Goal: Transaction & Acquisition: Purchase product/service

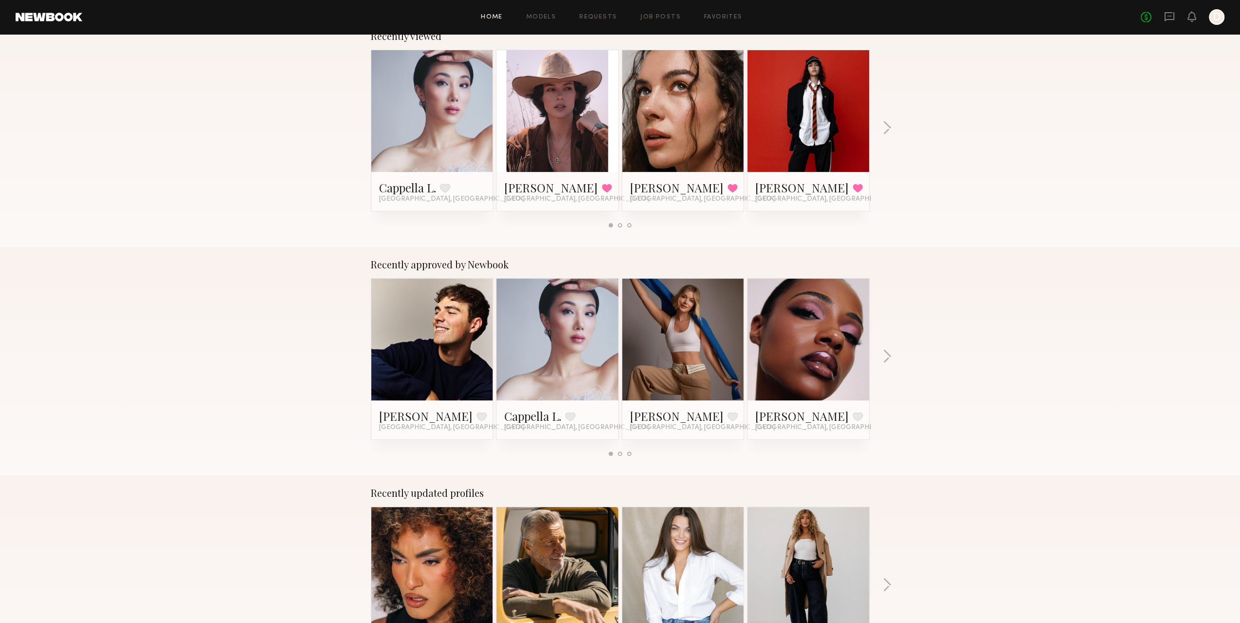
scroll to position [195, 0]
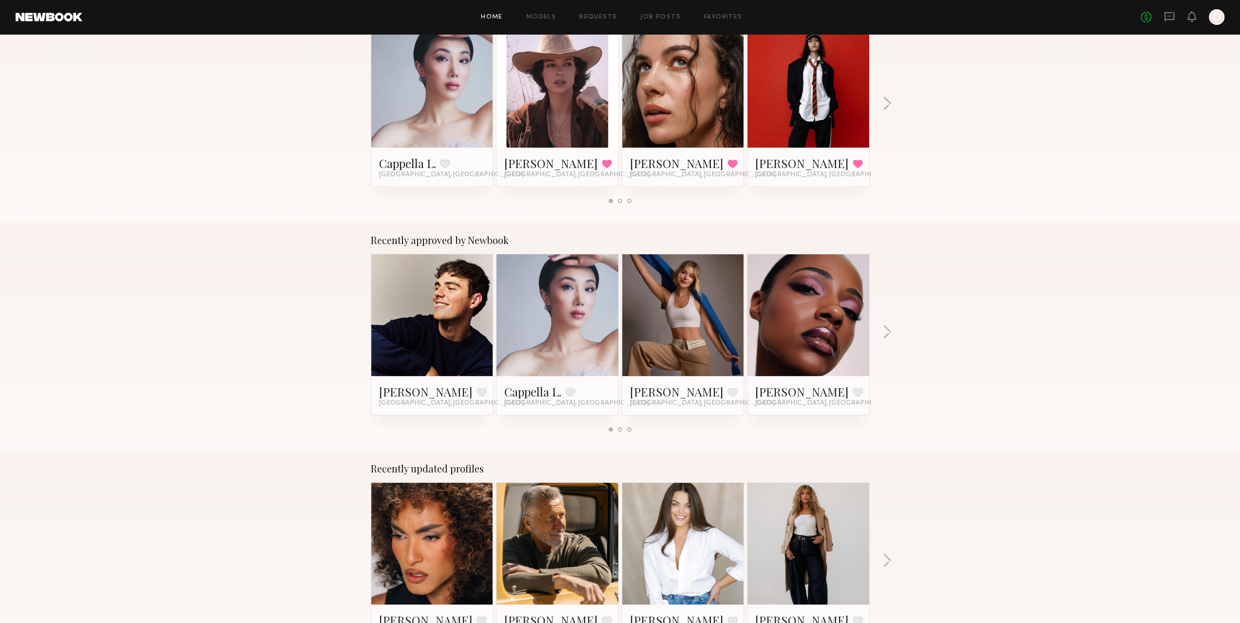
click at [718, 321] on div at bounding box center [683, 315] width 122 height 122
click at [721, 314] on div at bounding box center [683, 315] width 122 height 122
click at [685, 314] on link at bounding box center [682, 315] width 59 height 122
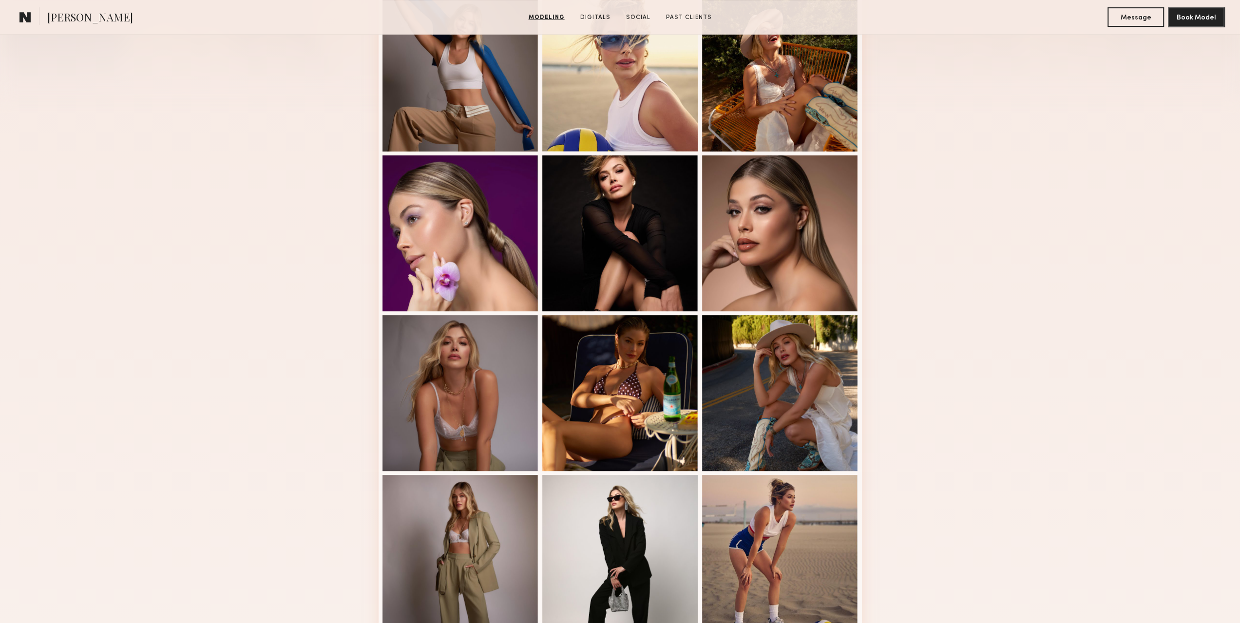
scroll to position [487, 0]
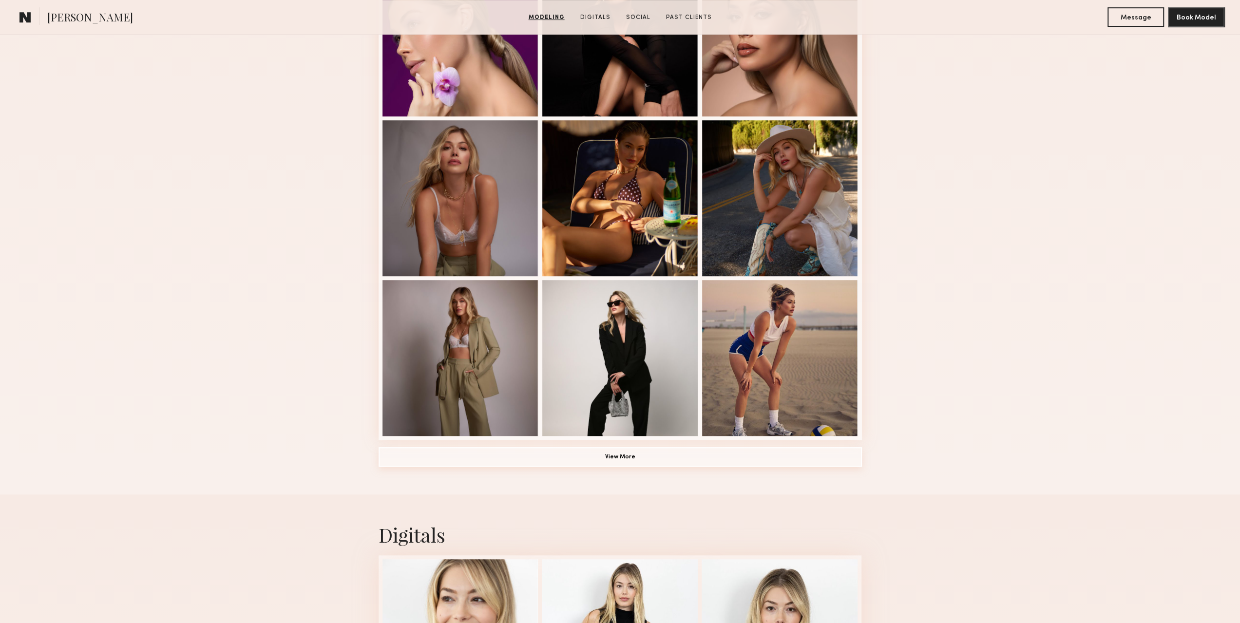
click at [605, 460] on button "View More" at bounding box center [620, 456] width 483 height 19
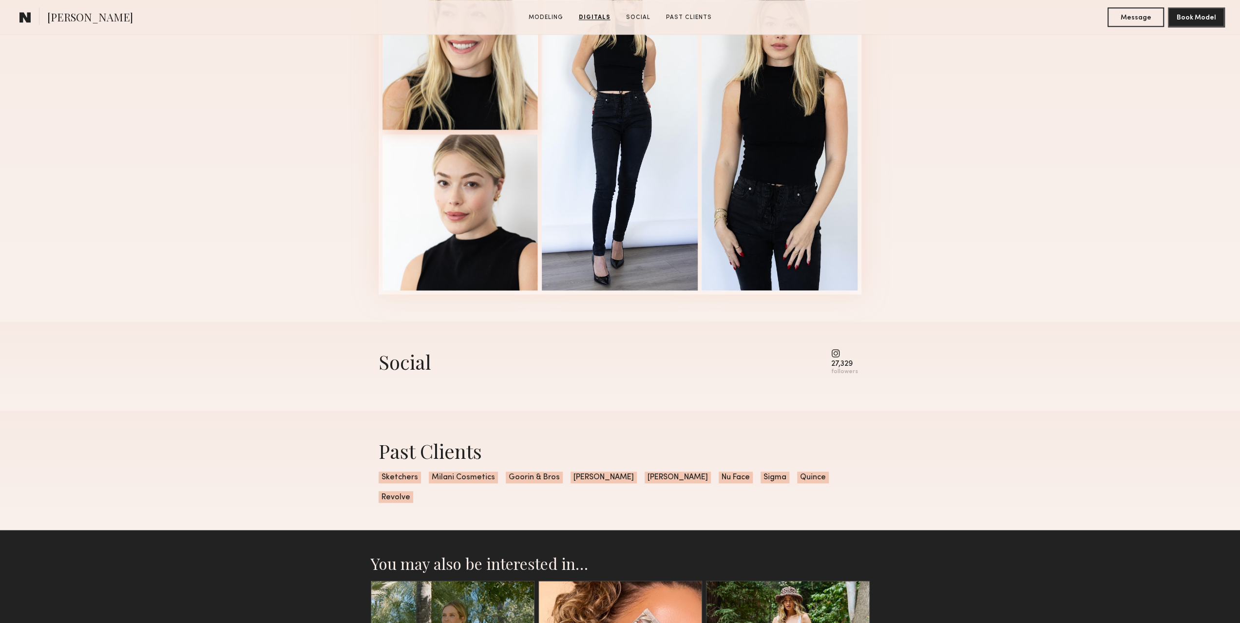
scroll to position [1608, 0]
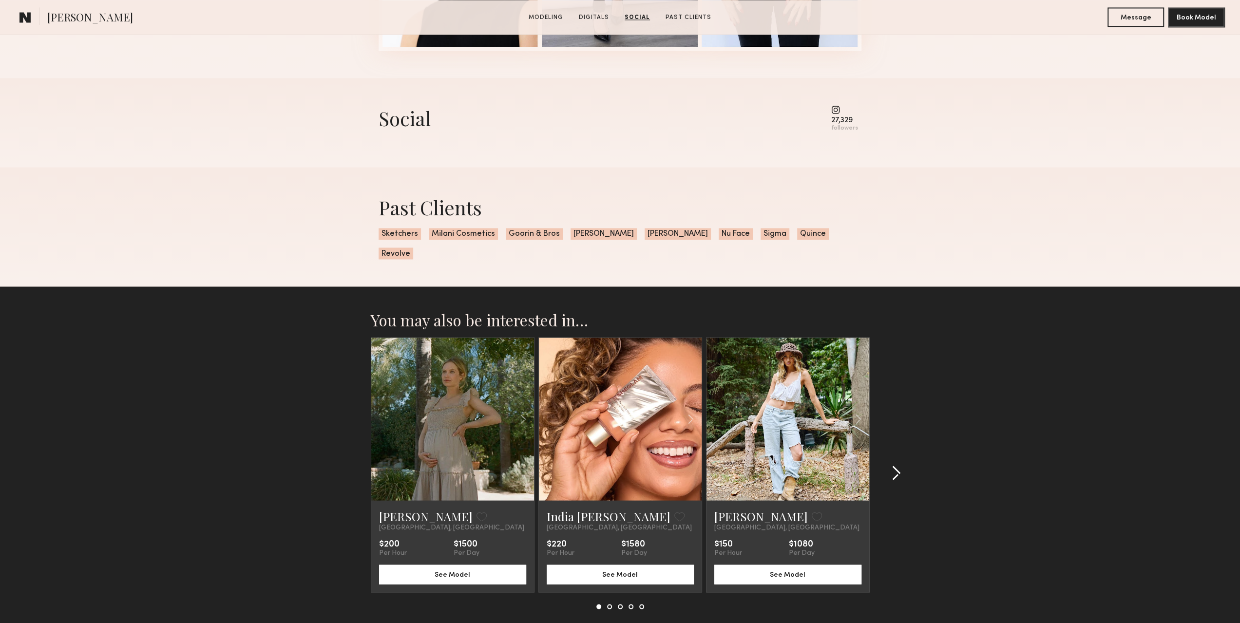
click at [892, 434] on div at bounding box center [893, 473] width 47 height 272
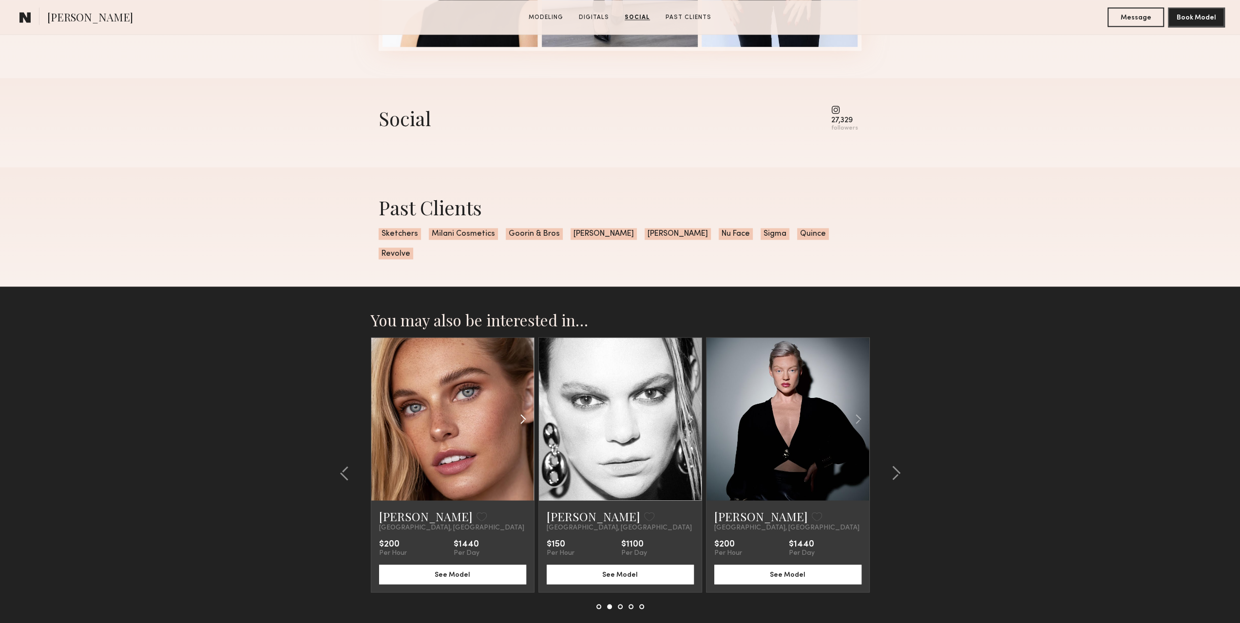
click at [519, 410] on common-icon at bounding box center [523, 419] width 14 height 19
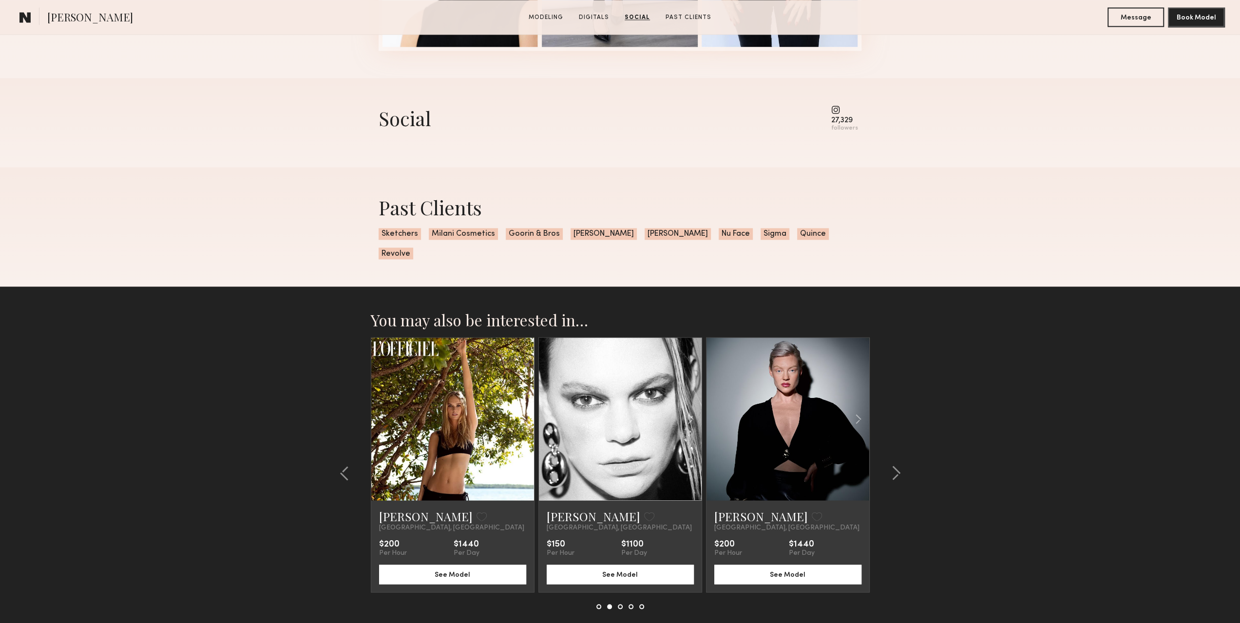
click at [519, 410] on common-icon at bounding box center [523, 419] width 14 height 19
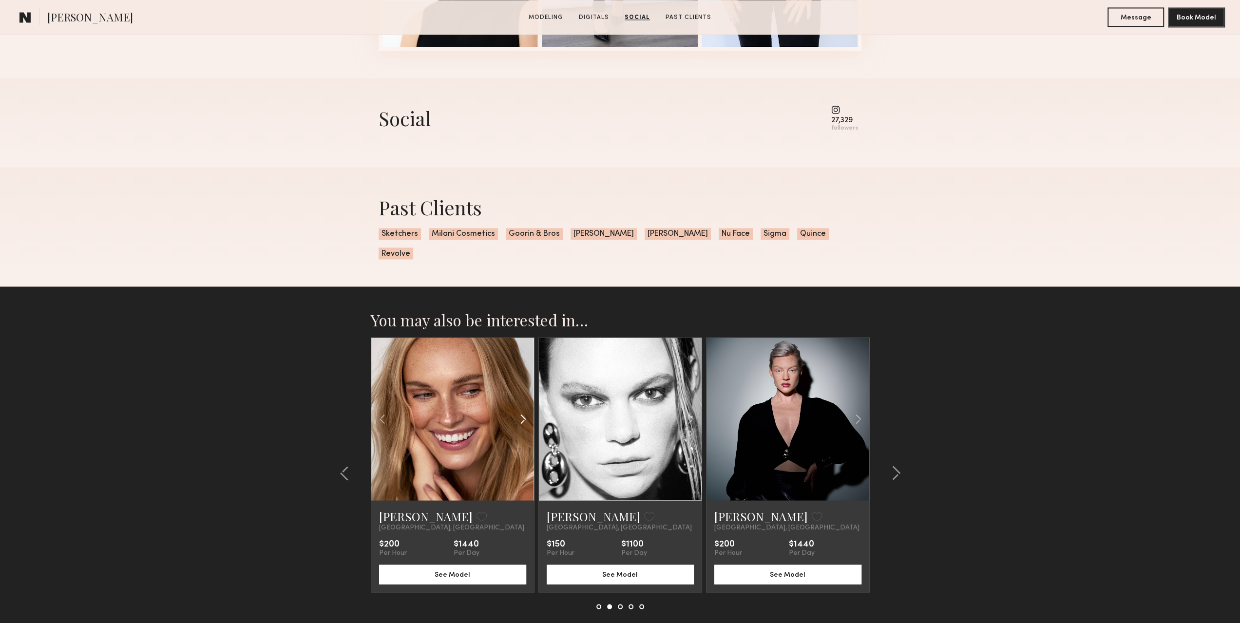
click at [519, 410] on common-icon at bounding box center [523, 419] width 14 height 19
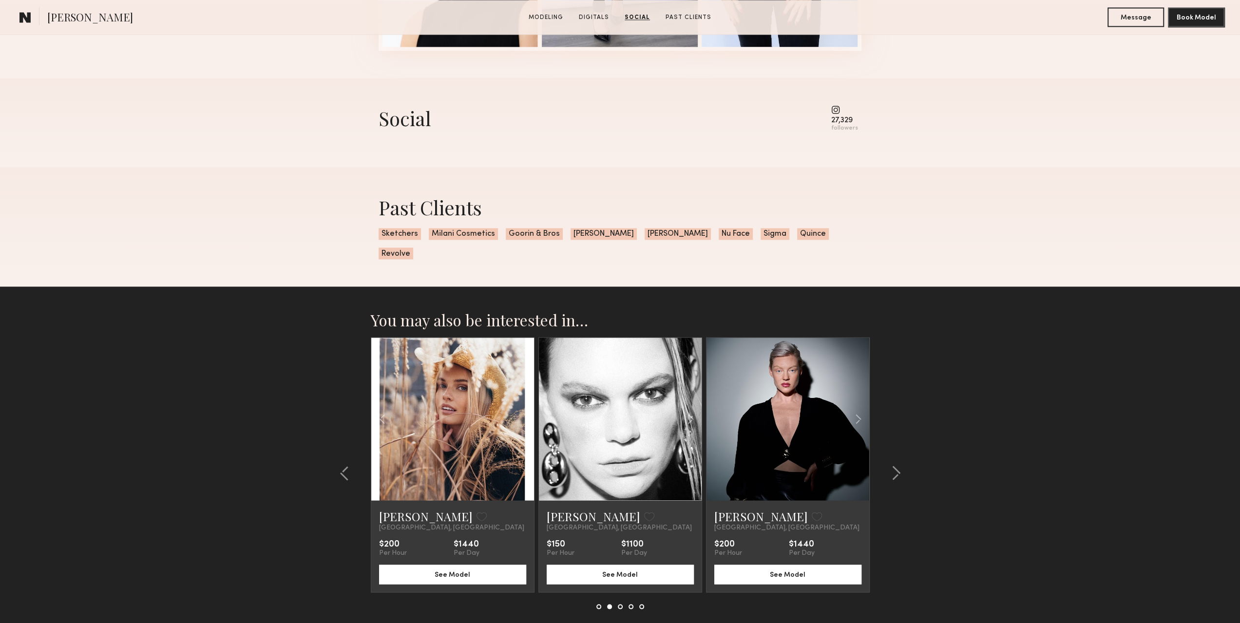
click at [519, 401] on div at bounding box center [452, 419] width 163 height 163
click at [895, 465] on common-icon at bounding box center [896, 473] width 10 height 16
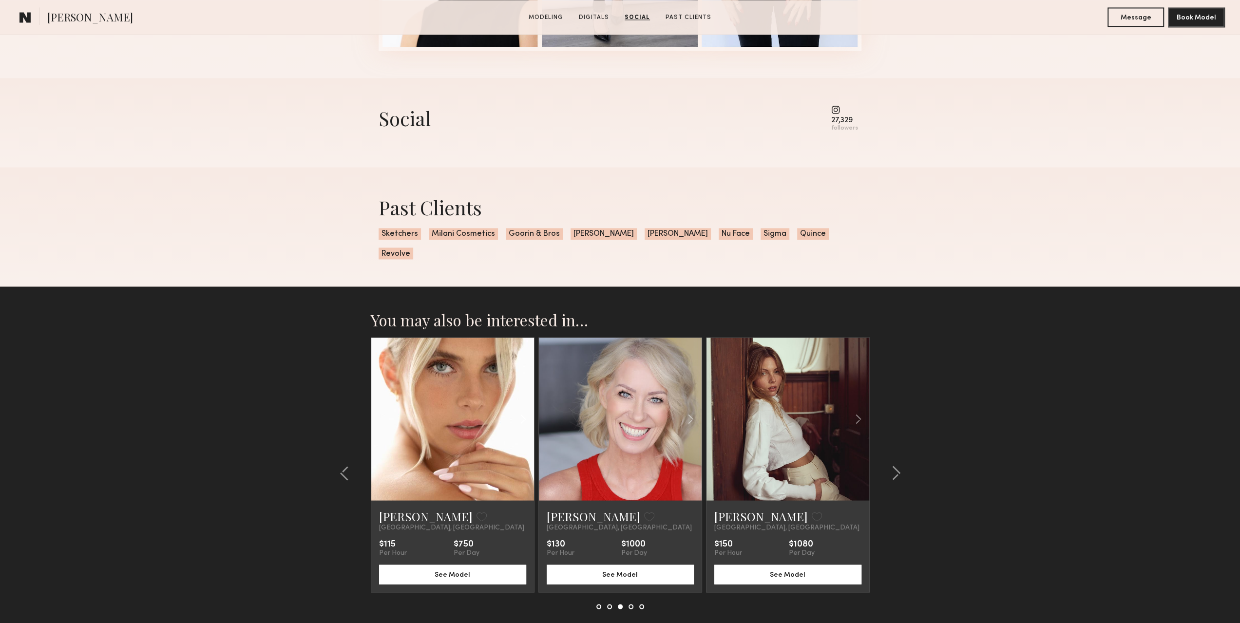
click at [525, 410] on common-icon at bounding box center [523, 419] width 14 height 19
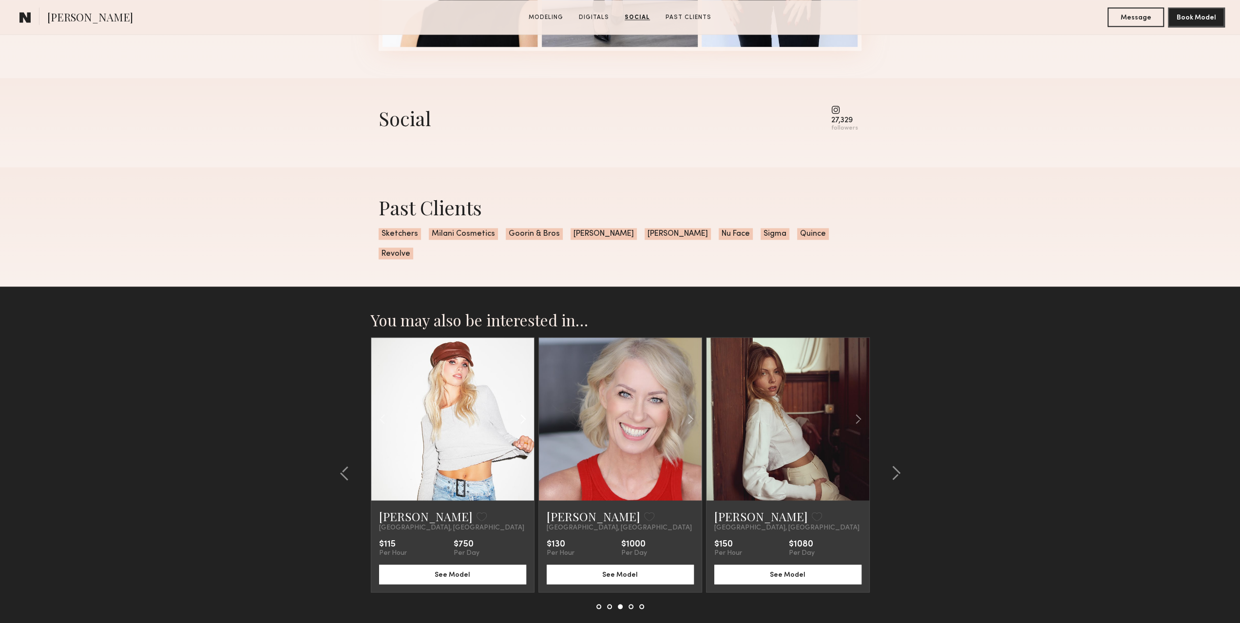
click at [525, 410] on common-icon at bounding box center [523, 419] width 14 height 19
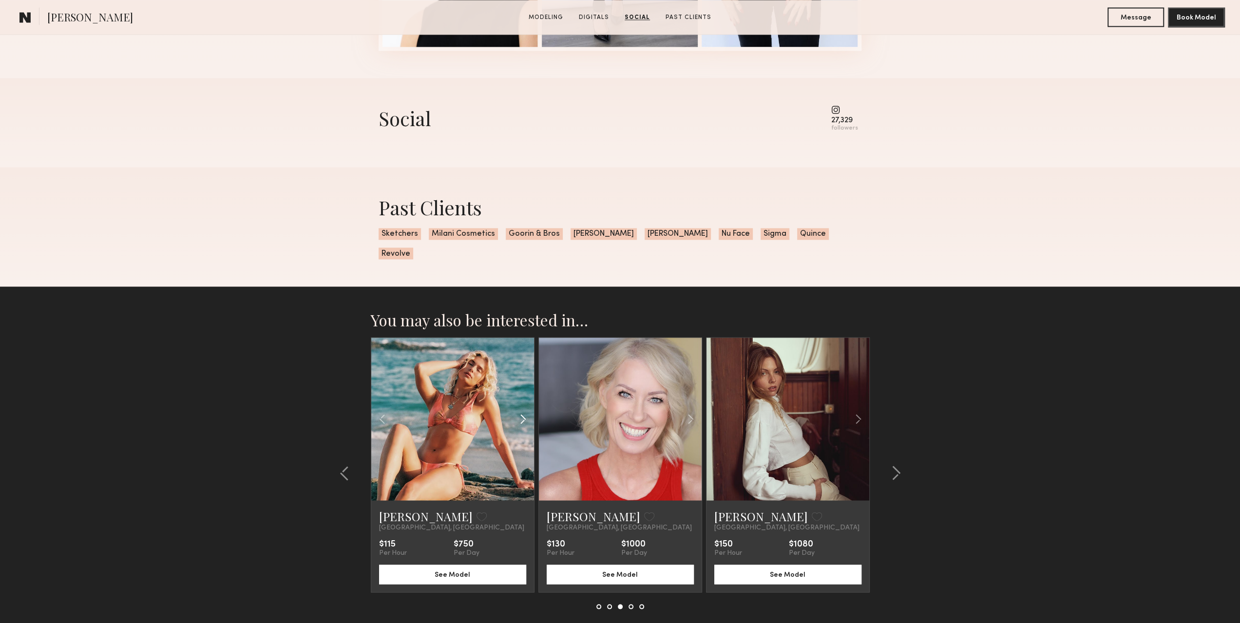
click at [525, 410] on common-icon at bounding box center [523, 419] width 14 height 19
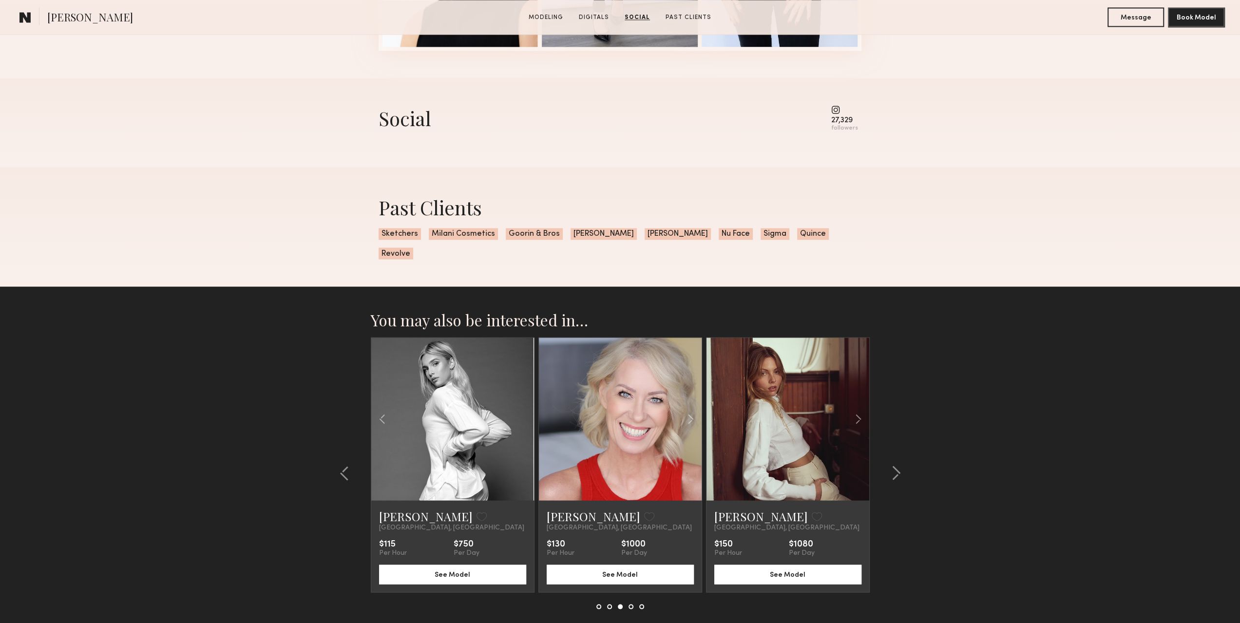
click at [525, 404] on div at bounding box center [452, 419] width 163 height 163
click at [461, 409] on link at bounding box center [453, 419] width 56 height 163
click at [893, 465] on common-icon at bounding box center [896, 473] width 10 height 16
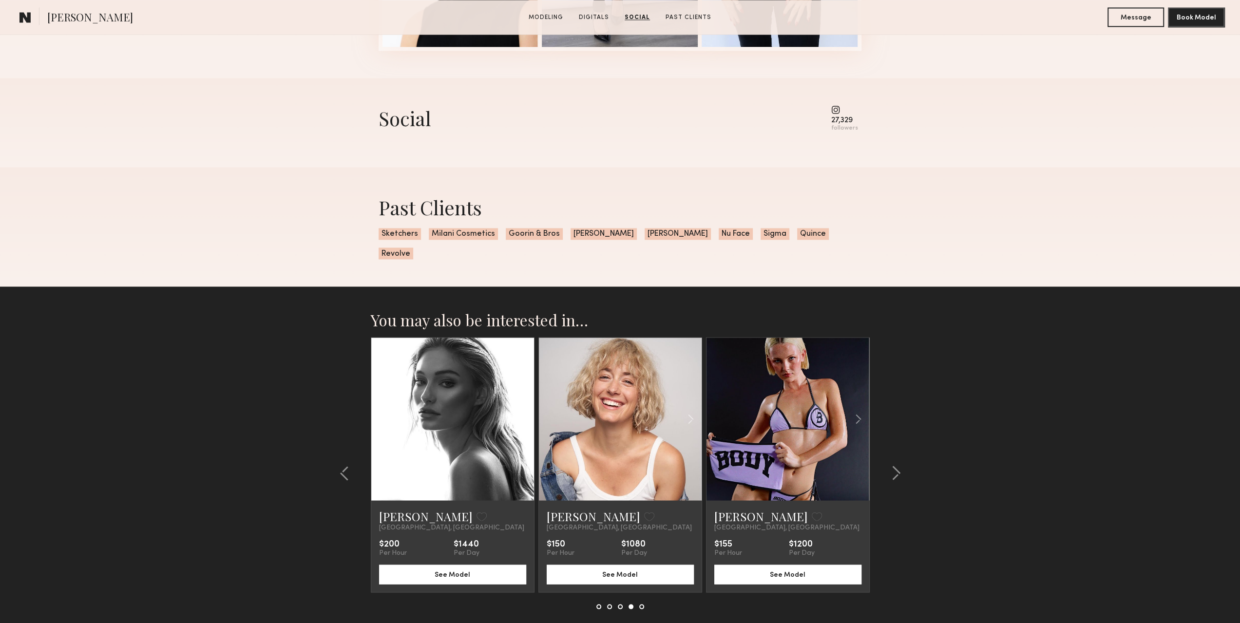
click at [505, 394] on div at bounding box center [507, 419] width 54 height 163
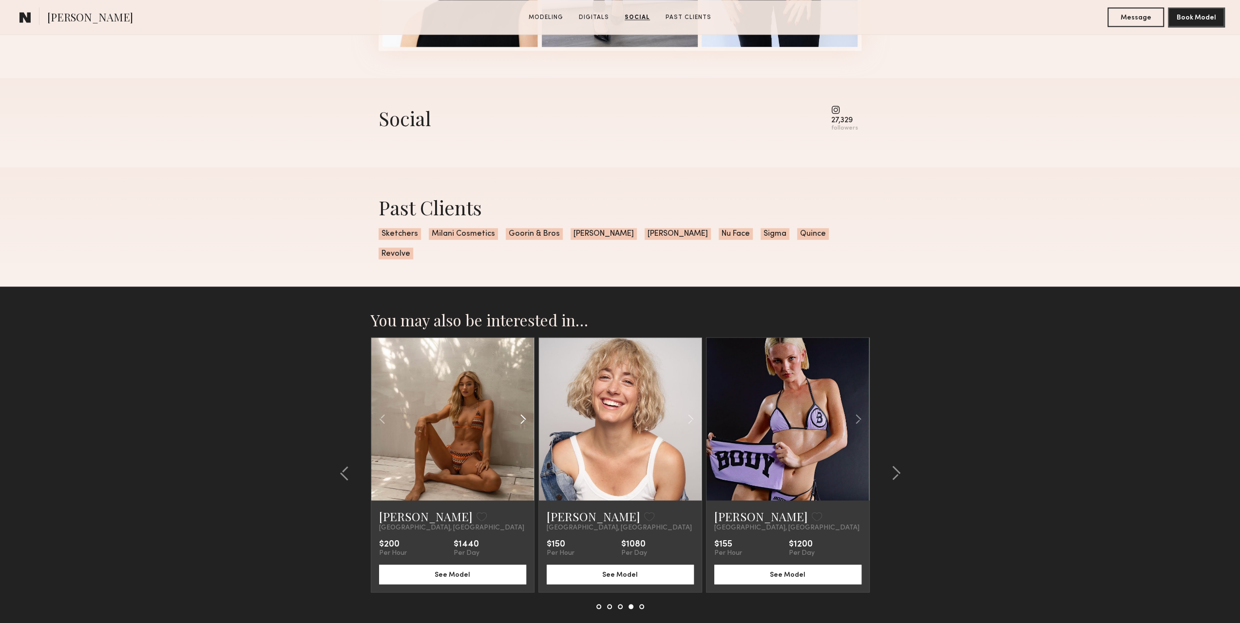
click at [508, 398] on div at bounding box center [507, 419] width 54 height 163
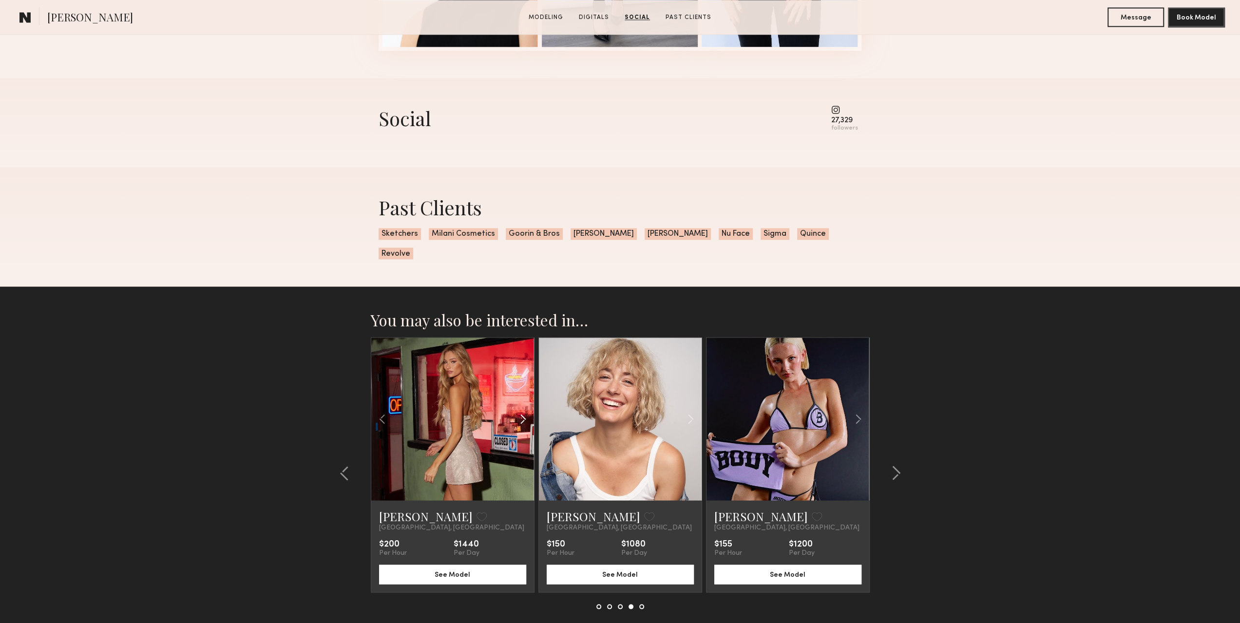
click at [508, 398] on div at bounding box center [507, 419] width 54 height 163
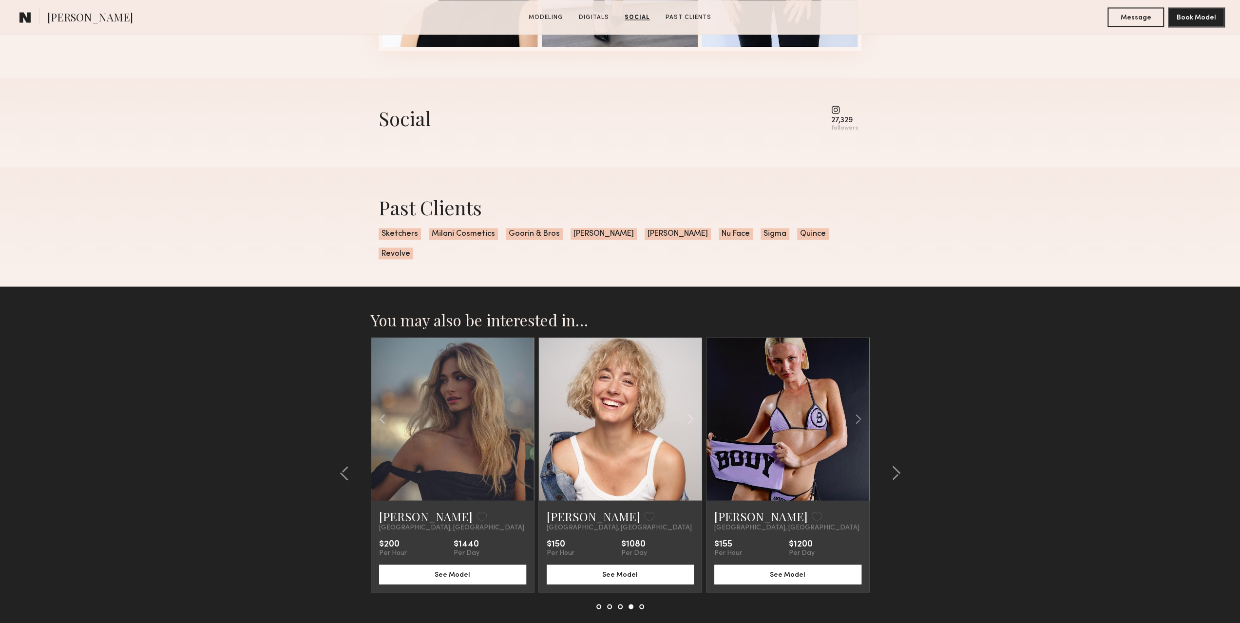
click at [460, 402] on link at bounding box center [453, 419] width 56 height 163
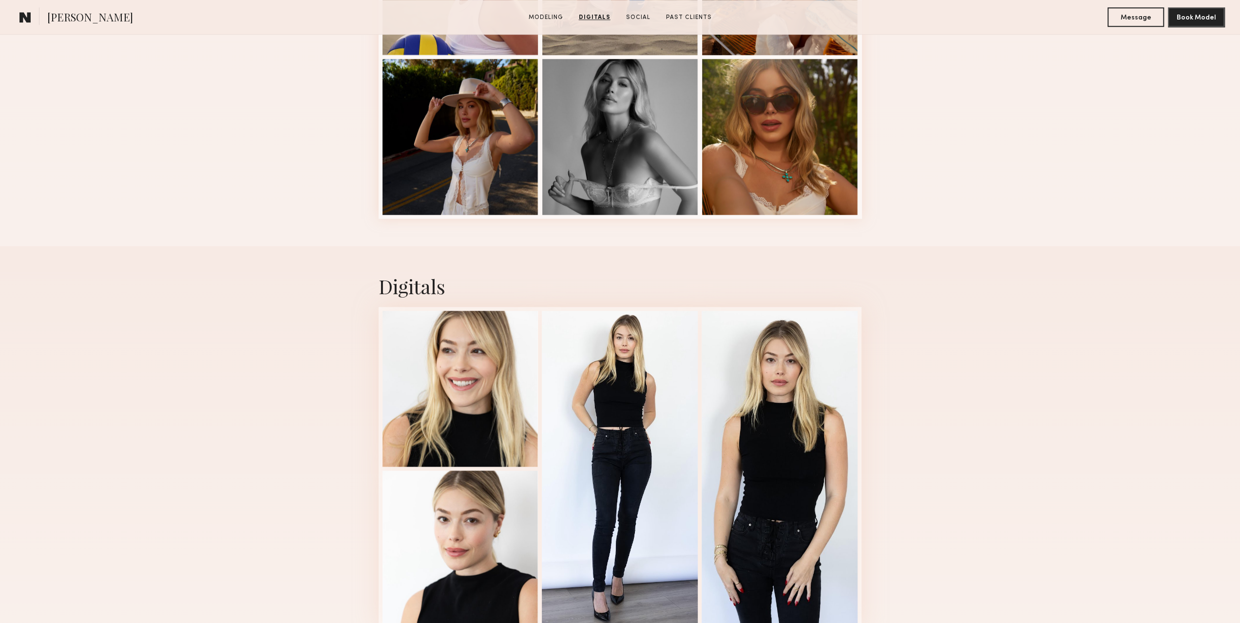
drag, startPoint x: 955, startPoint y: 279, endPoint x: 932, endPoint y: 127, distance: 153.8
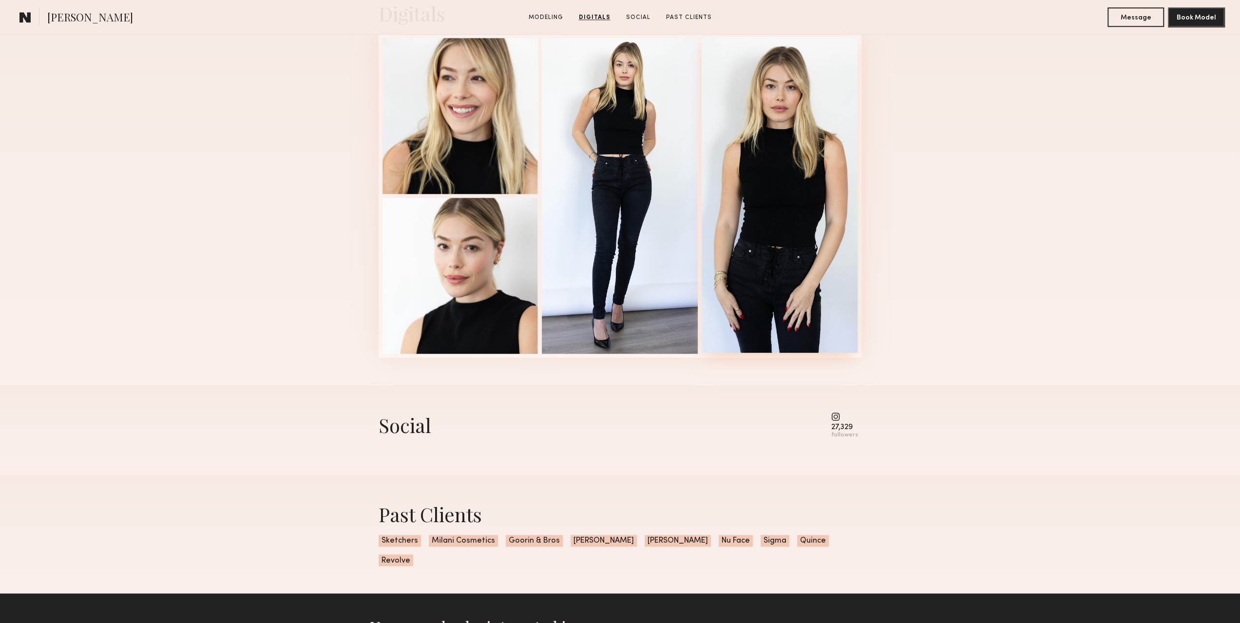
scroll to position [1303, 0]
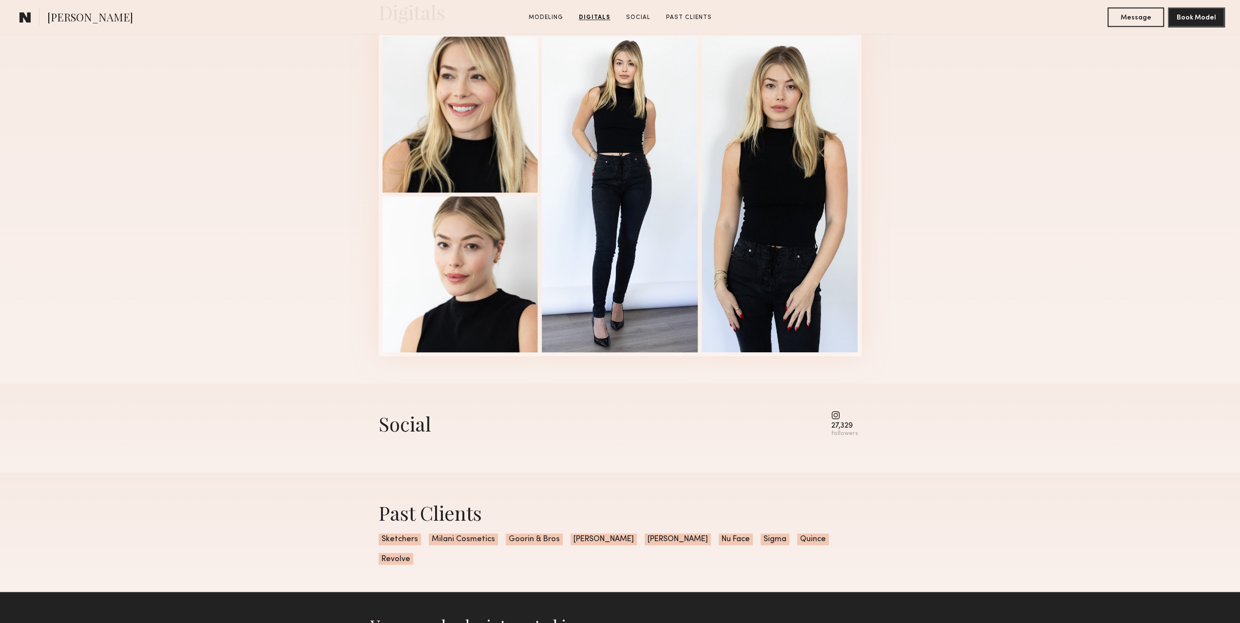
click at [836, 423] on div "27,329 followers" at bounding box center [844, 424] width 27 height 27
click at [842, 430] on div "27,329" at bounding box center [844, 425] width 27 height 7
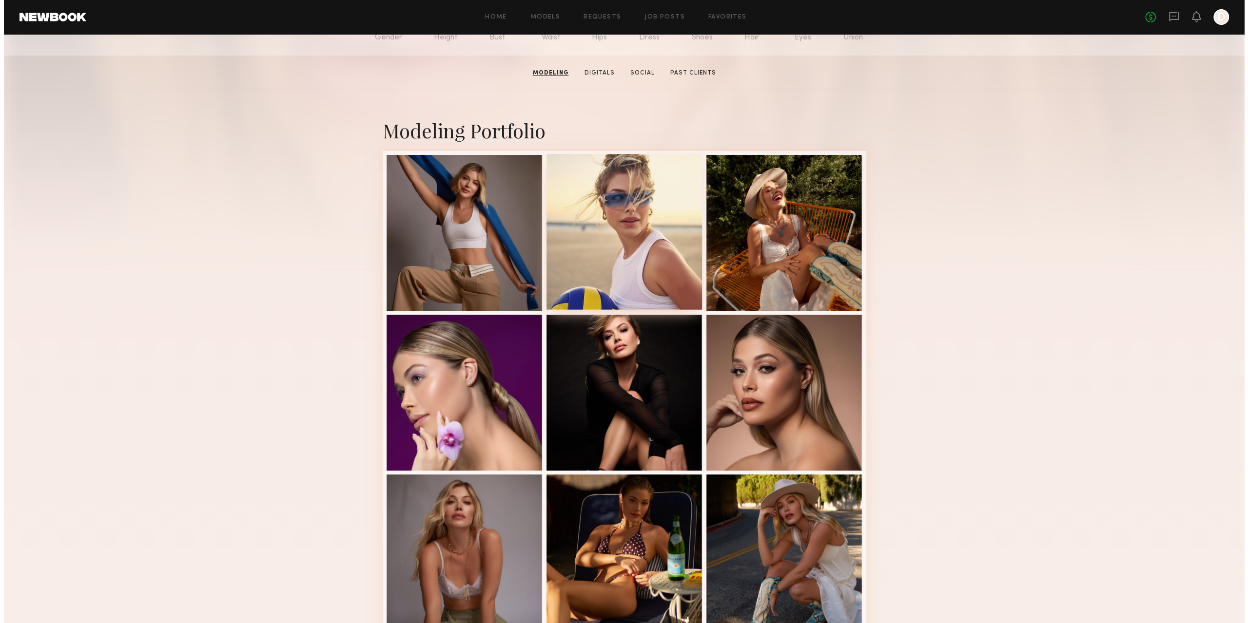
scroll to position [0, 0]
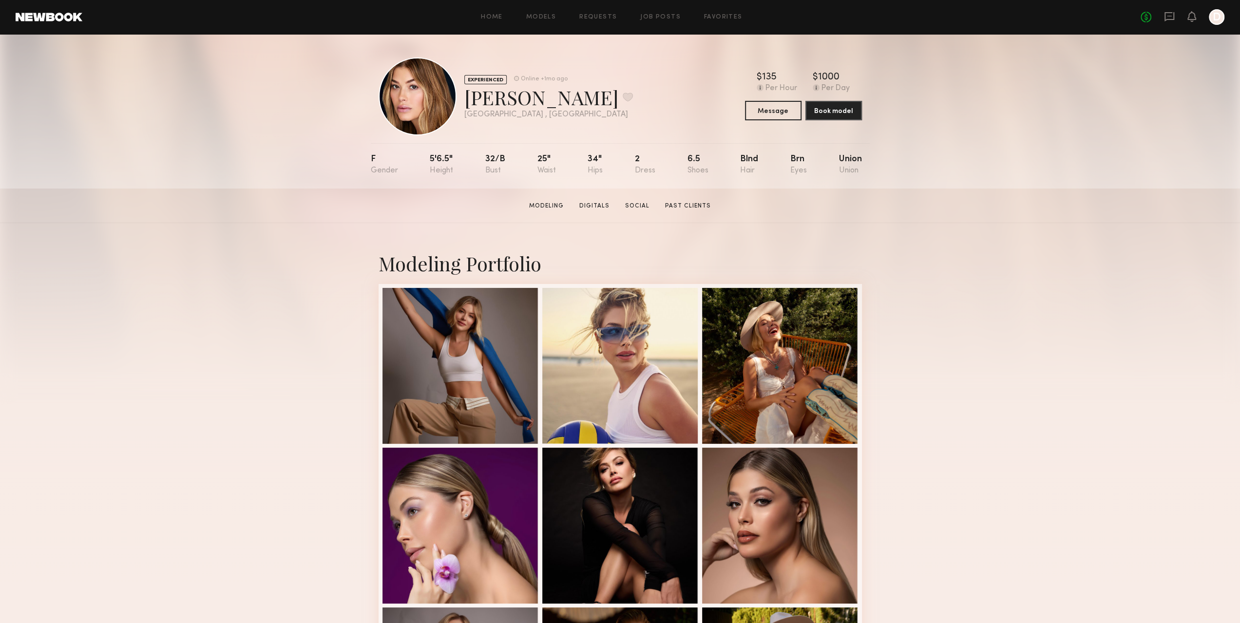
click at [410, 90] on div at bounding box center [418, 97] width 78 height 78
click at [482, 14] on div "Home Models Requests Job Posts Favorites Sign Out" at bounding box center [611, 17] width 1058 height 6
click at [553, 12] on div "Home Models Requests Job Posts Favorites Sign Out No fees up to $5,000 D" at bounding box center [653, 17] width 1142 height 16
click at [539, 20] on link "Models" at bounding box center [541, 17] width 30 height 6
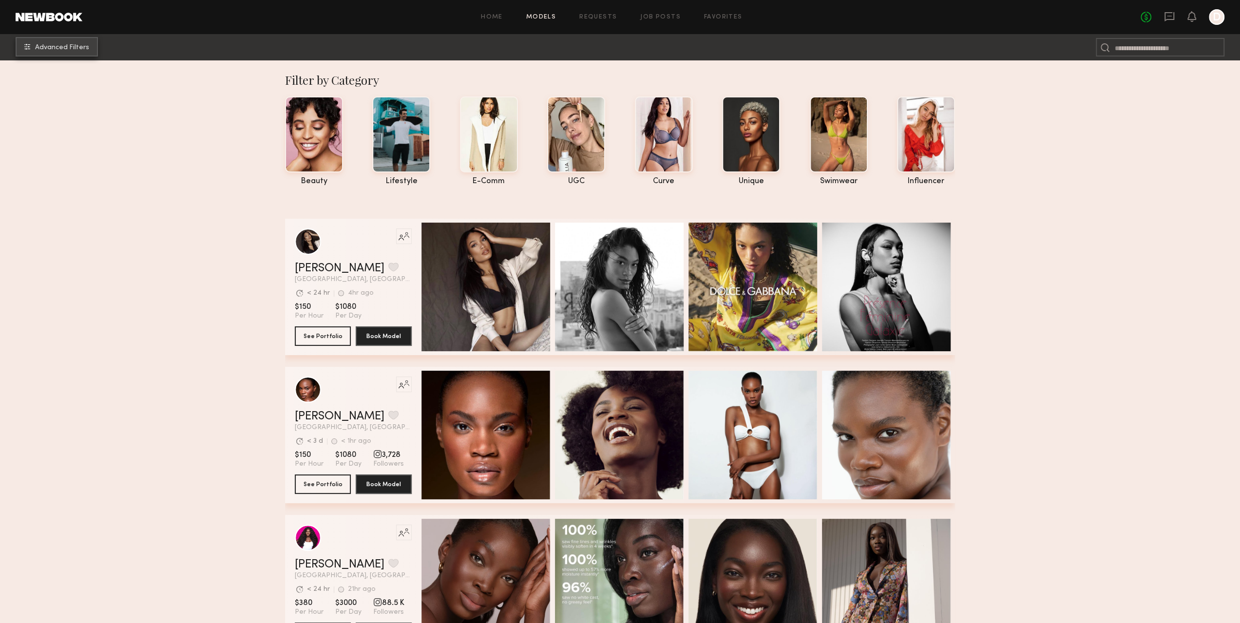
click at [56, 47] on span "Advanced Filters" at bounding box center [62, 47] width 54 height 7
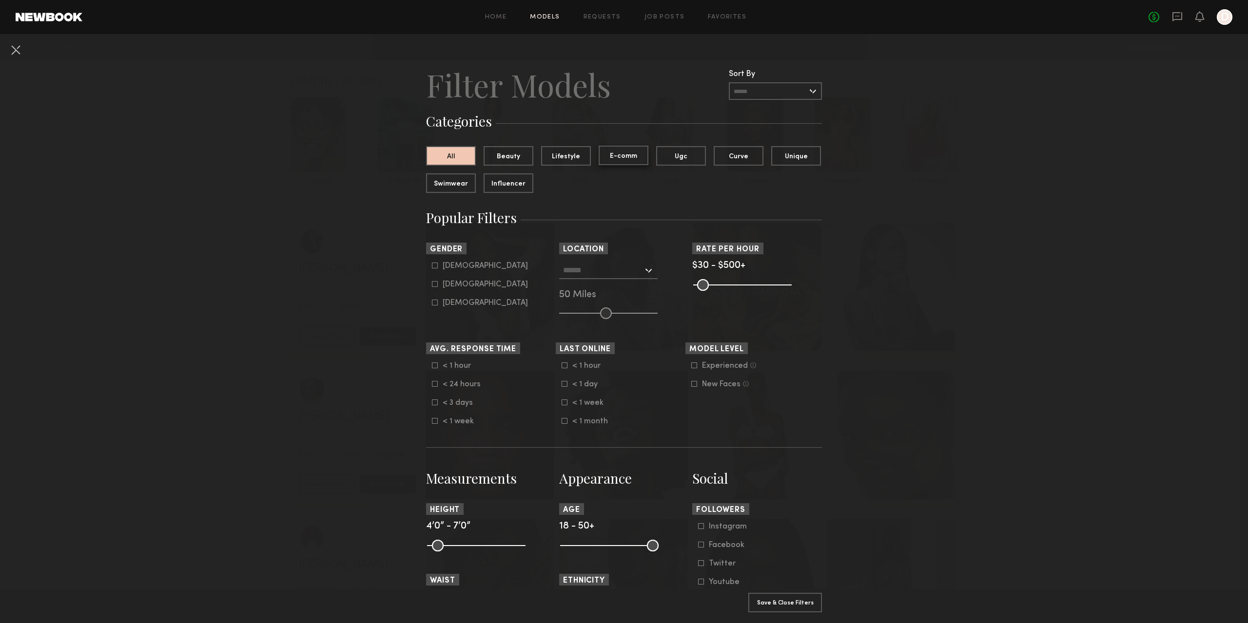
click at [632, 158] on button "E-comm" at bounding box center [623, 155] width 50 height 19
click at [427, 285] on div "Male Female Non-binary" at bounding box center [491, 285] width 130 height 46
click at [432, 286] on icon at bounding box center [435, 284] width 6 height 6
type input "**"
click at [575, 269] on input "text" at bounding box center [603, 270] width 80 height 17
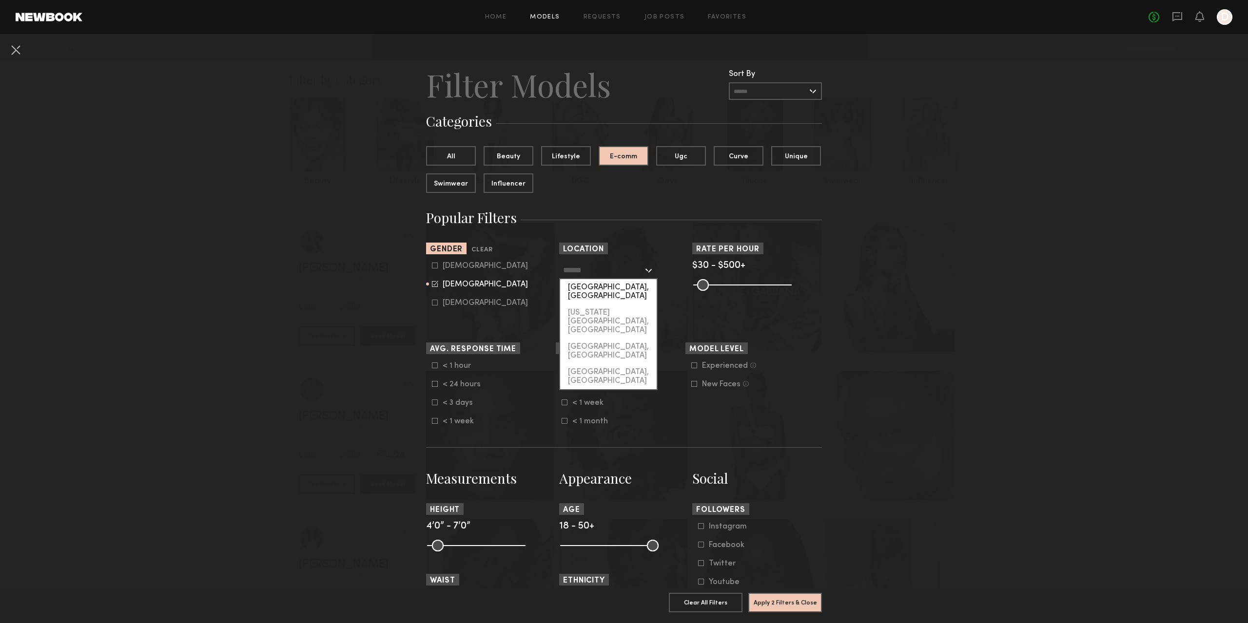
click at [584, 286] on div "[GEOGRAPHIC_DATA], [GEOGRAPHIC_DATA]" at bounding box center [608, 291] width 96 height 25
type input "**********"
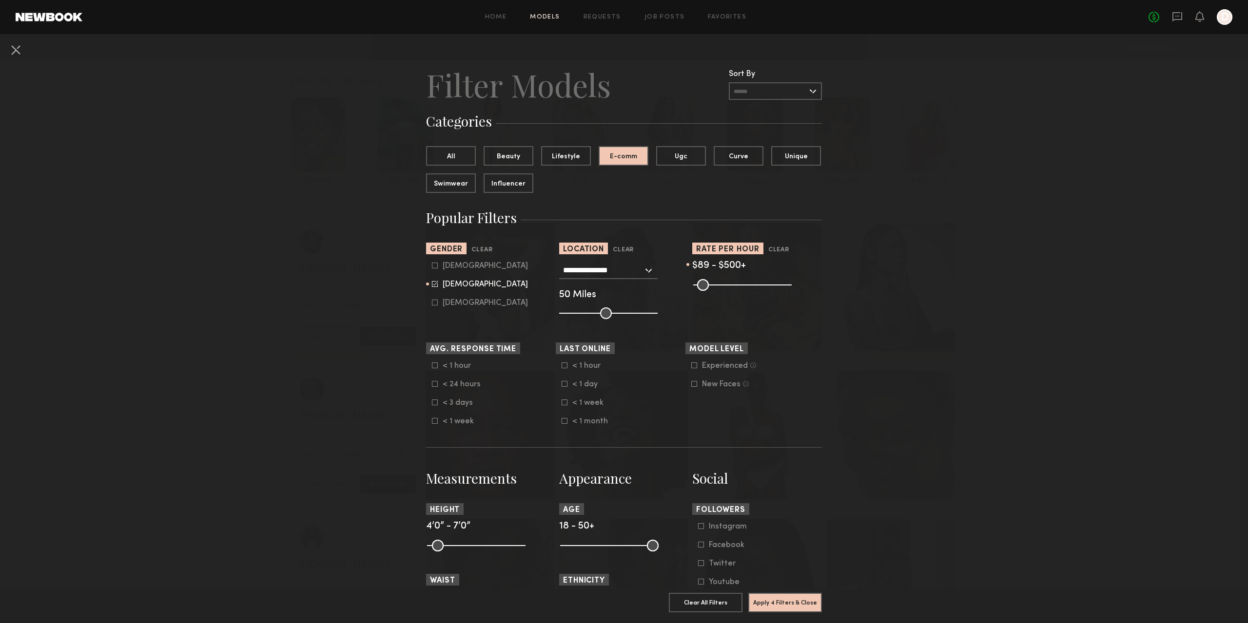
drag, startPoint x: 699, startPoint y: 285, endPoint x: 706, endPoint y: 286, distance: 6.8
type input "**"
click at [706, 286] on input "range" at bounding box center [742, 285] width 98 height 12
drag, startPoint x: 781, startPoint y: 284, endPoint x: 728, endPoint y: 291, distance: 54.1
type input "***"
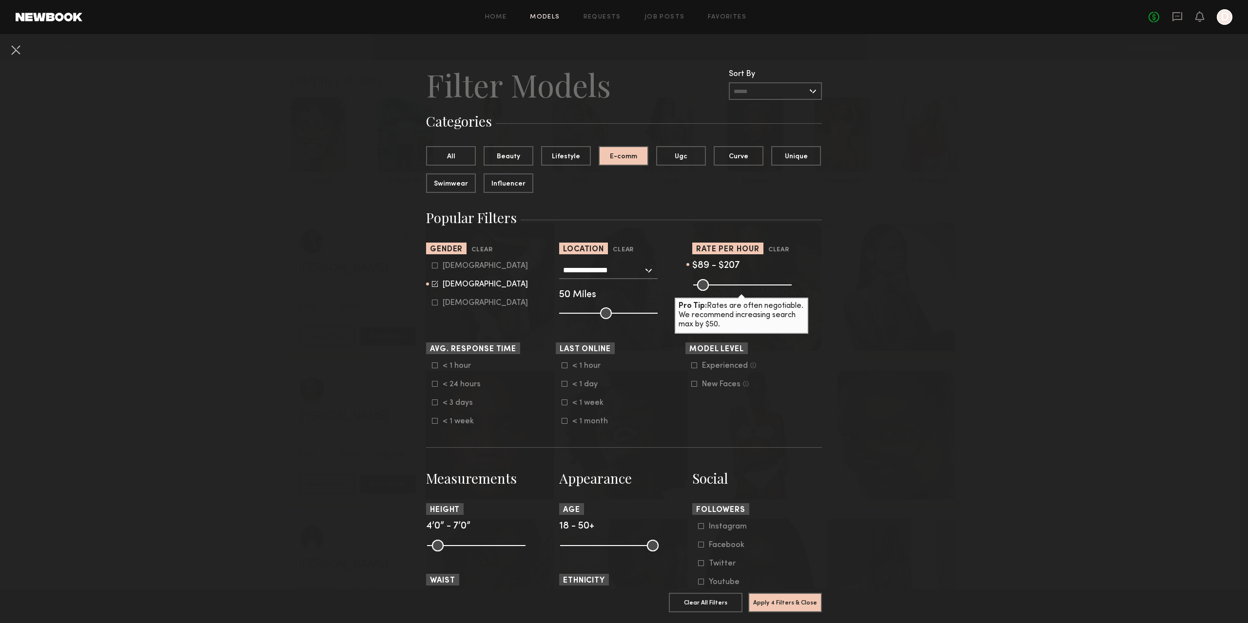
click at [728, 291] on input "range" at bounding box center [742, 285] width 98 height 12
click at [667, 367] on common-framework-checkbox "< 1 hour" at bounding box center [623, 366] width 124 height 9
click at [545, 374] on form "< 1 hour < 24 hours < 3 days < 1 week" at bounding box center [494, 394] width 124 height 64
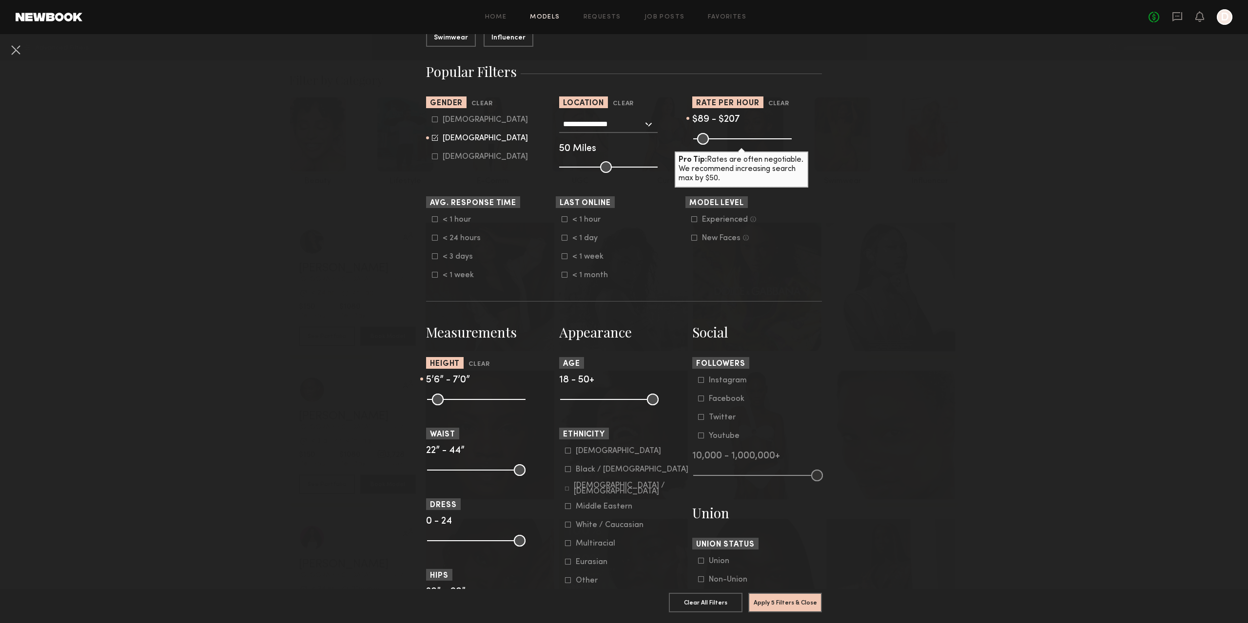
drag, startPoint x: 430, startPoint y: 402, endPoint x: 472, endPoint y: 402, distance: 41.9
type input "**"
click at [472, 402] on input "range" at bounding box center [476, 400] width 98 height 12
click at [515, 427] on section "Measurements Height Clear 5’6” - 7’0” Waist 22” - 44” Dress 0 - 24 Hips 20” - 6…" at bounding box center [491, 607] width 130 height 568
type input "**"
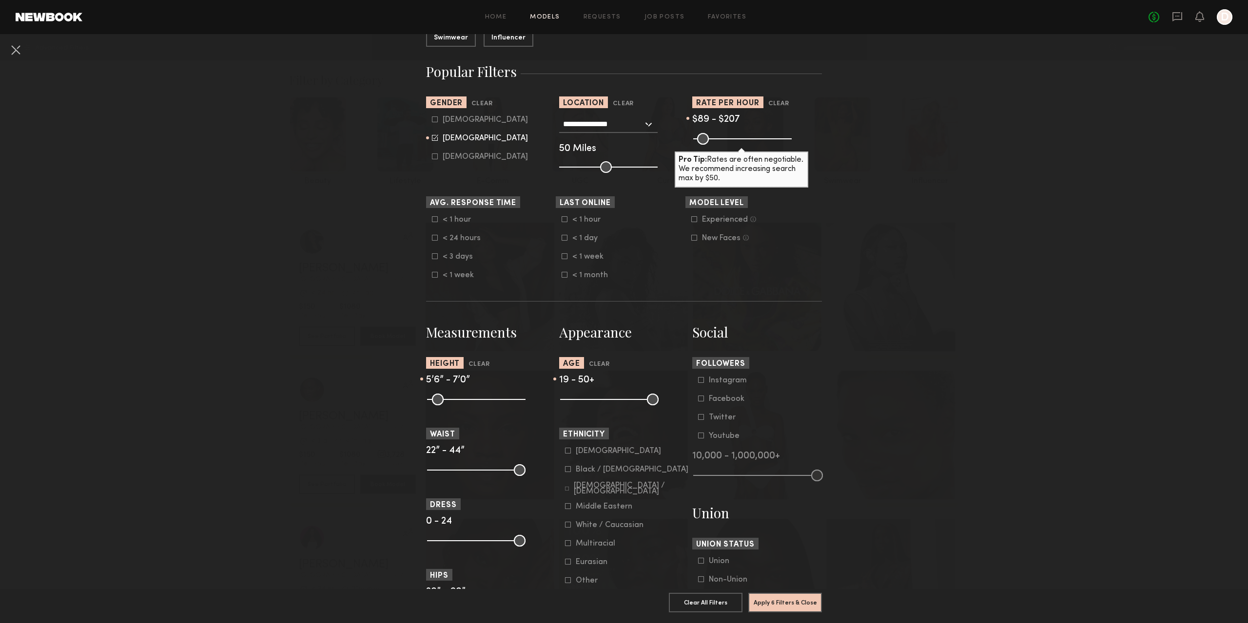
click at [564, 399] on input "range" at bounding box center [609, 400] width 98 height 12
drag, startPoint x: 649, startPoint y: 400, endPoint x: 605, endPoint y: 402, distance: 44.4
type input "**"
click at [605, 402] on input "range" at bounding box center [609, 400] width 98 height 12
drag, startPoint x: 566, startPoint y: 403, endPoint x: 579, endPoint y: 402, distance: 12.7
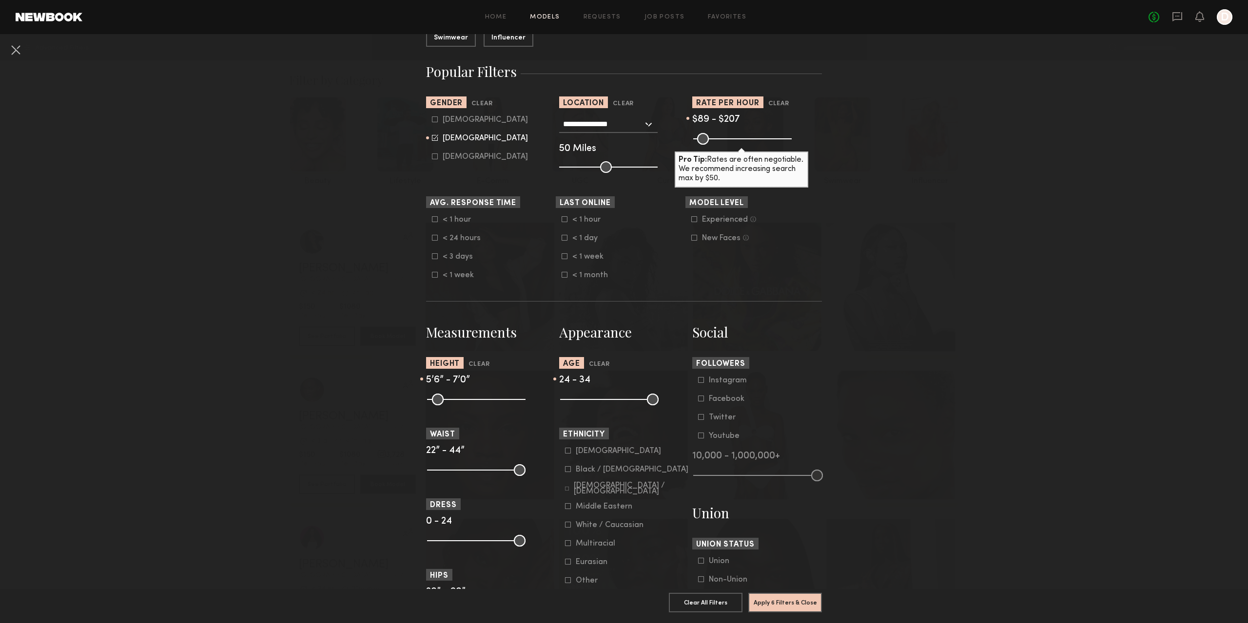
click at [579, 402] on input "range" at bounding box center [609, 400] width 98 height 12
drag, startPoint x: 580, startPoint y: 401, endPoint x: 573, endPoint y: 402, distance: 6.9
type input "**"
click at [573, 402] on input "range" at bounding box center [609, 400] width 98 height 12
click at [889, 442] on nb-browse-filters "**********" at bounding box center [624, 422] width 1248 height 1069
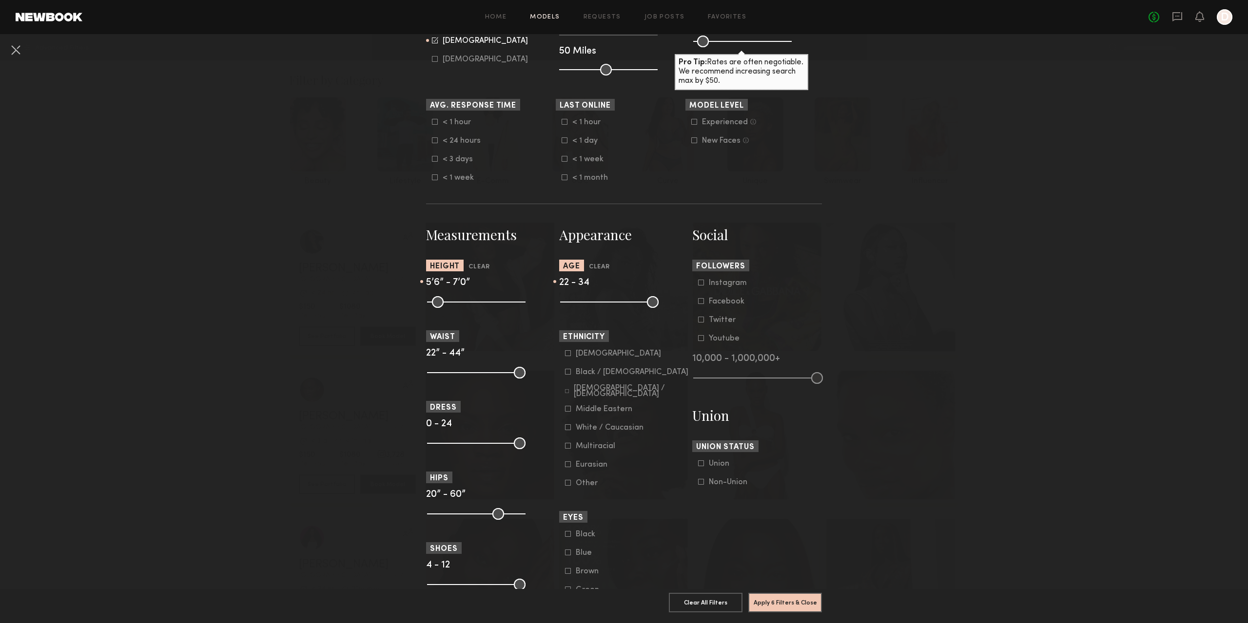
scroll to position [341, 0]
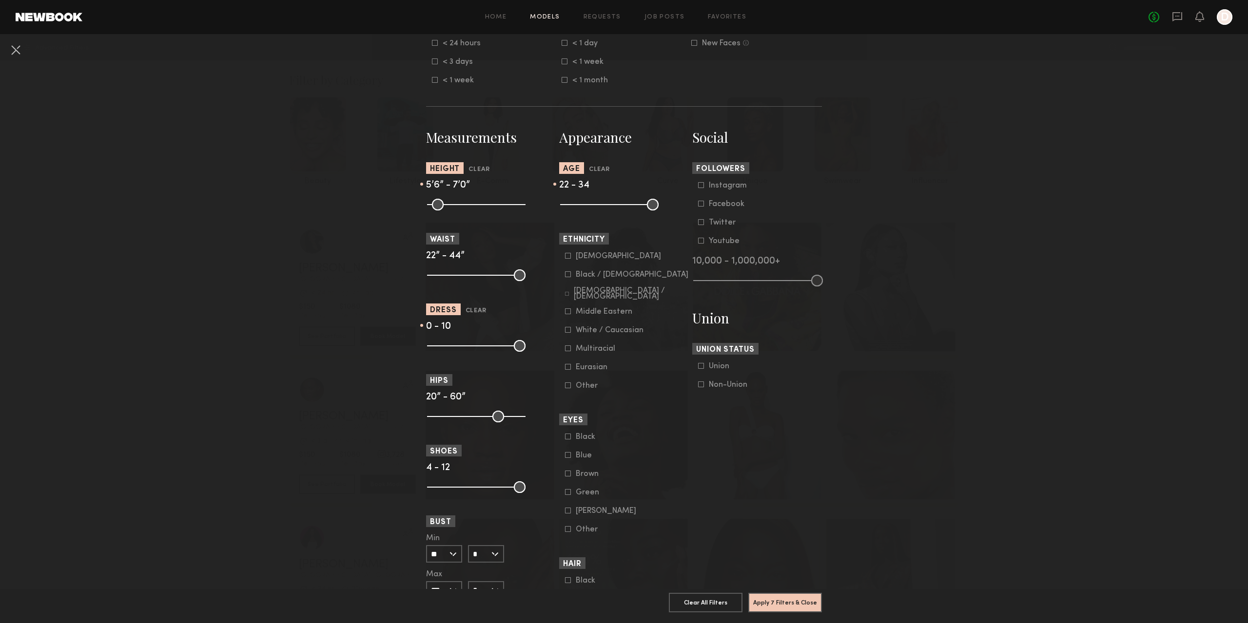
drag, startPoint x: 512, startPoint y: 347, endPoint x: 467, endPoint y: 351, distance: 45.0
type input "**"
click at [467, 351] on input "range" at bounding box center [476, 346] width 98 height 12
click at [754, 475] on section "Social Followers Instagram Facebook Twitter Youtube 10,000 - 1,000,000+ Union U…" at bounding box center [757, 412] width 130 height 568
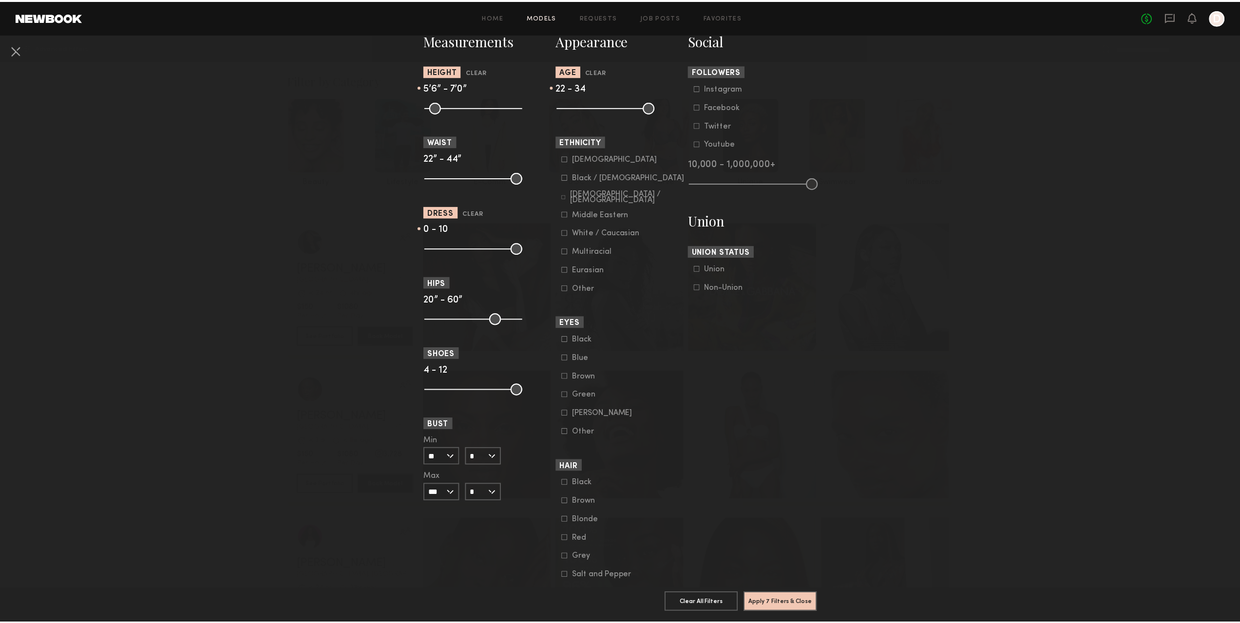
scroll to position [487, 0]
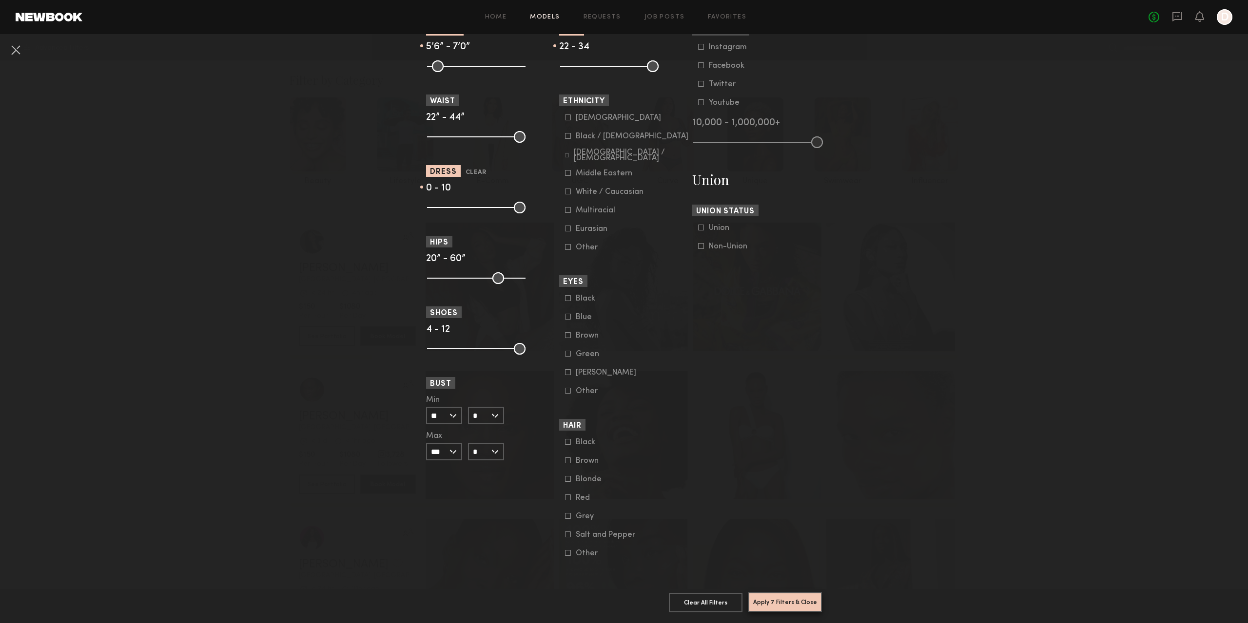
click at [788, 596] on button "Apply 7 Filters & Close" at bounding box center [785, 602] width 74 height 19
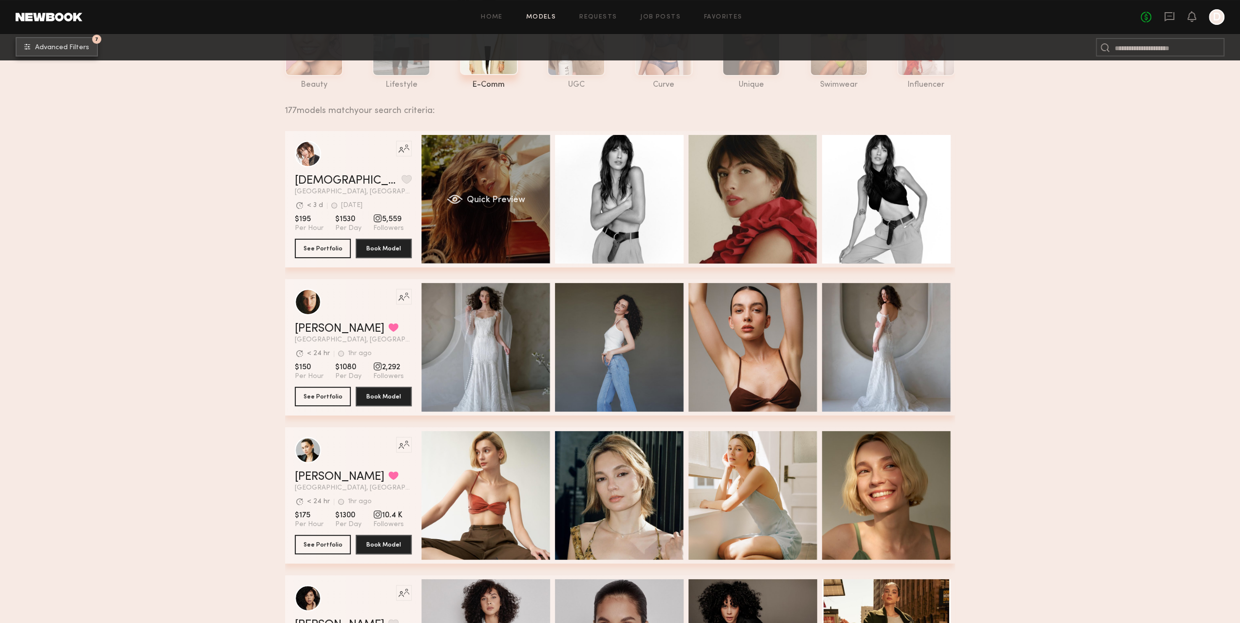
scroll to position [97, 0]
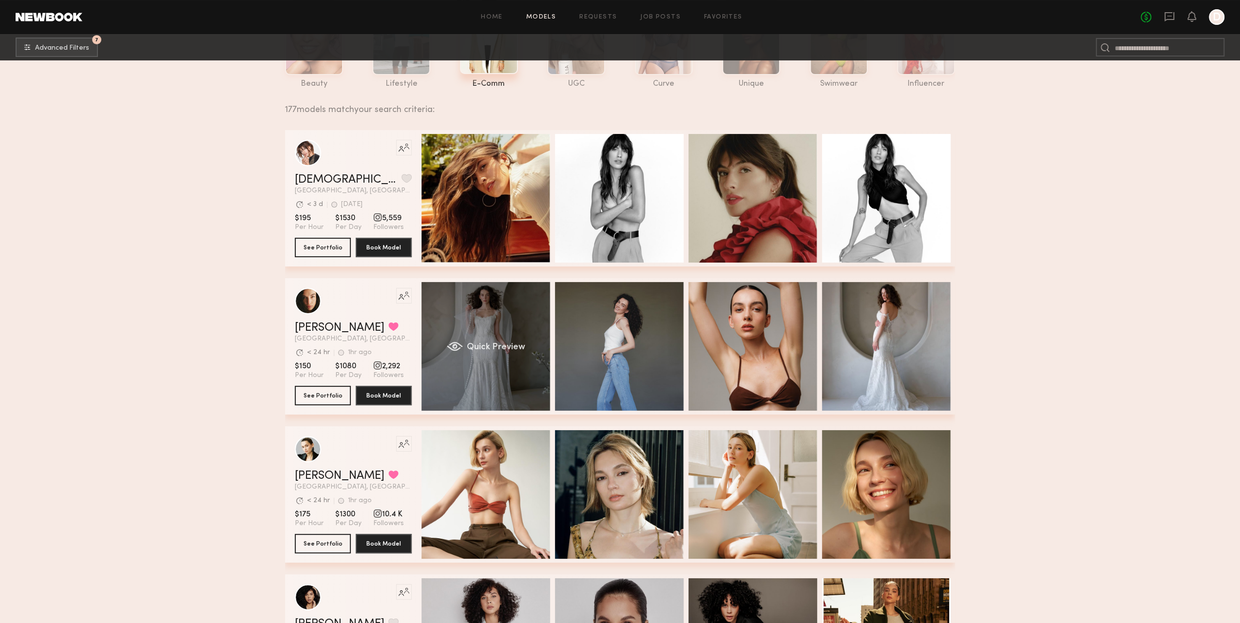
click at [494, 334] on div "Quick Preview" at bounding box center [486, 346] width 129 height 129
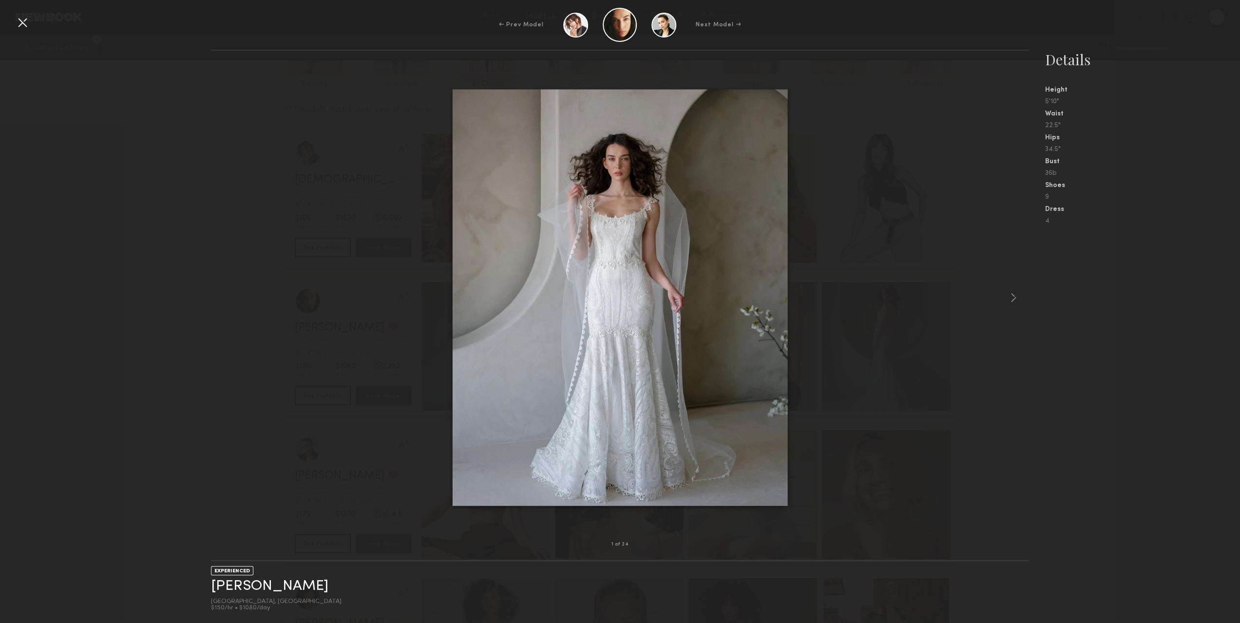
click at [979, 301] on div at bounding box center [620, 297] width 819 height 463
click at [1013, 298] on common-icon at bounding box center [1014, 298] width 16 height 16
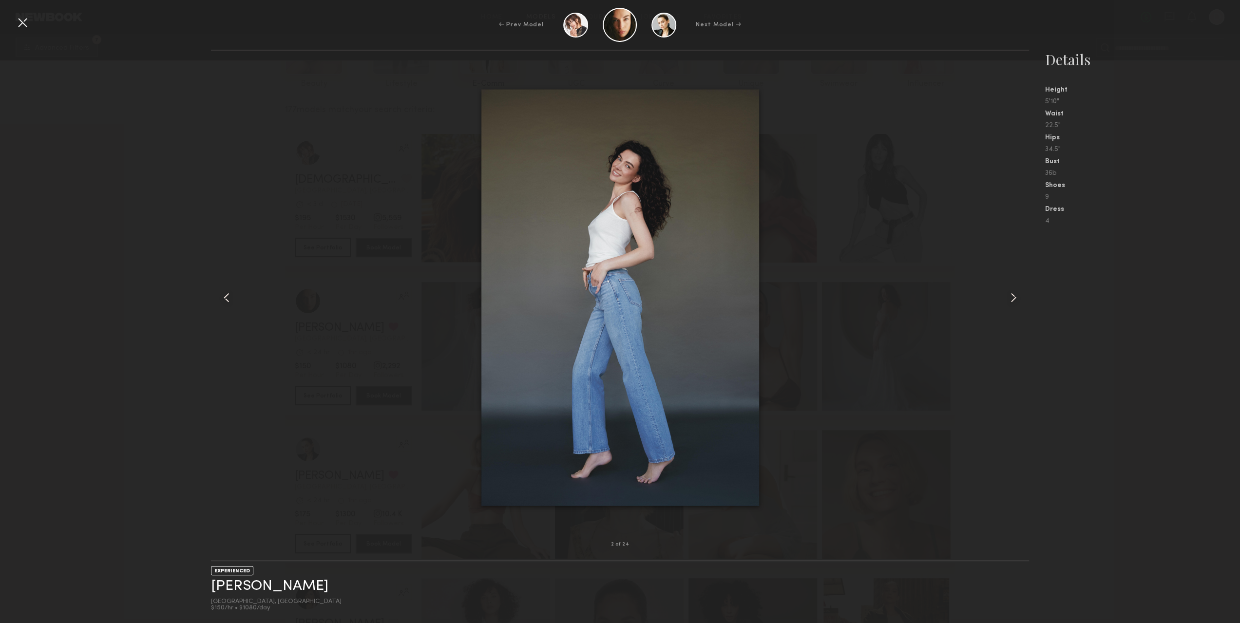
click at [1012, 302] on common-icon at bounding box center [1014, 298] width 16 height 16
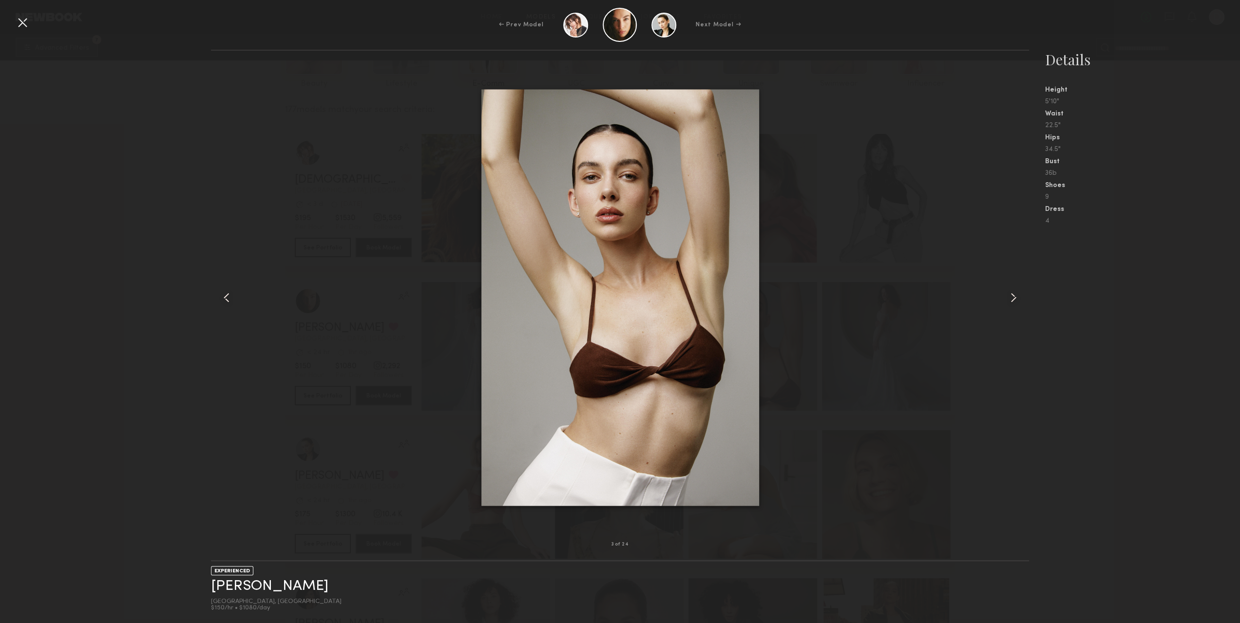
click at [1012, 302] on common-icon at bounding box center [1014, 298] width 16 height 16
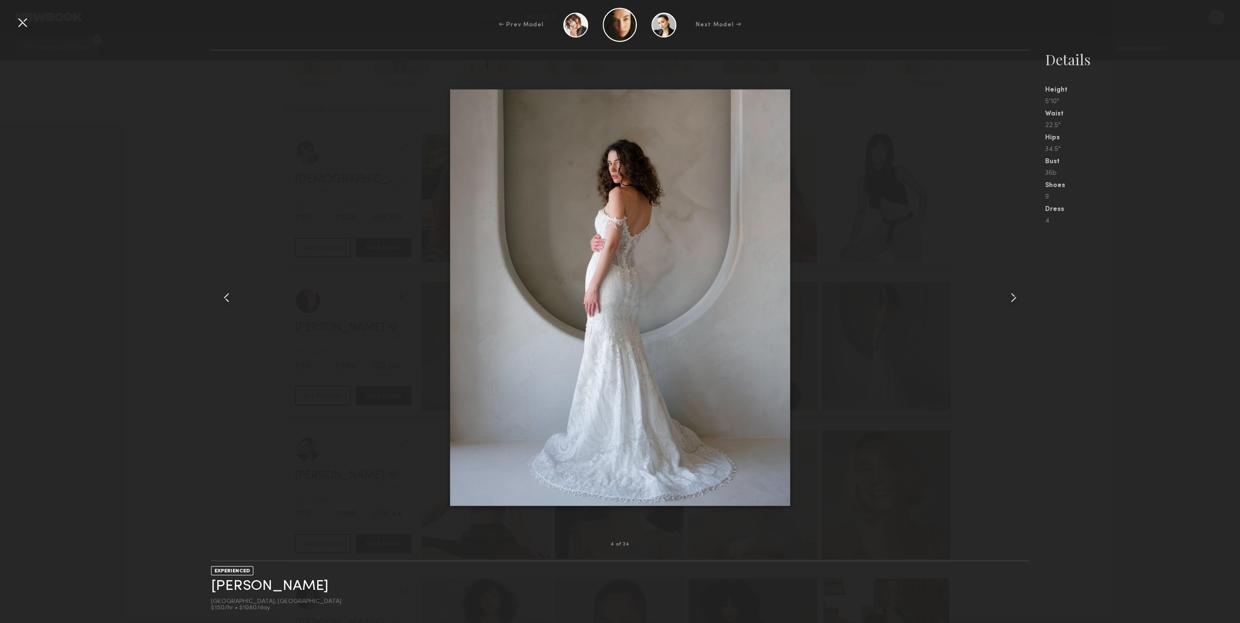
click at [1012, 302] on common-icon at bounding box center [1014, 298] width 16 height 16
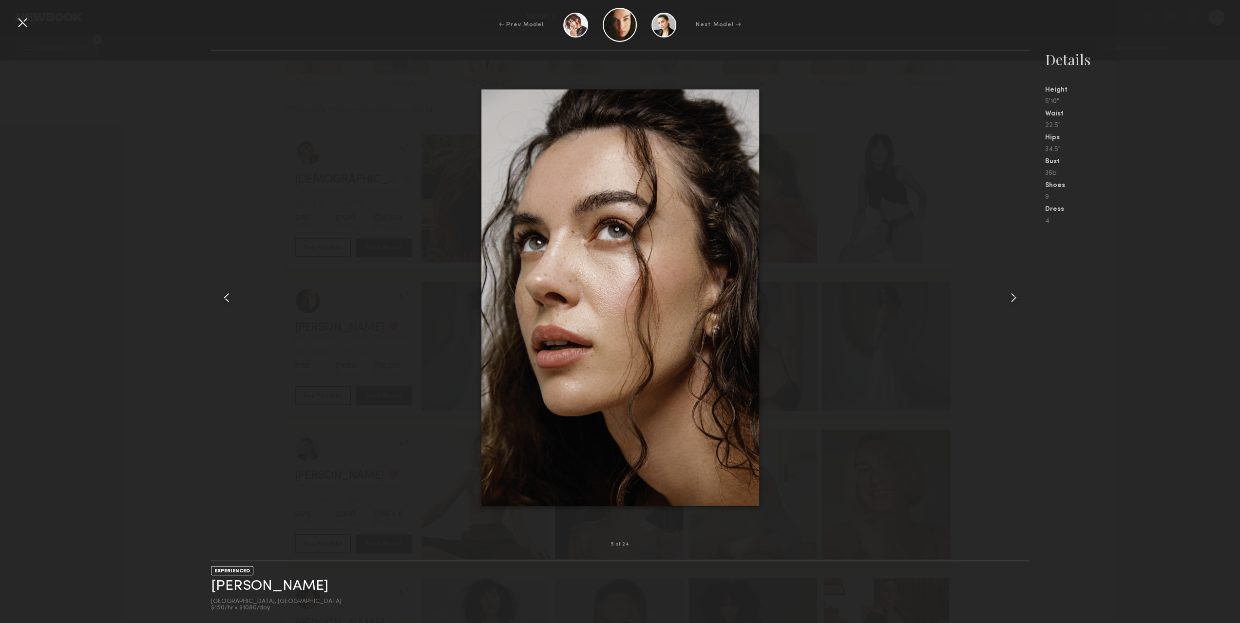
click at [1011, 303] on common-icon at bounding box center [1014, 298] width 16 height 16
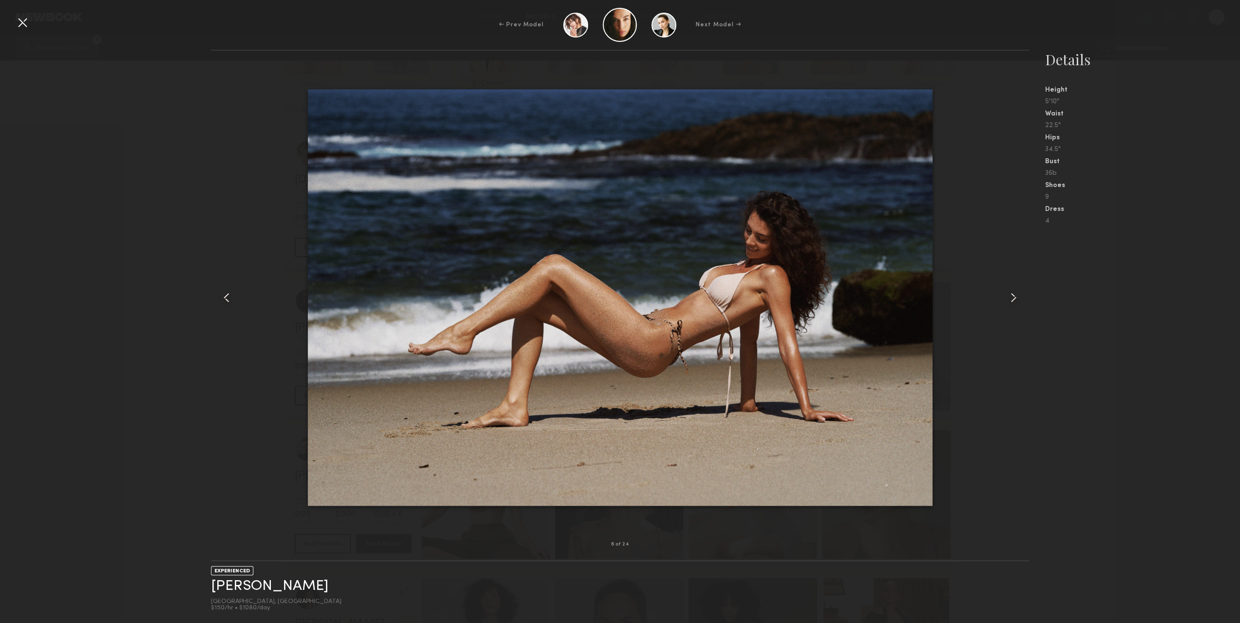
click at [1011, 303] on common-icon at bounding box center [1014, 298] width 16 height 16
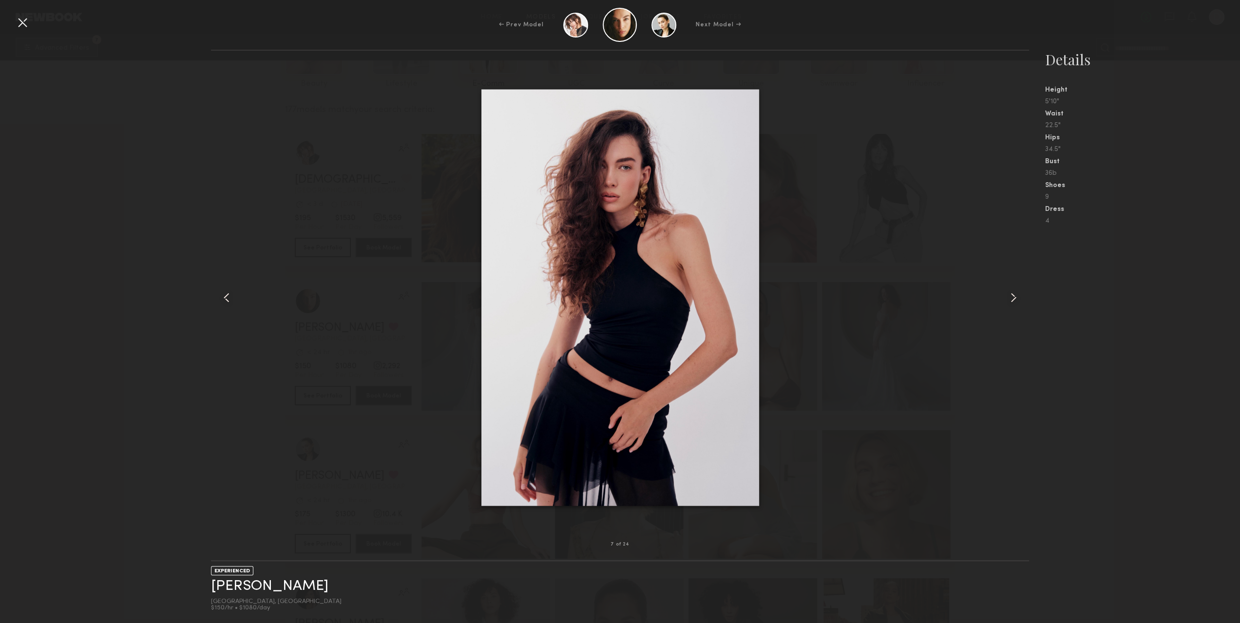
click at [1011, 303] on common-icon at bounding box center [1014, 298] width 16 height 16
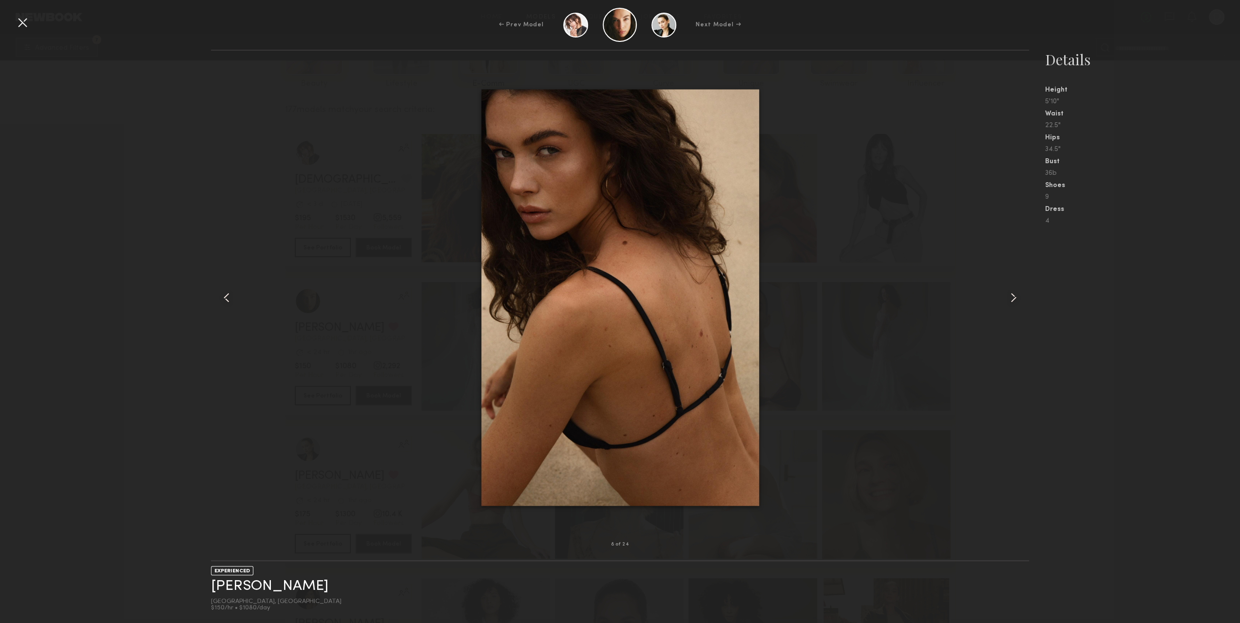
click at [1011, 303] on common-icon at bounding box center [1014, 298] width 16 height 16
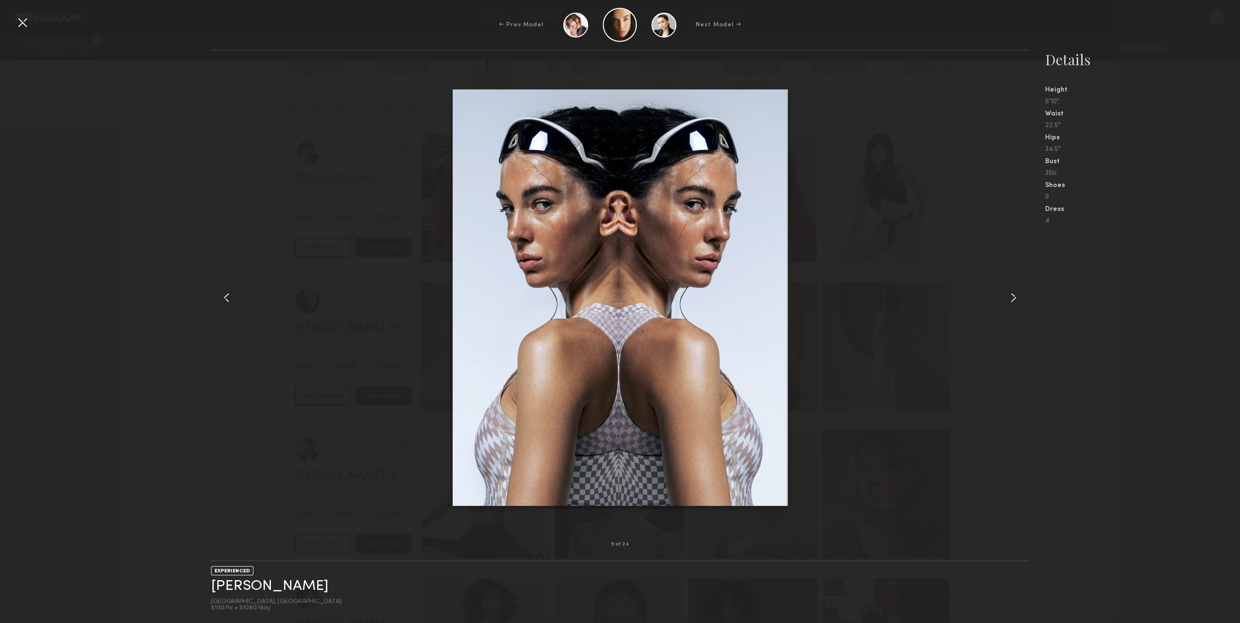
click at [1011, 303] on common-icon at bounding box center [1014, 298] width 16 height 16
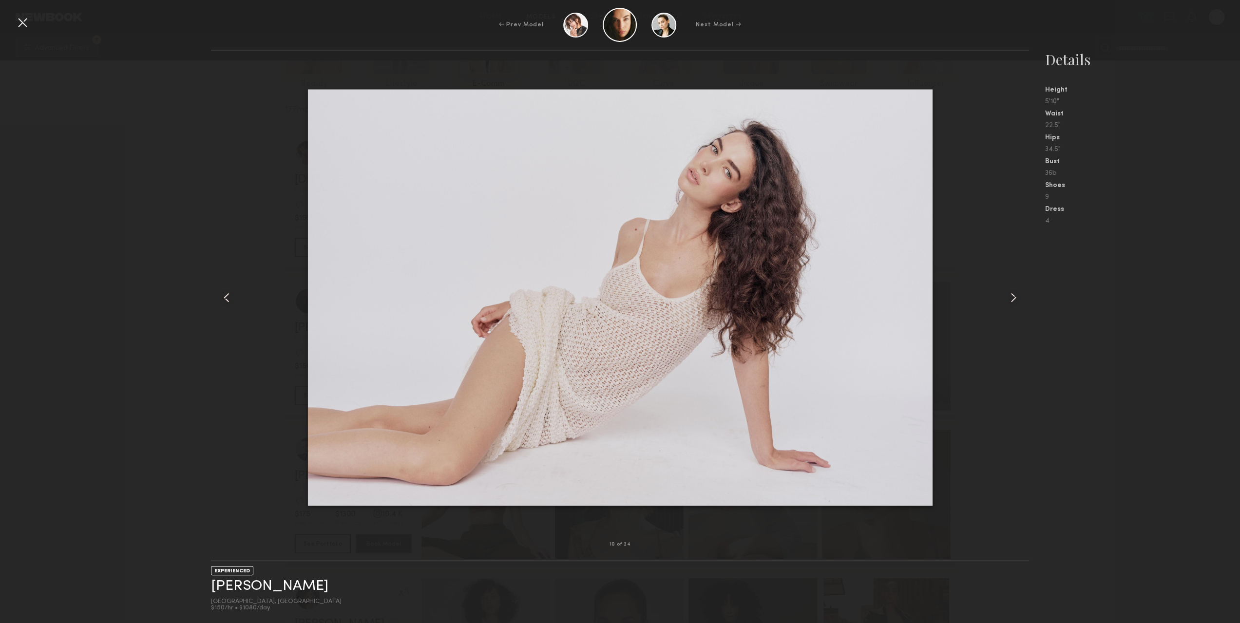
click at [1011, 303] on common-icon at bounding box center [1014, 298] width 16 height 16
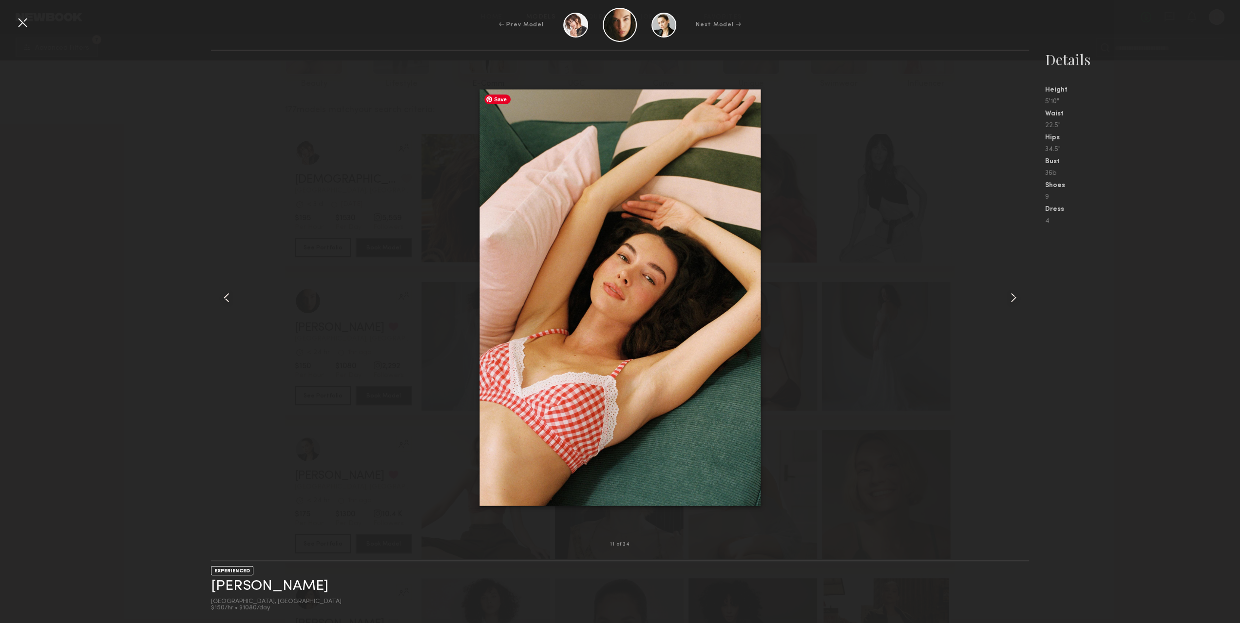
click at [4, 173] on div "11 of 24 EXPERIENCED Uliana V. Los Angeles, CA $150/hr • $1080/day Details Heig…" at bounding box center [620, 337] width 1240 height 574
click at [66, 200] on div "11 of 24 EXPERIENCED Uliana V. Los Angeles, CA $150/hr • $1080/day Details Heig…" at bounding box center [620, 337] width 1240 height 574
click at [25, 24] on div at bounding box center [23, 23] width 16 height 16
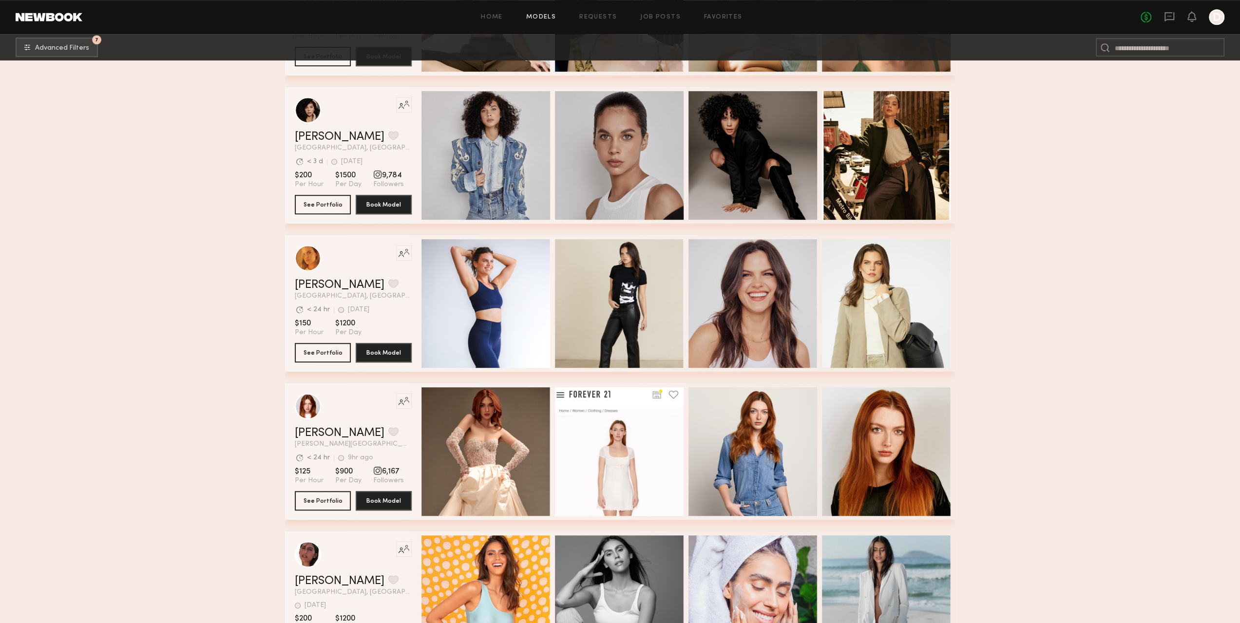
scroll to position [682, 0]
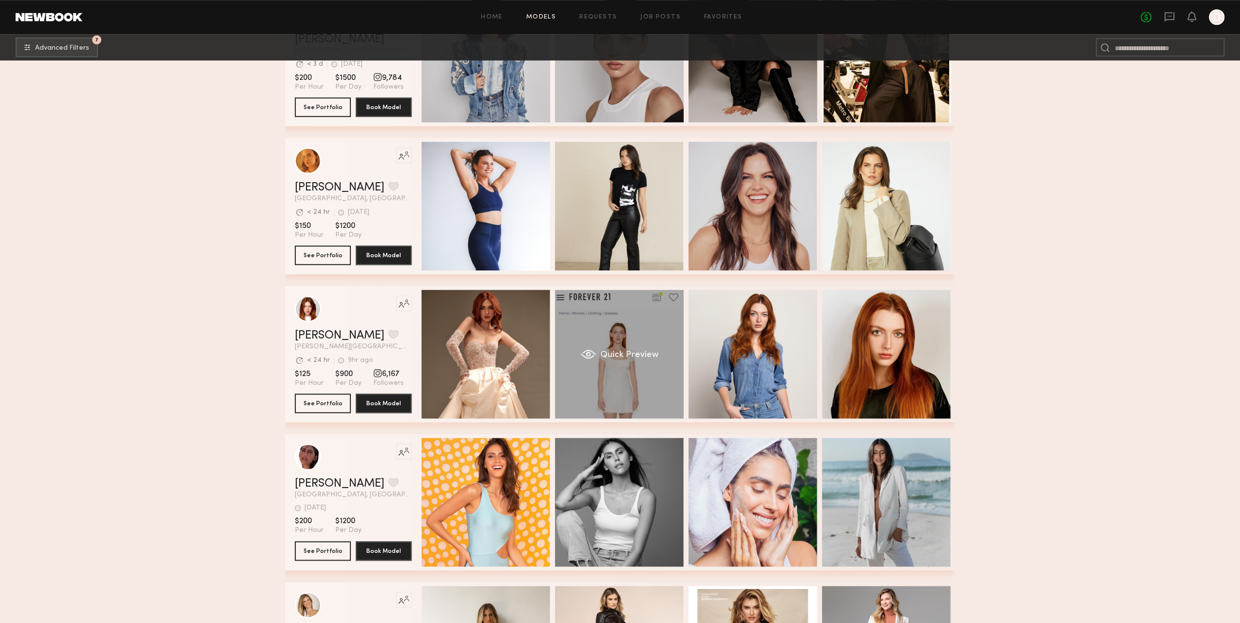
click at [604, 346] on div "Quick Preview" at bounding box center [619, 354] width 129 height 129
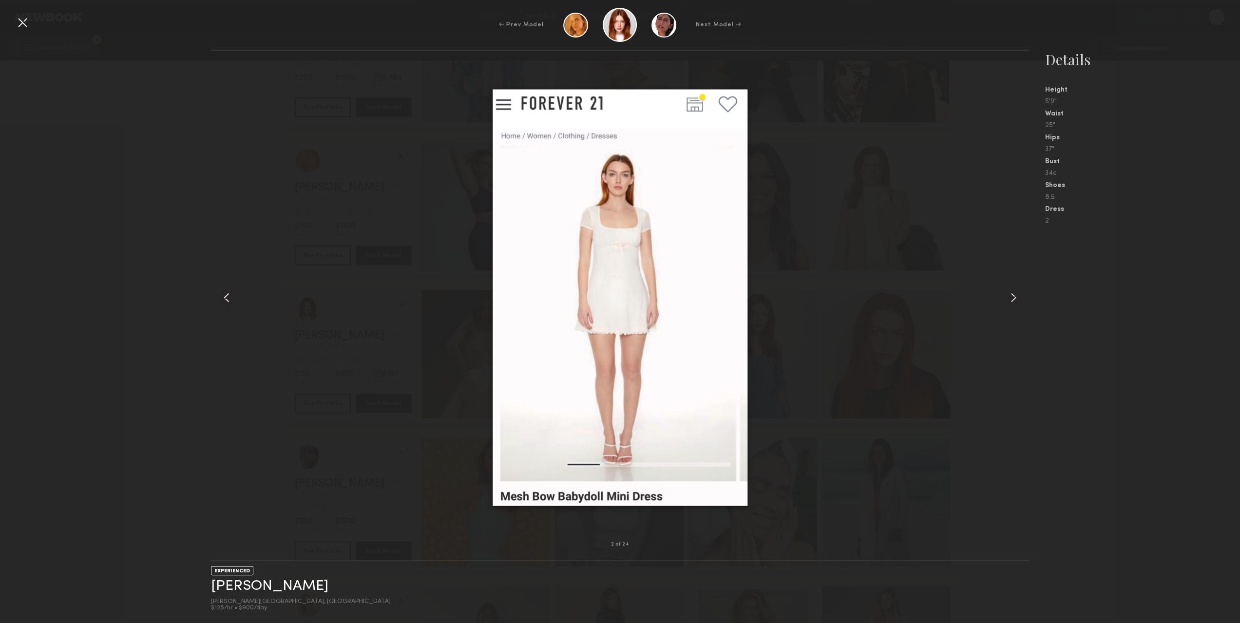
click at [1011, 291] on common-icon at bounding box center [1014, 298] width 16 height 16
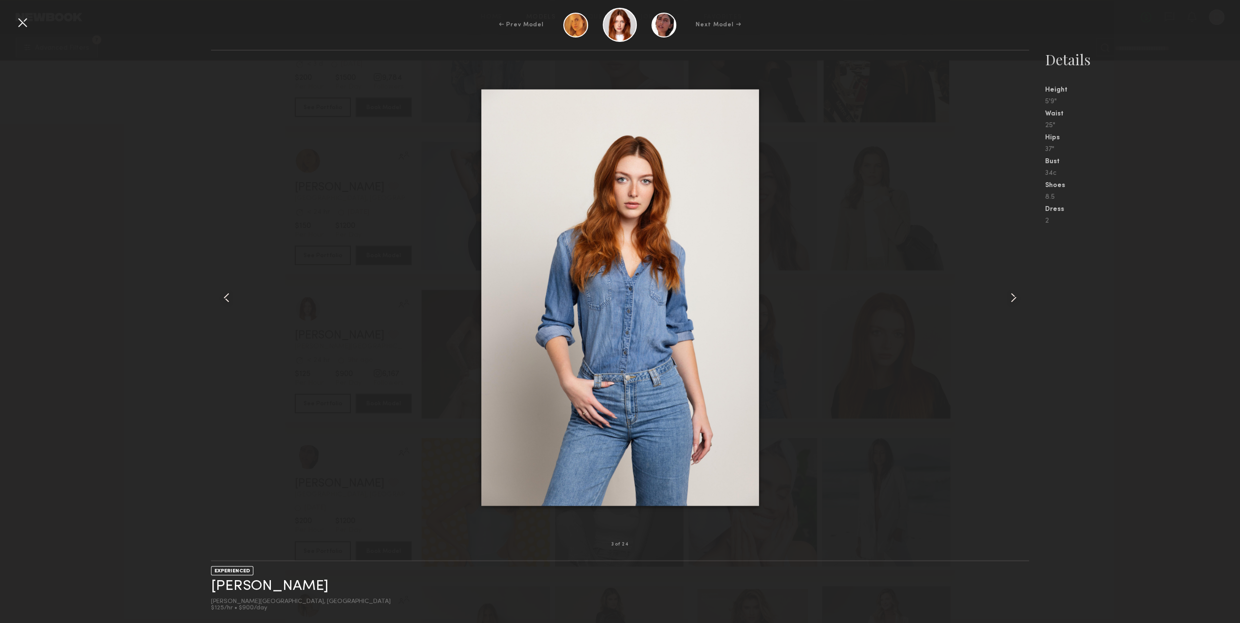
click at [1011, 291] on common-icon at bounding box center [1014, 298] width 16 height 16
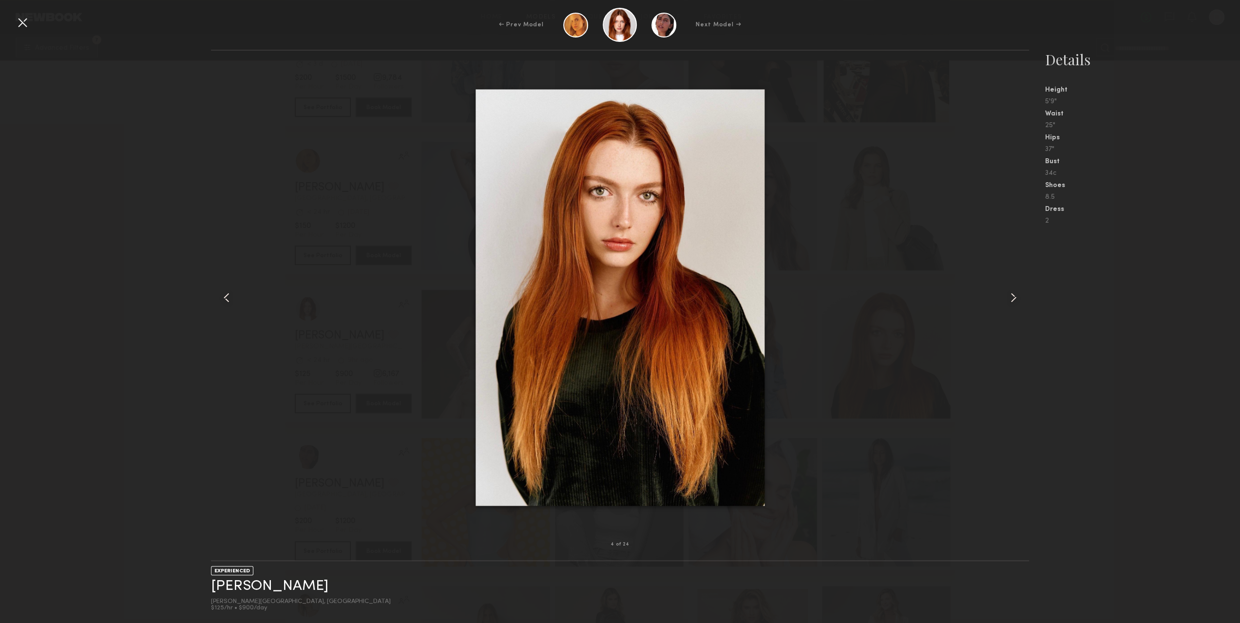
click at [1011, 291] on common-icon at bounding box center [1014, 298] width 16 height 16
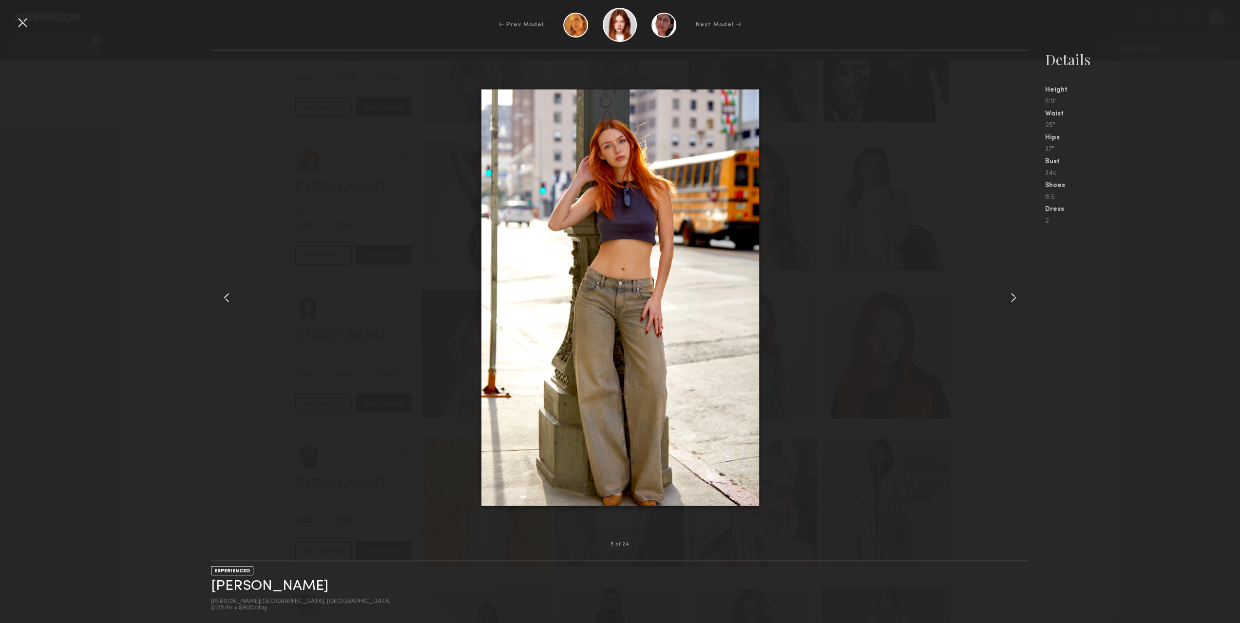
click at [1011, 291] on common-icon at bounding box center [1014, 298] width 16 height 16
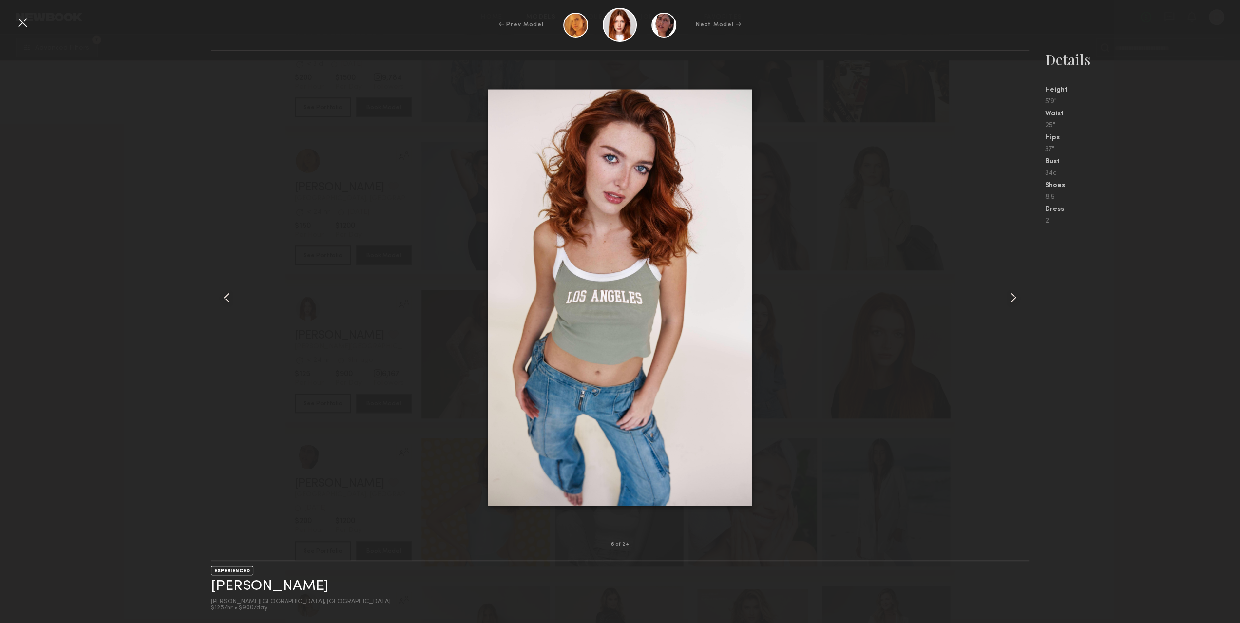
click at [85, 158] on div "6 of 24 EXPERIENCED Annika R. Sherman Oaks, CA $125/hr • $900/day Details Heigh…" at bounding box center [620, 337] width 1240 height 574
click at [28, 23] on div at bounding box center [23, 23] width 16 height 16
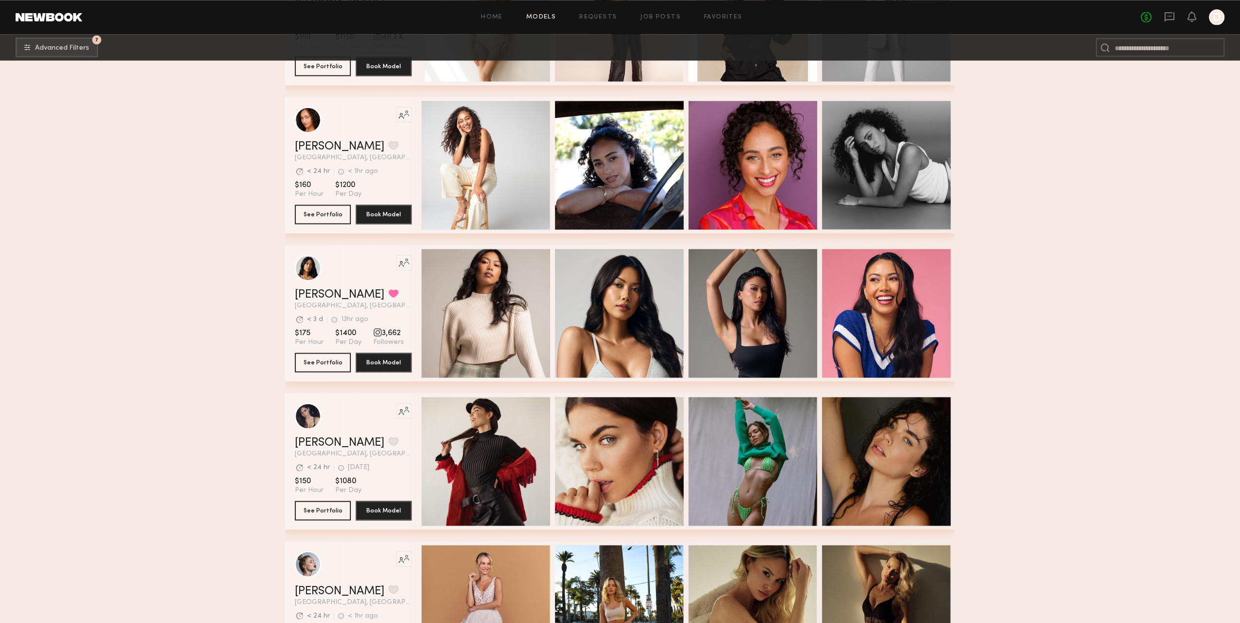
scroll to position [1511, 0]
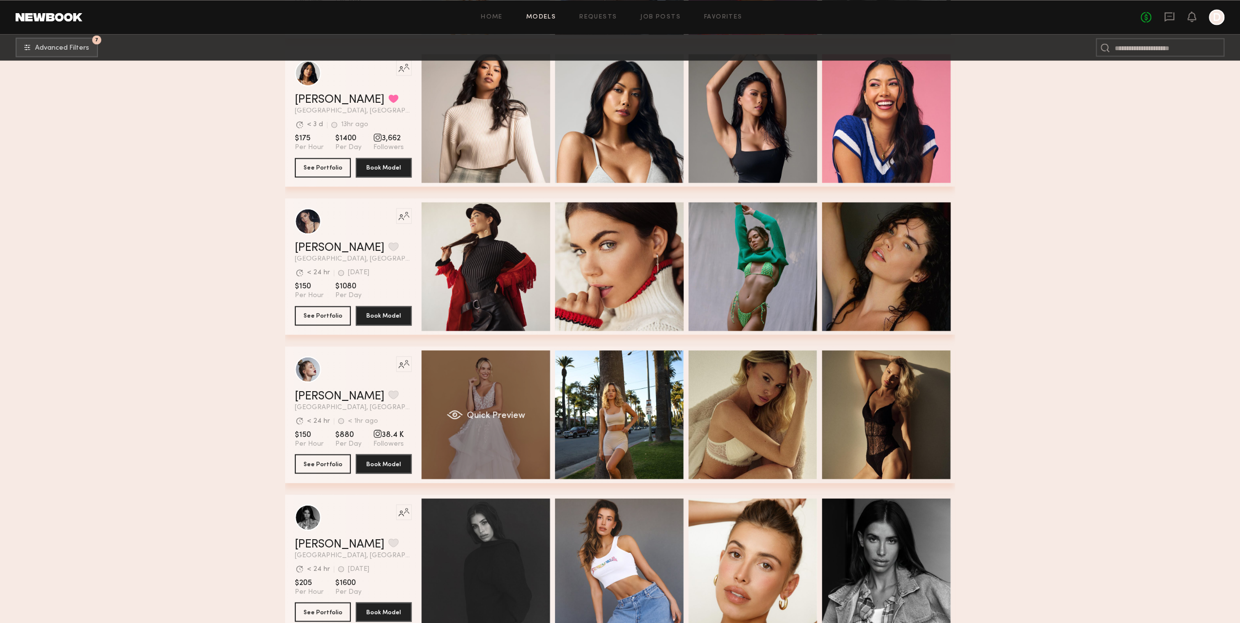
click at [477, 380] on div "Quick Preview" at bounding box center [486, 414] width 129 height 129
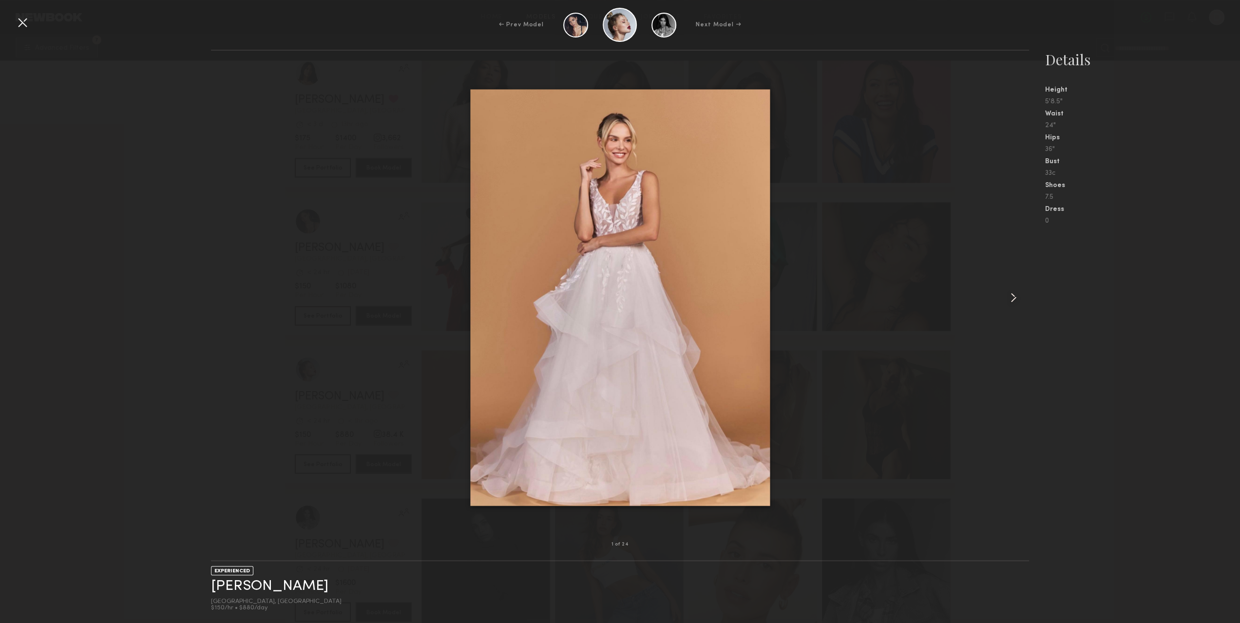
click at [968, 303] on div at bounding box center [620, 297] width 819 height 463
click at [1006, 301] on common-icon at bounding box center [1014, 298] width 16 height 16
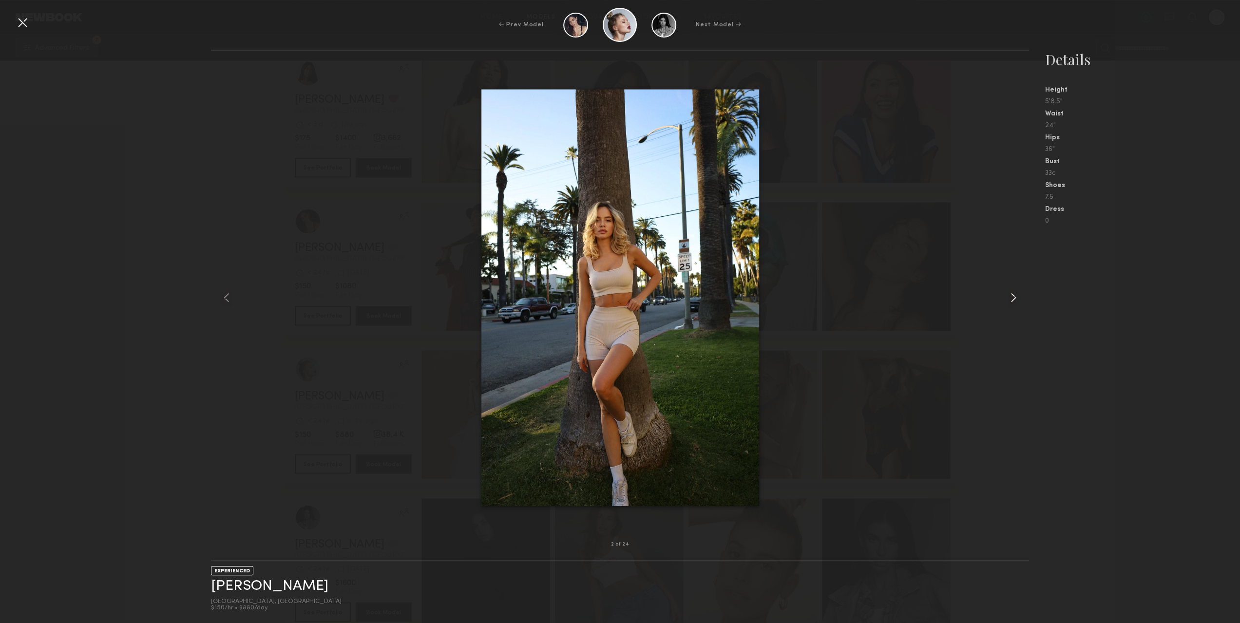
click at [1006, 301] on common-icon at bounding box center [1014, 298] width 16 height 16
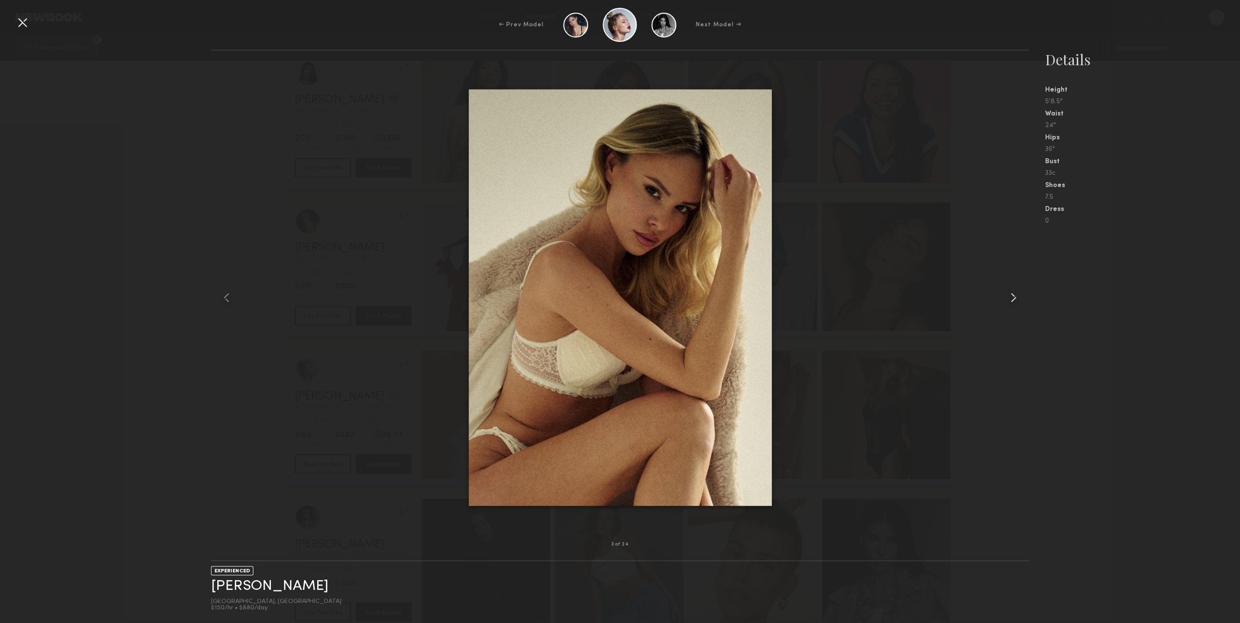
click at [1006, 301] on common-icon at bounding box center [1014, 298] width 16 height 16
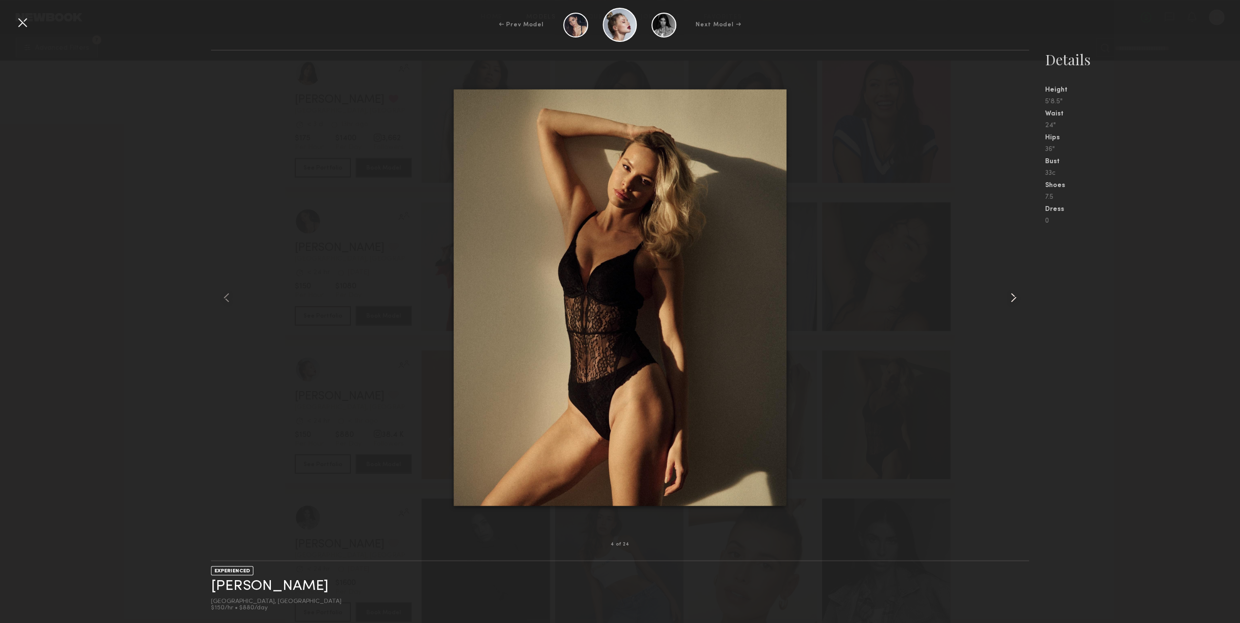
click at [1006, 301] on common-icon at bounding box center [1014, 298] width 16 height 16
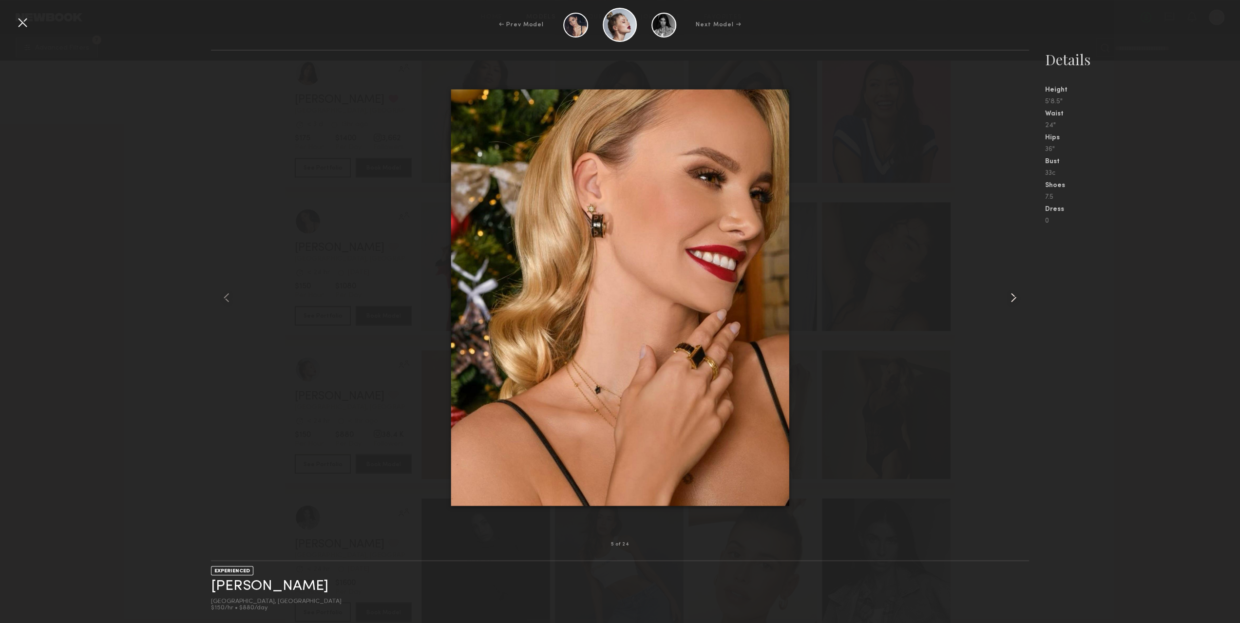
click at [1006, 301] on common-icon at bounding box center [1014, 298] width 16 height 16
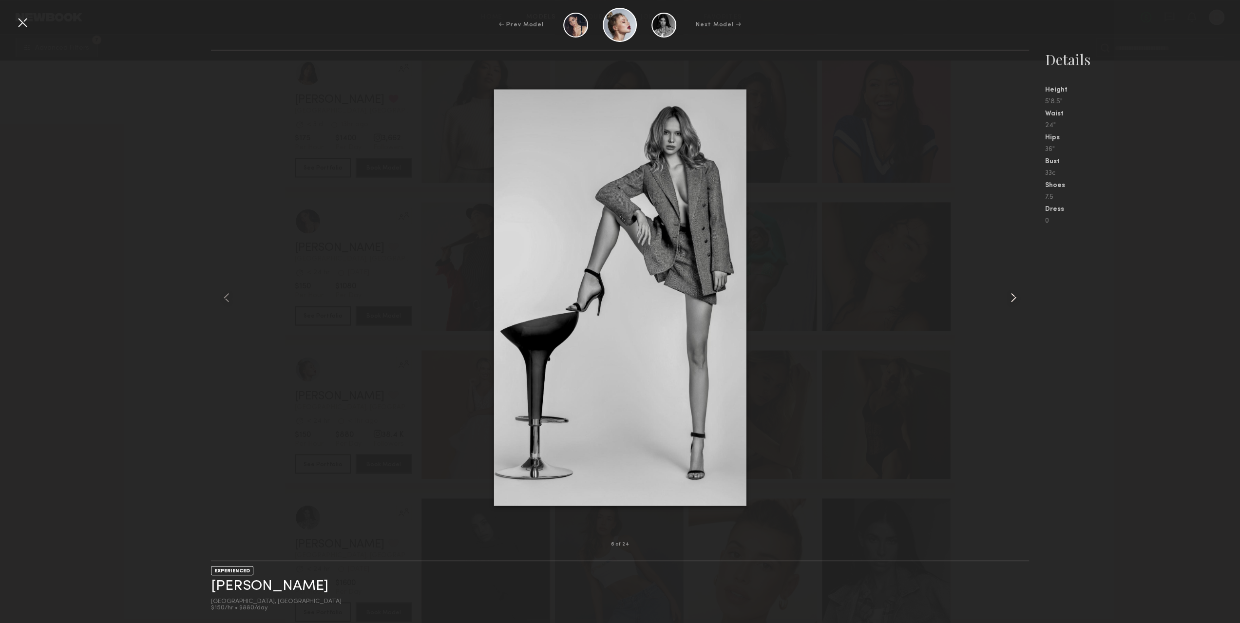
click at [1006, 301] on common-icon at bounding box center [1014, 298] width 16 height 16
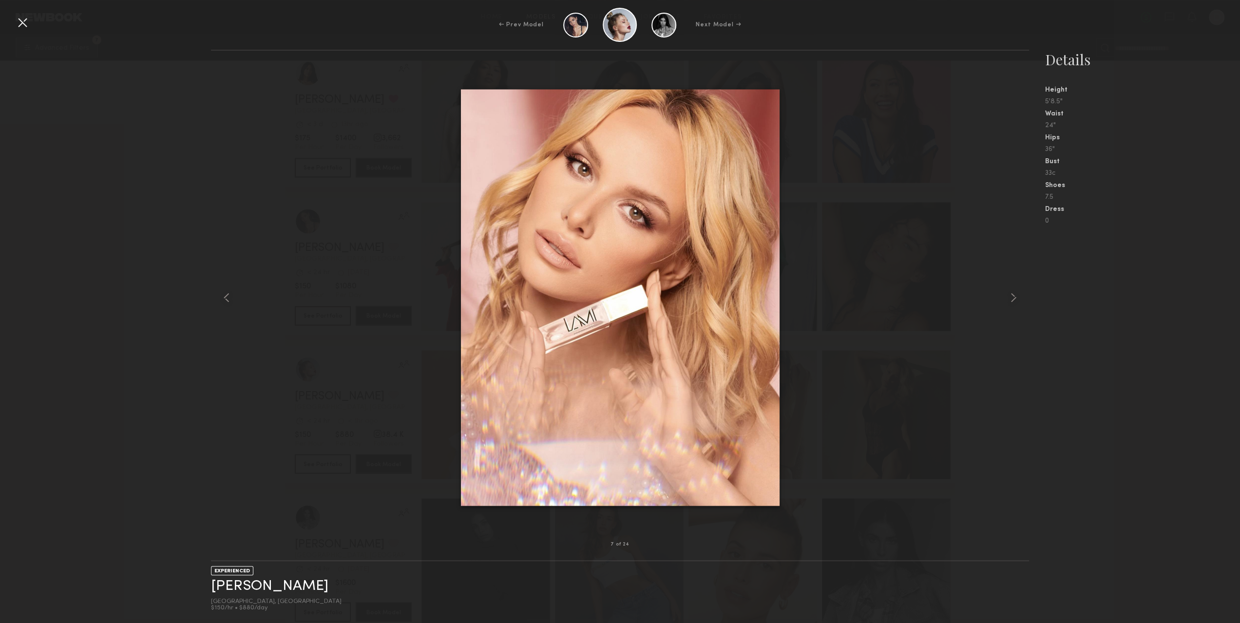
click at [24, 15] on div at bounding box center [23, 23] width 16 height 16
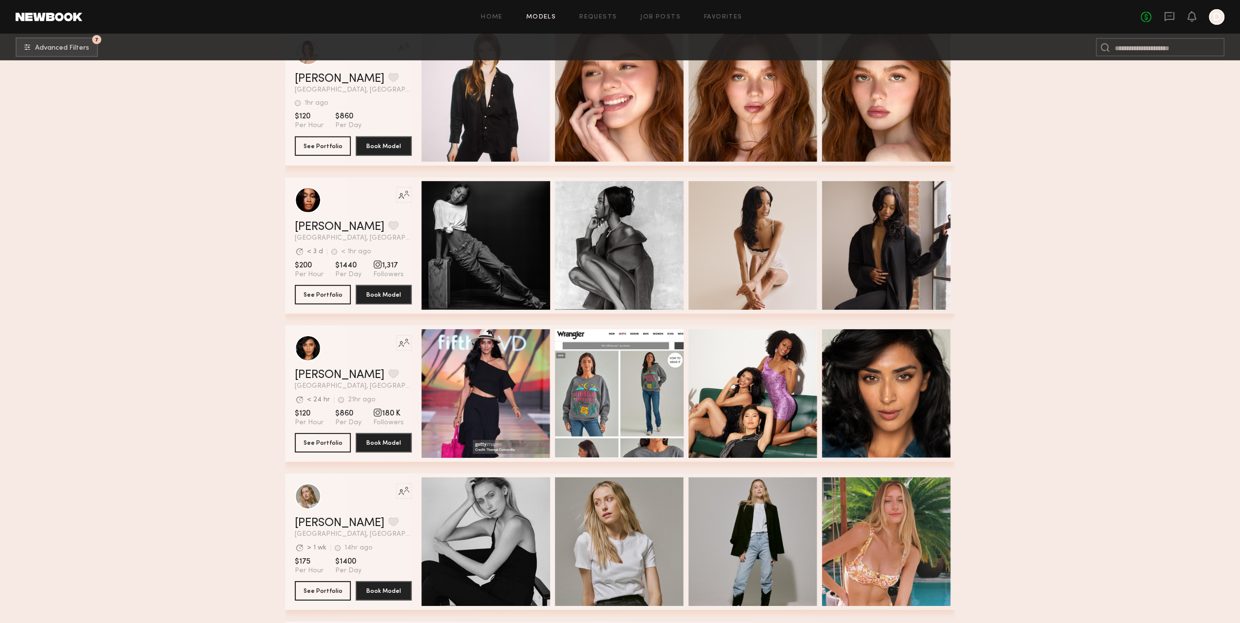
scroll to position [3119, 0]
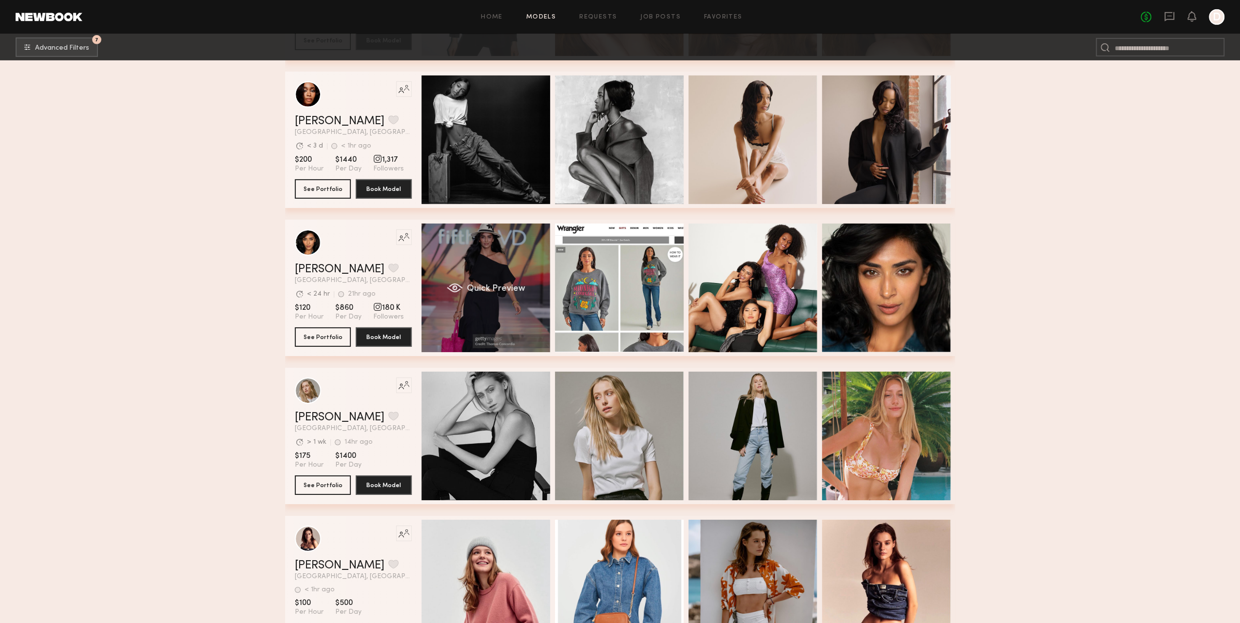
click at [524, 299] on div "Quick Preview" at bounding box center [486, 288] width 129 height 129
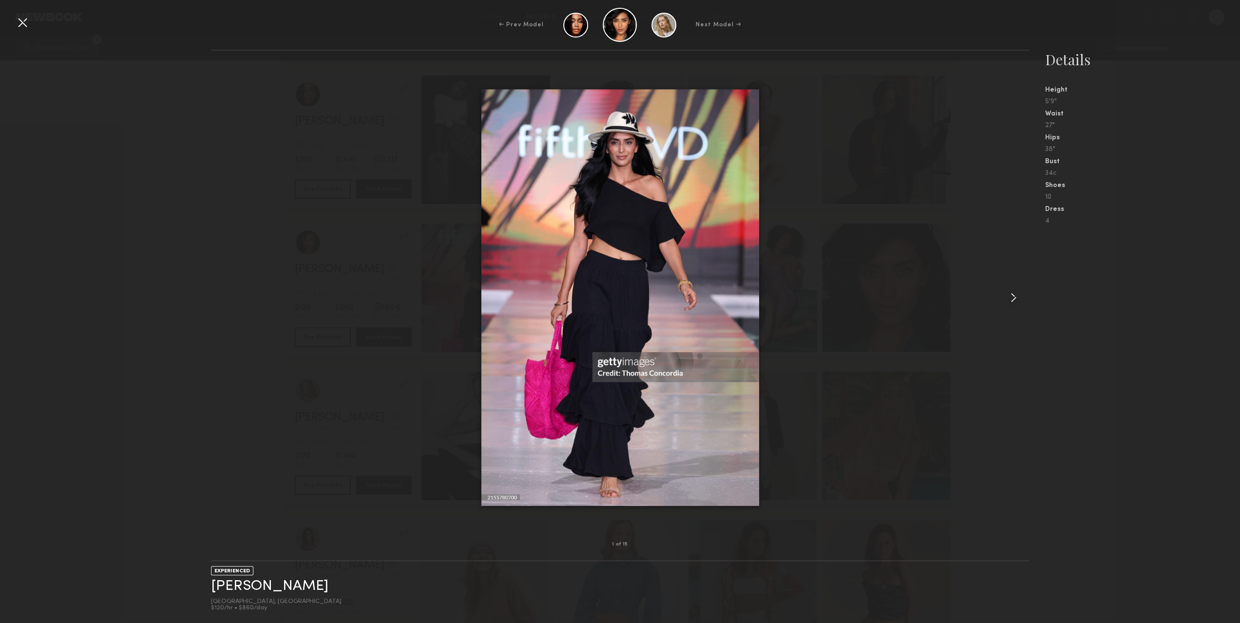
click at [1010, 306] on div at bounding box center [1013, 297] width 33 height 463
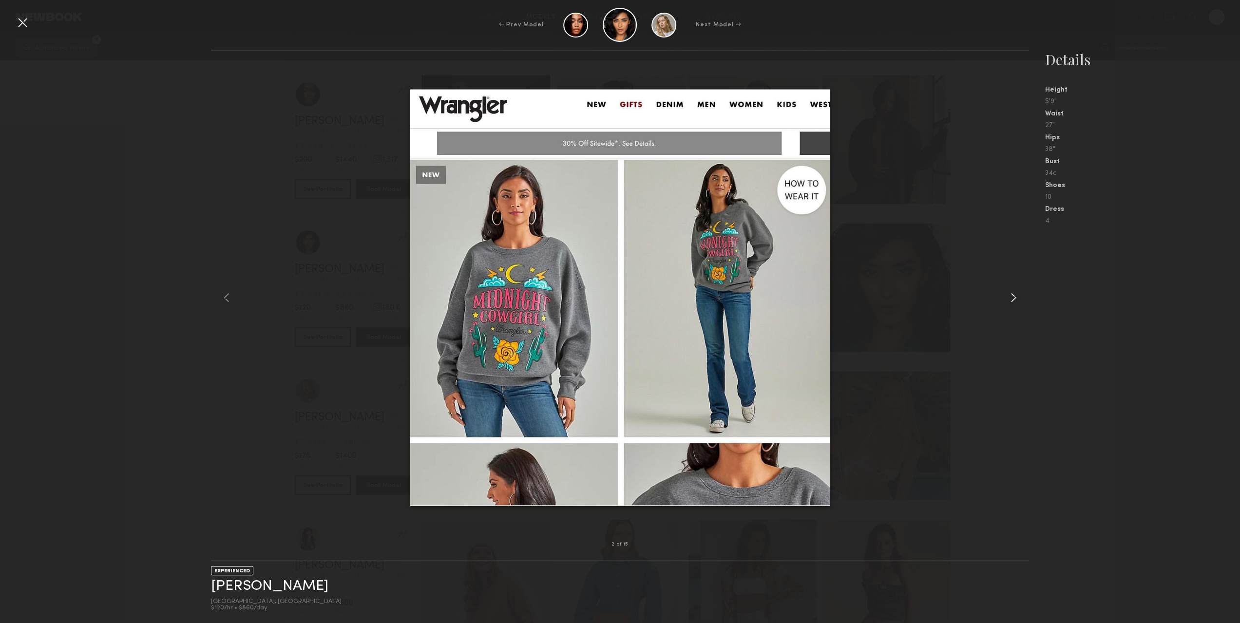
click at [1010, 306] on div at bounding box center [1013, 297] width 33 height 463
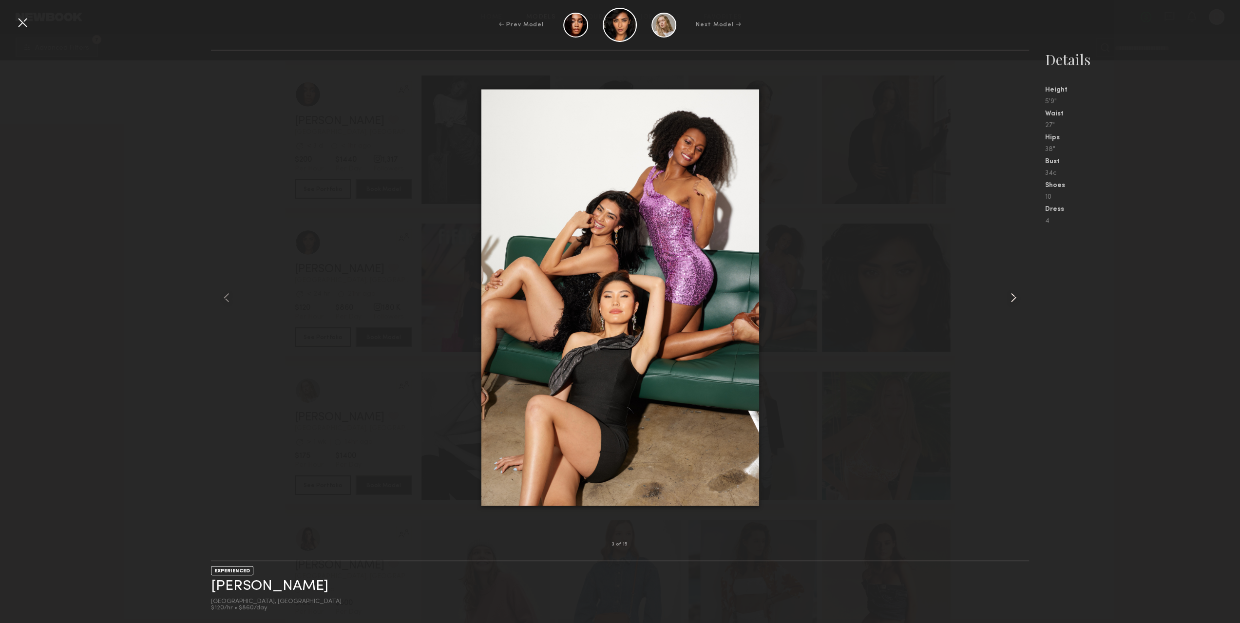
click at [1010, 306] on div at bounding box center [1013, 297] width 33 height 463
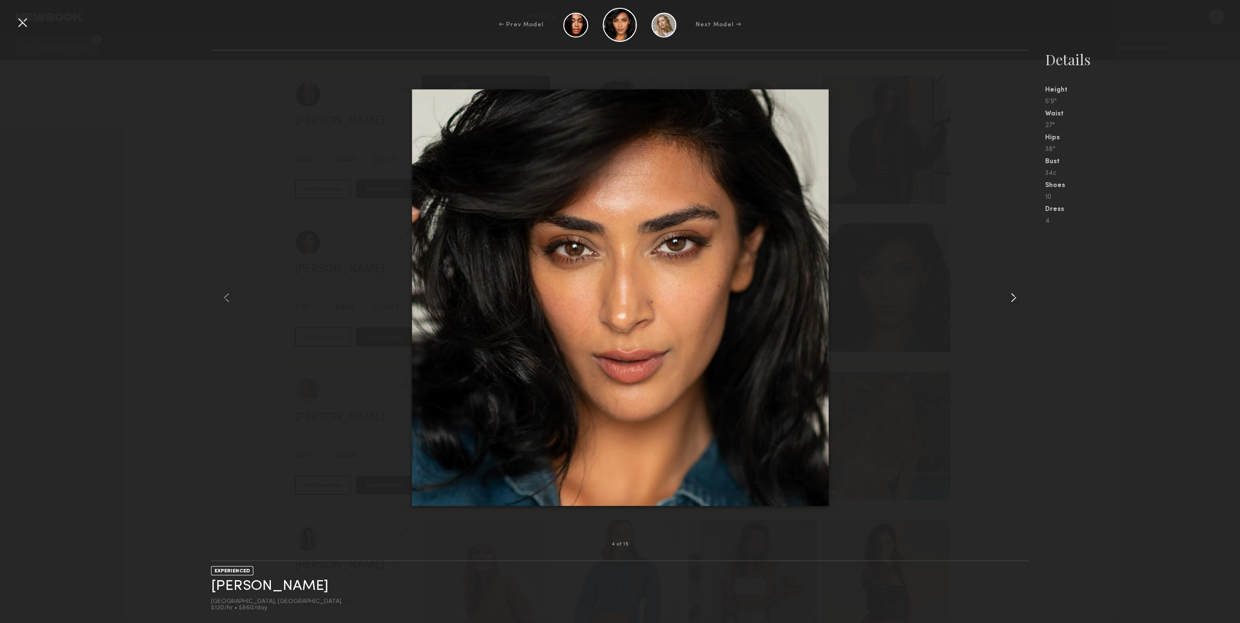
click at [1010, 306] on div at bounding box center [1013, 297] width 33 height 463
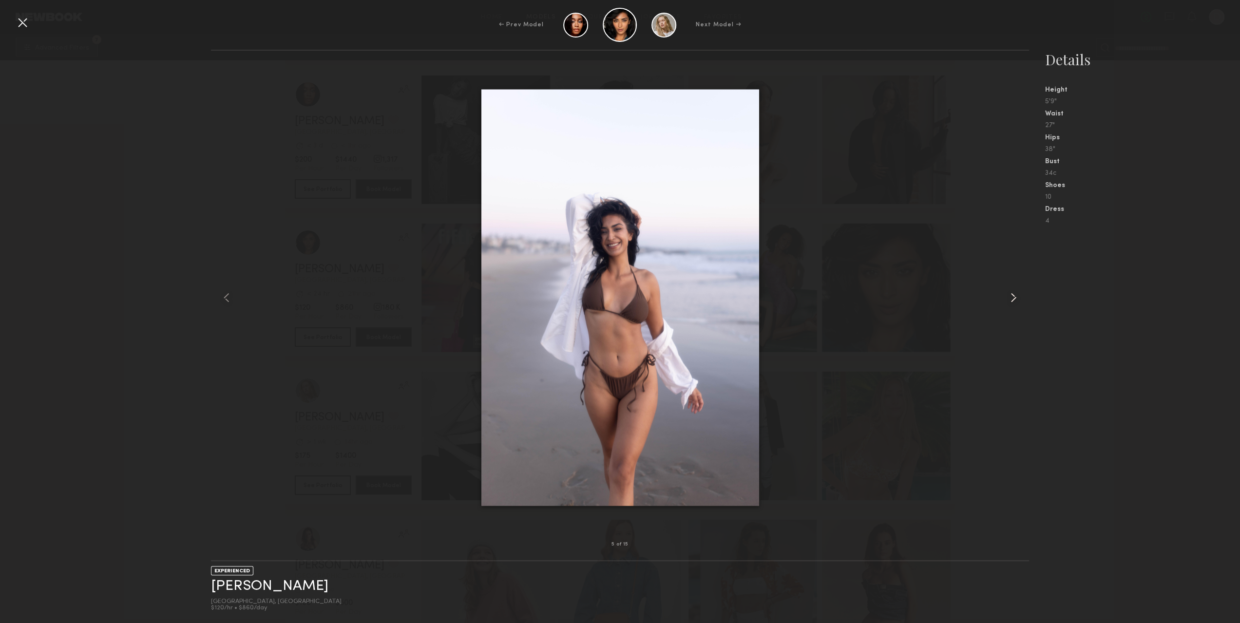
click at [1010, 306] on div at bounding box center [1013, 297] width 33 height 463
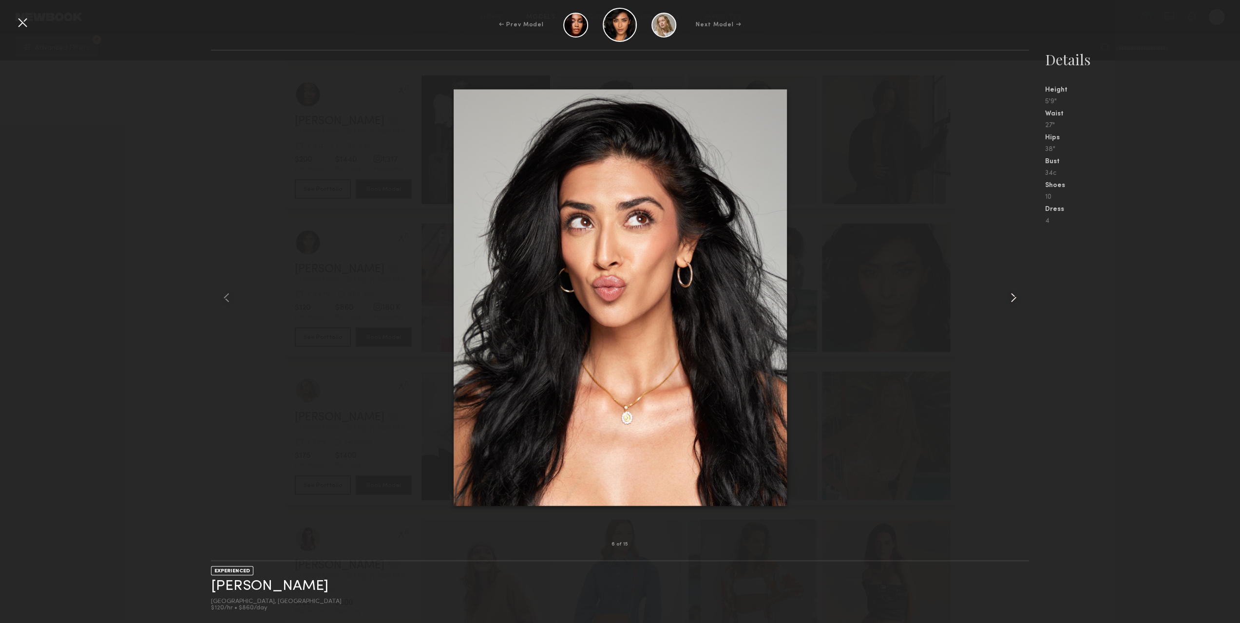
click at [1010, 306] on div at bounding box center [1013, 297] width 33 height 463
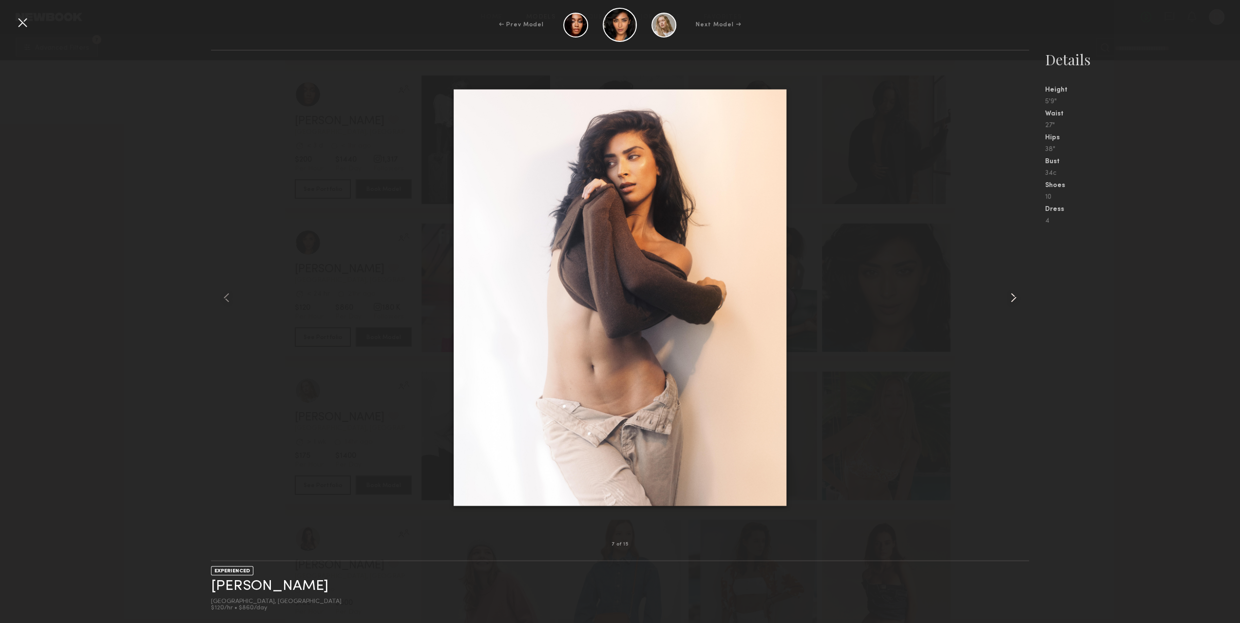
click at [1010, 306] on div at bounding box center [1013, 297] width 33 height 463
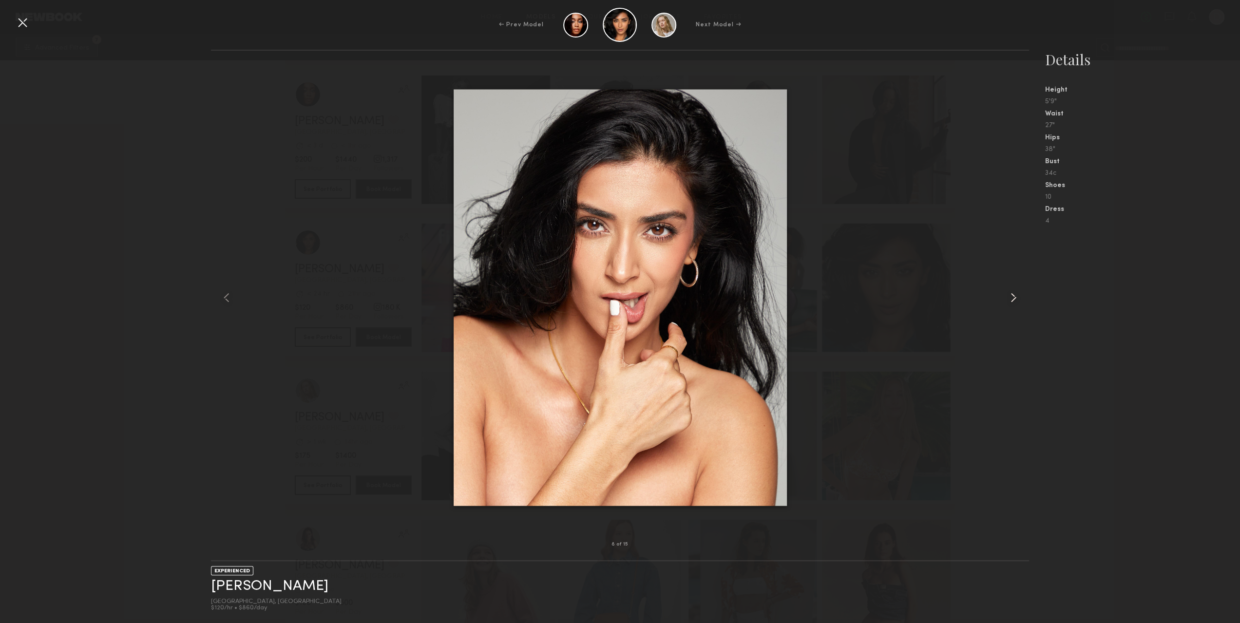
click at [1010, 306] on div at bounding box center [1013, 297] width 33 height 463
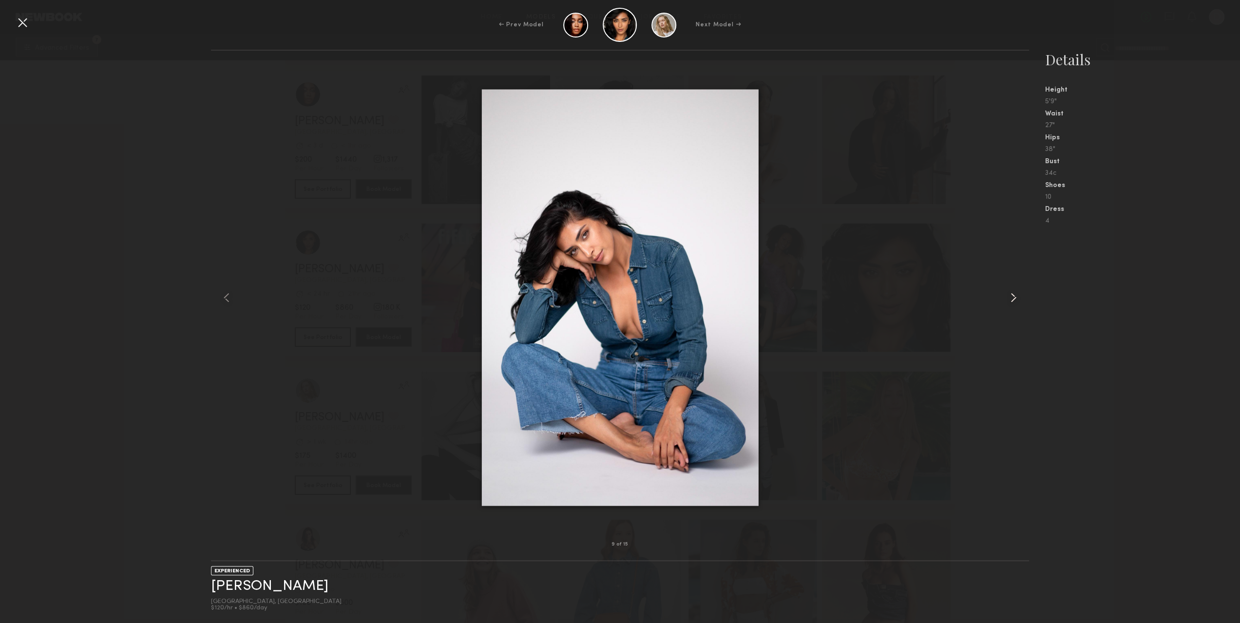
click at [1010, 306] on div at bounding box center [1013, 297] width 33 height 463
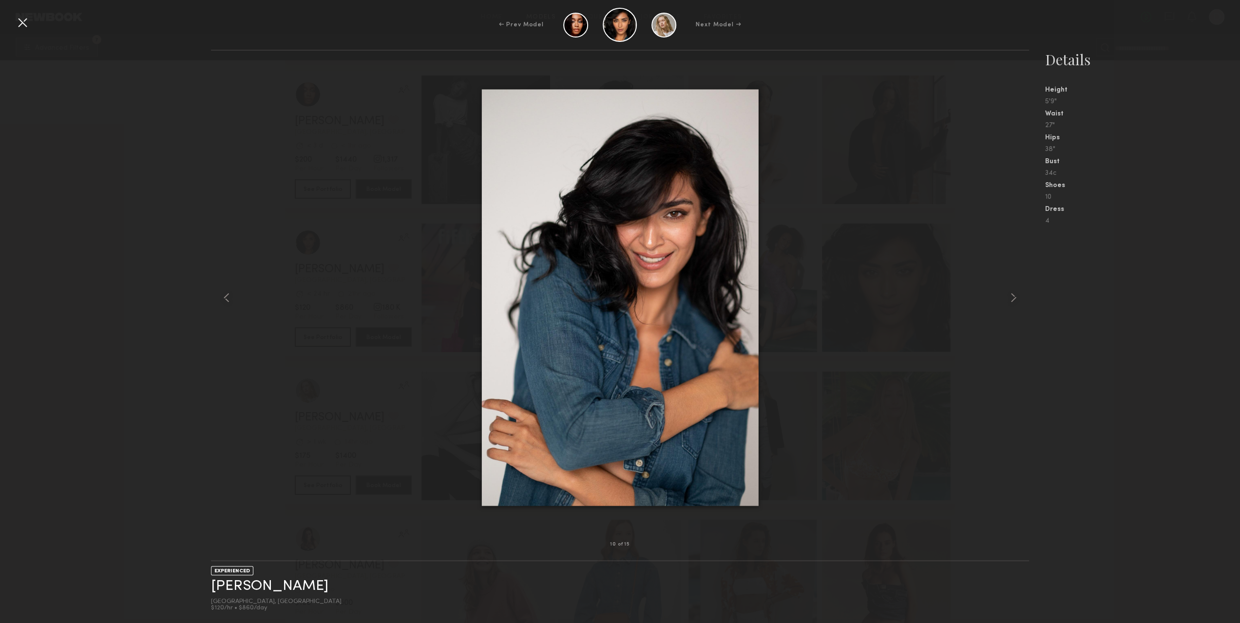
click at [267, 272] on div at bounding box center [620, 297] width 819 height 463
click at [19, 21] on div at bounding box center [23, 23] width 16 height 16
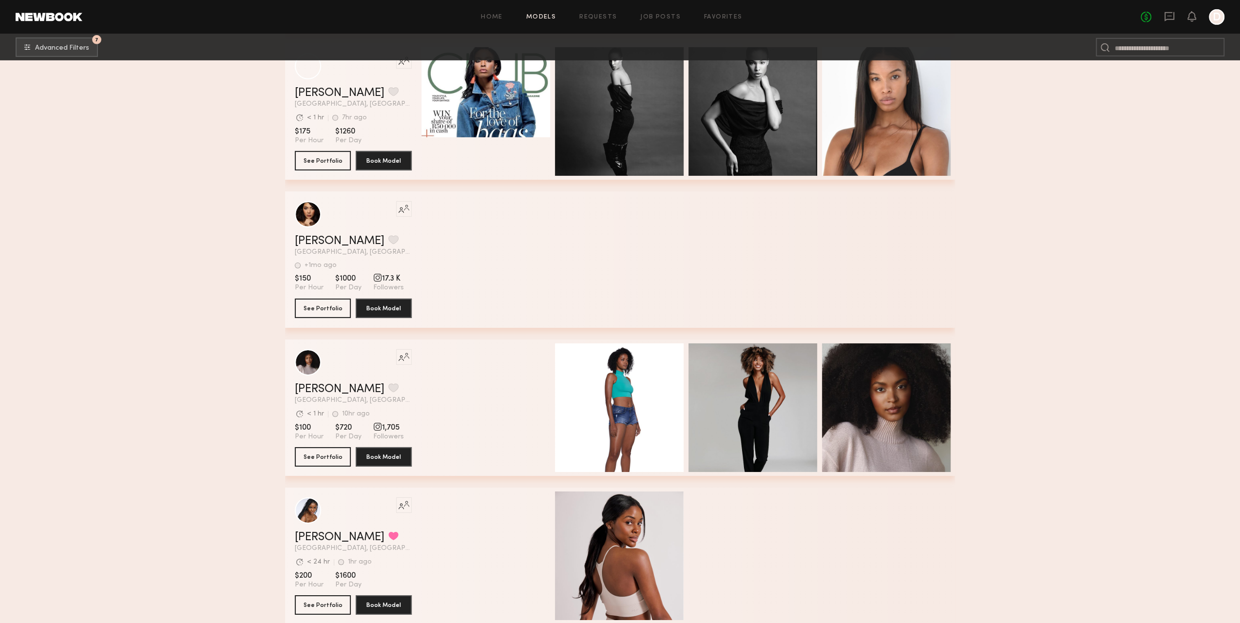
scroll to position [14438, 0]
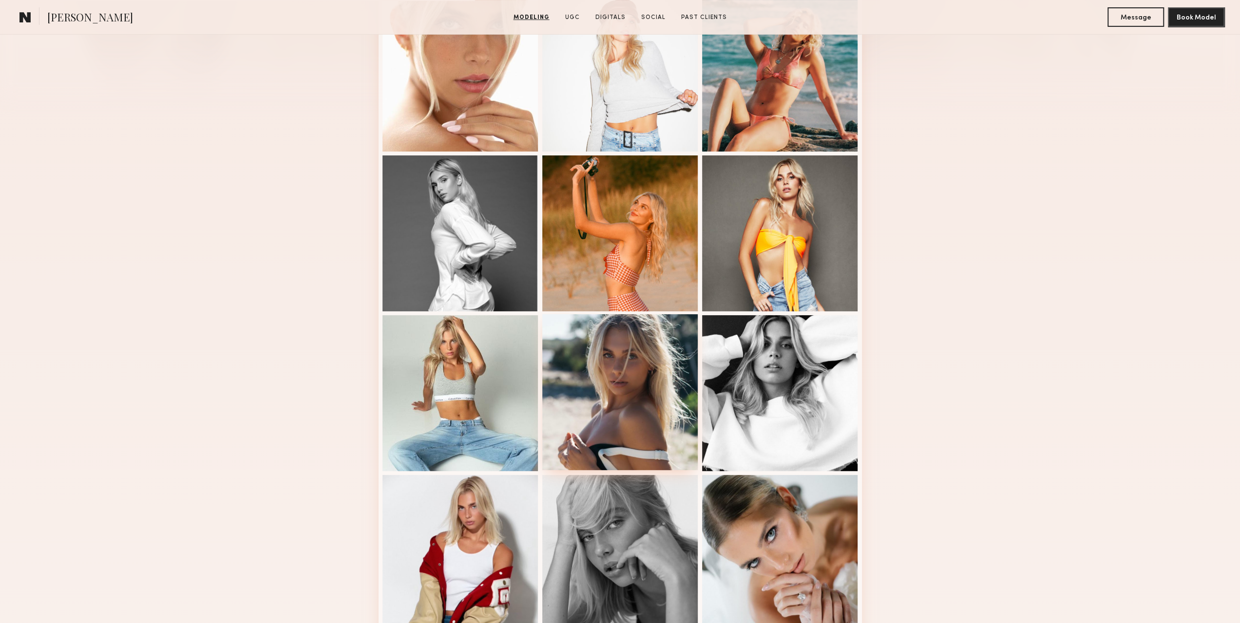
scroll to position [487, 0]
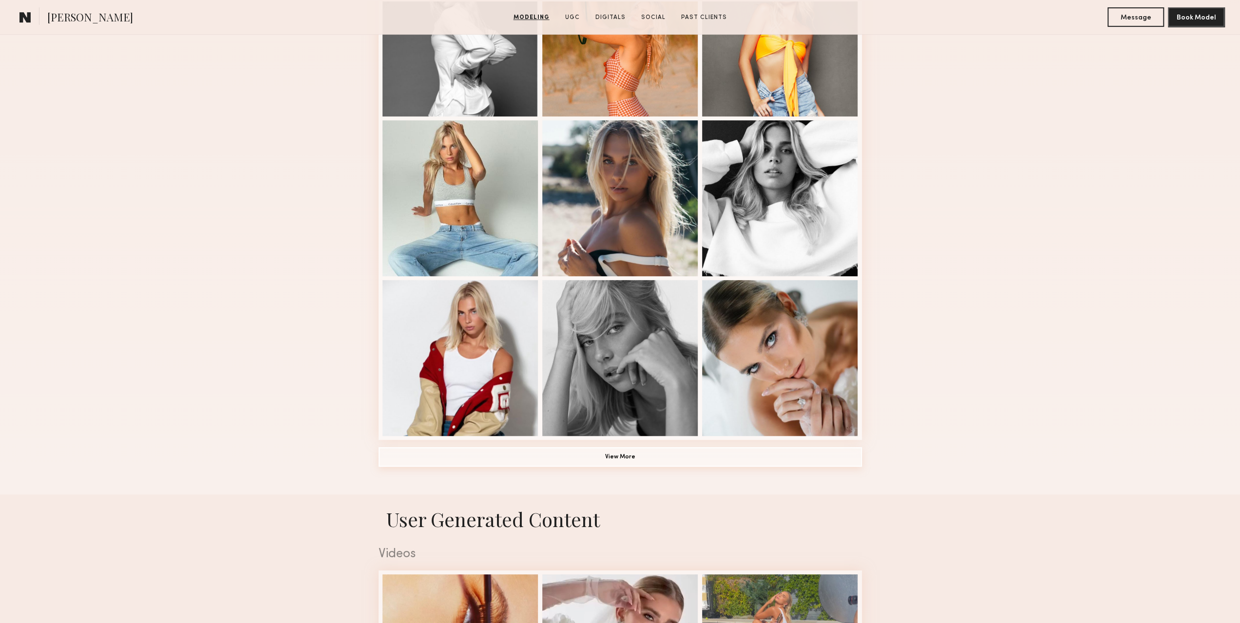
click at [632, 461] on button "View More" at bounding box center [620, 456] width 483 height 19
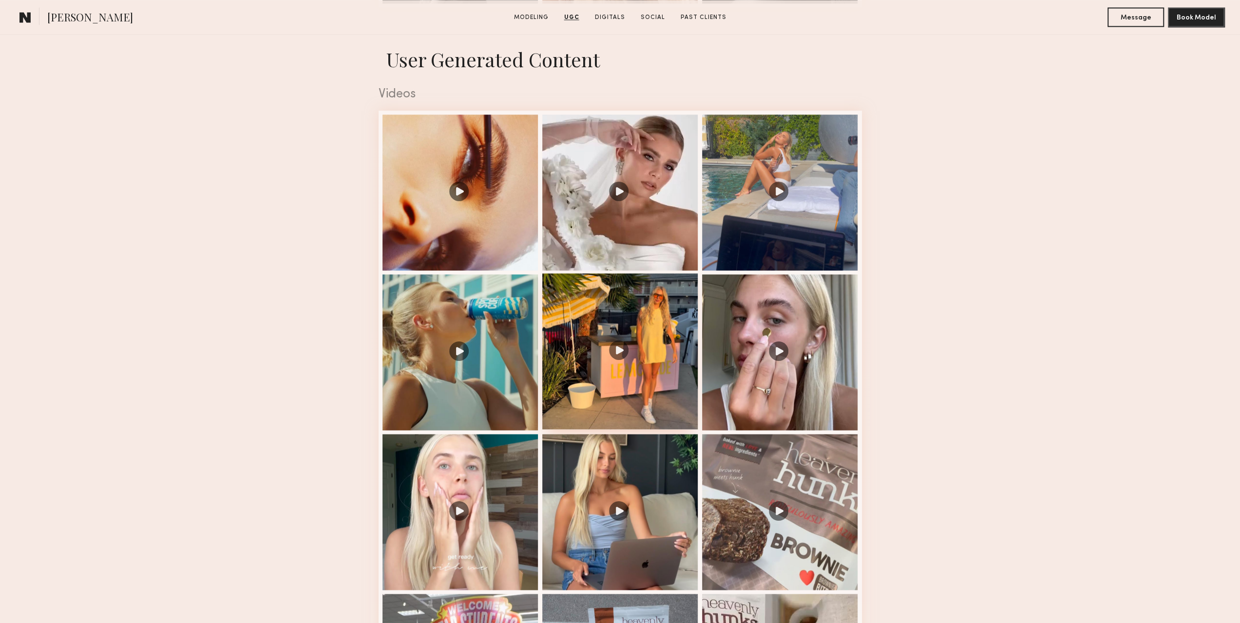
scroll to position [1754, 0]
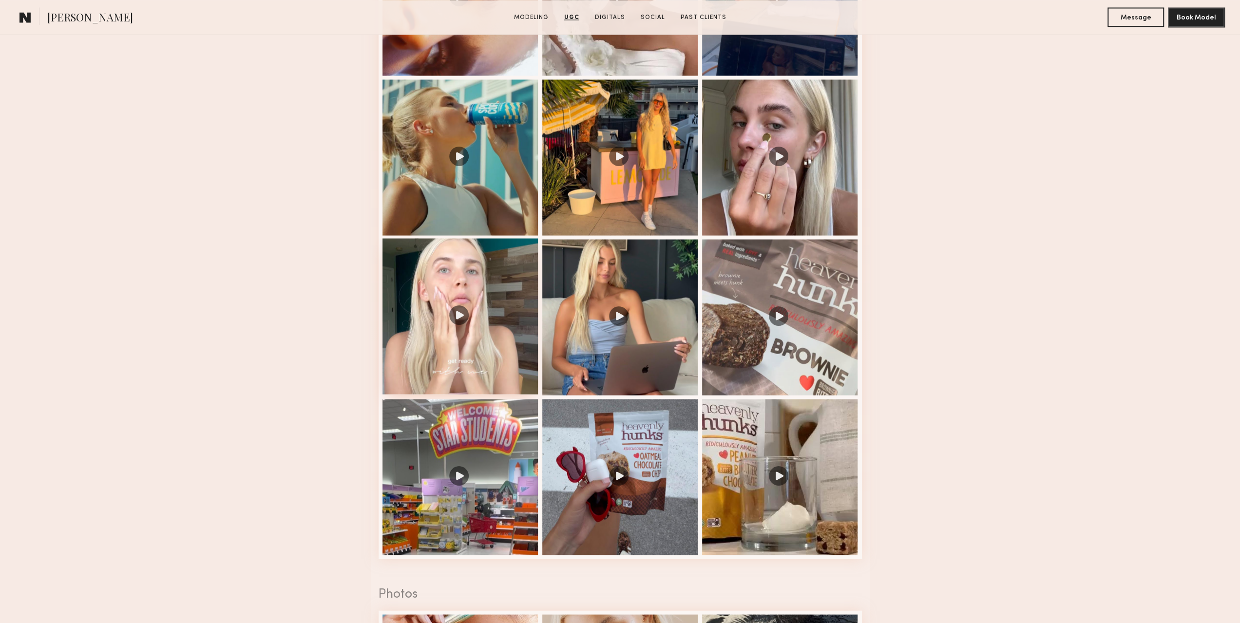
click at [472, 339] on div at bounding box center [461, 316] width 156 height 156
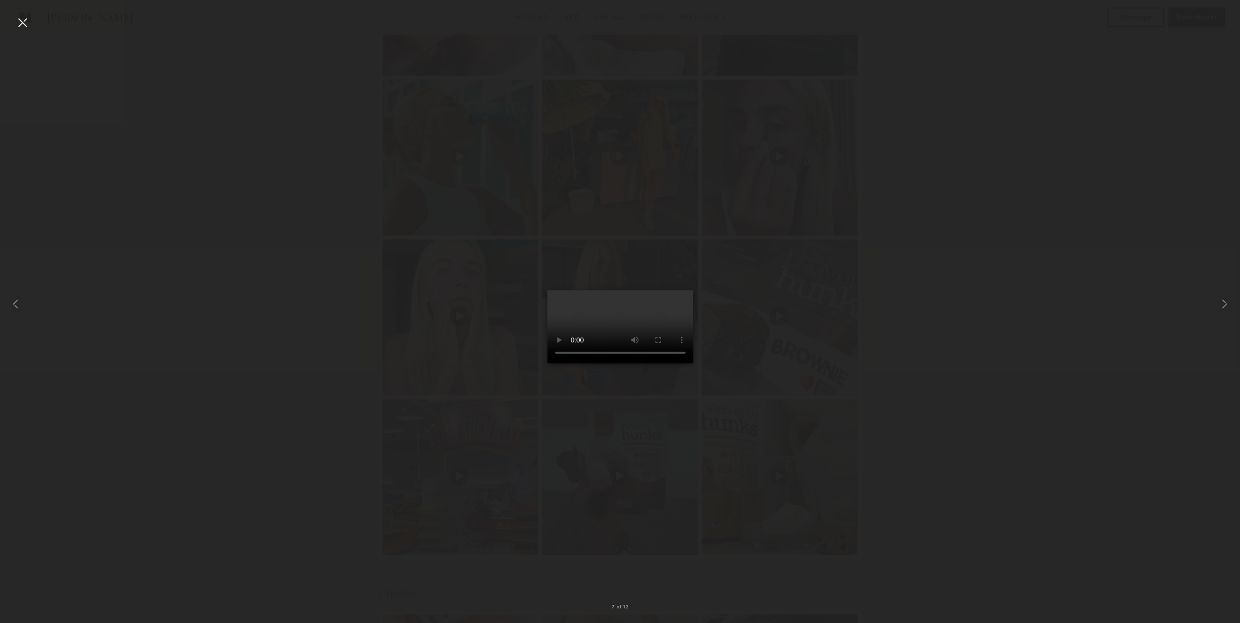
click at [932, 347] on div at bounding box center [620, 304] width 1240 height 576
click at [933, 347] on div at bounding box center [620, 304] width 1240 height 576
click at [16, 304] on common-icon at bounding box center [16, 304] width 16 height 16
click at [1220, 306] on common-icon at bounding box center [1225, 304] width 16 height 16
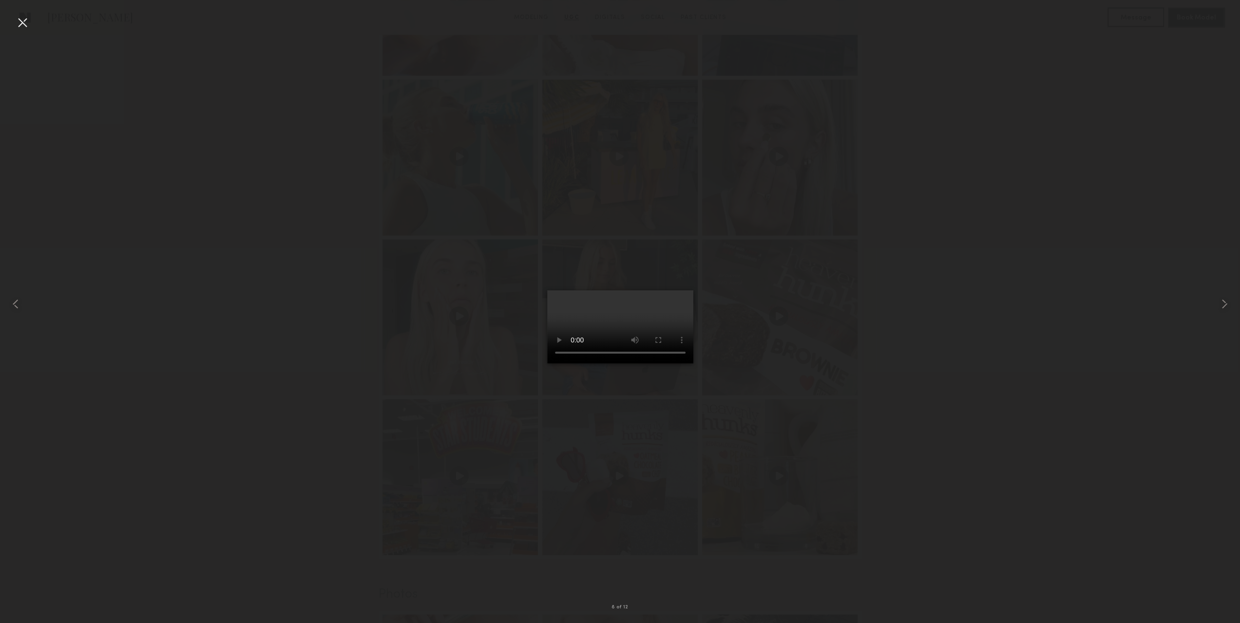
click at [19, 16] on div at bounding box center [23, 23] width 16 height 16
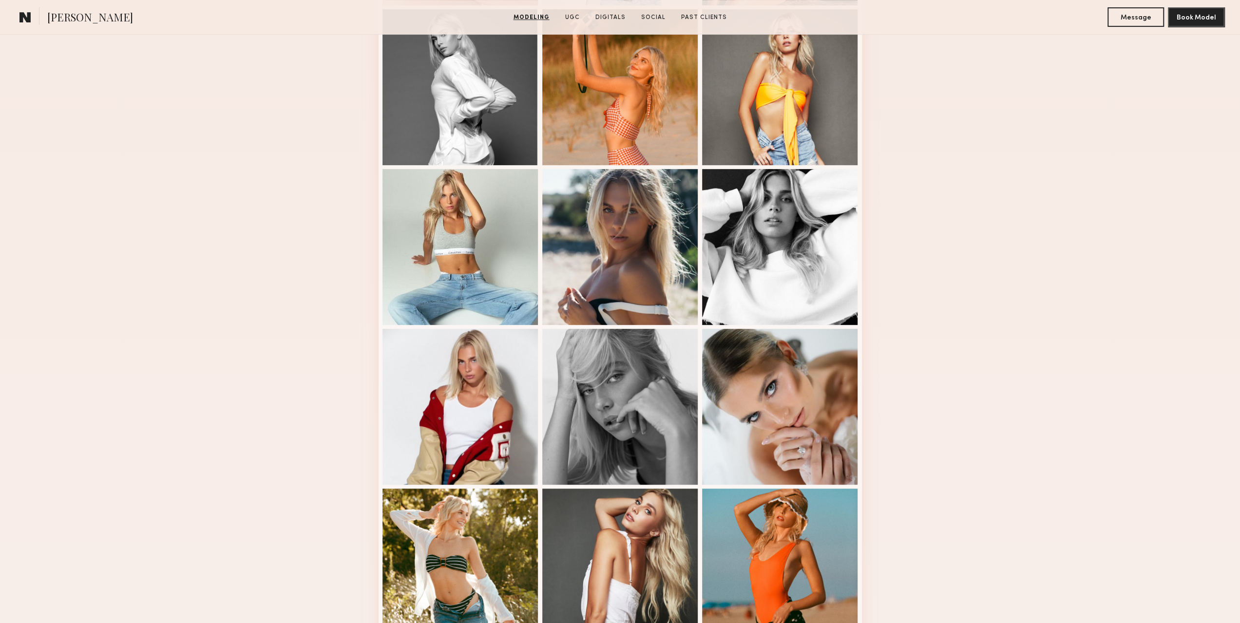
scroll to position [195, 0]
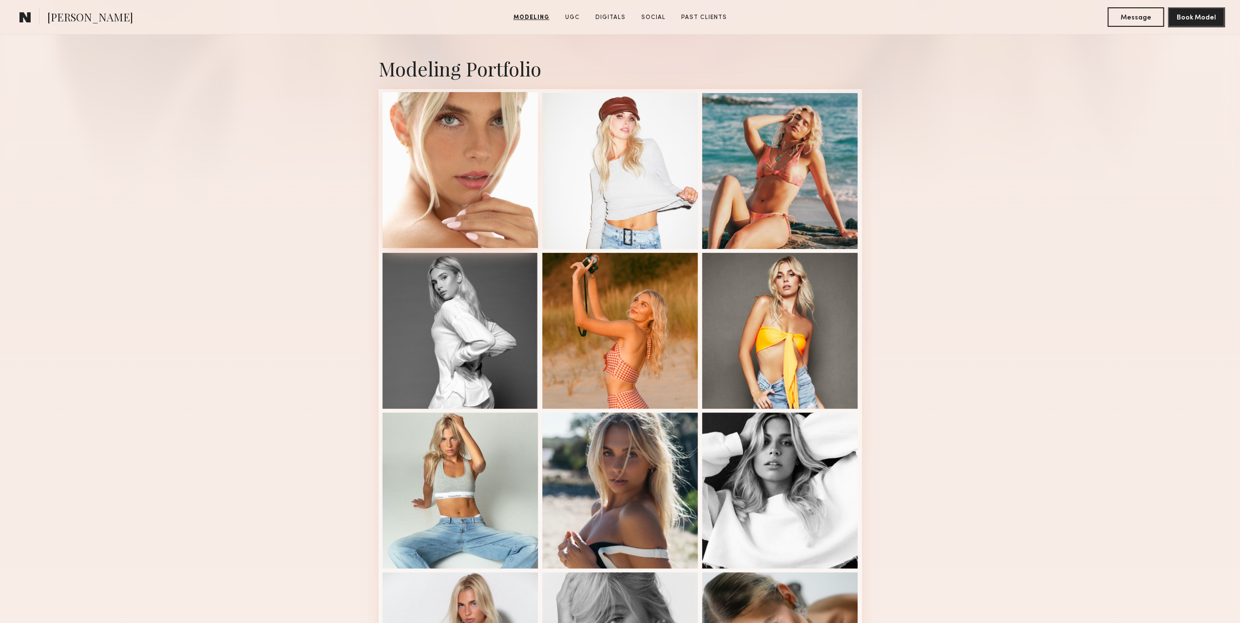
click at [458, 199] on div at bounding box center [461, 170] width 156 height 156
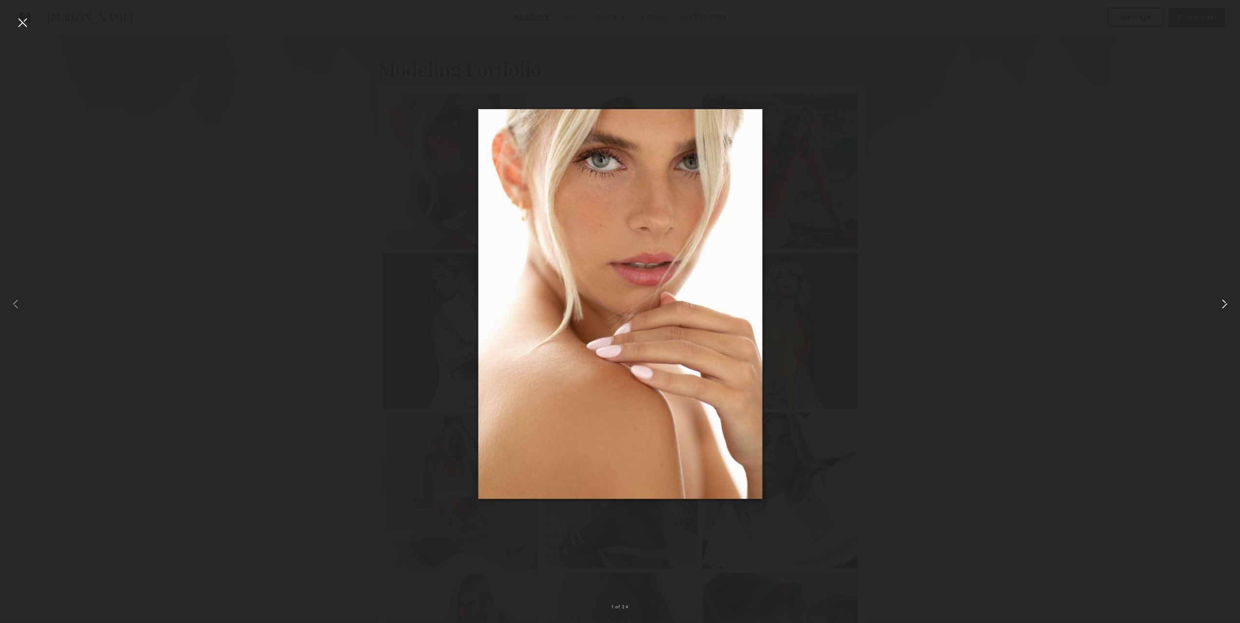
click at [1221, 303] on common-icon at bounding box center [1225, 304] width 16 height 16
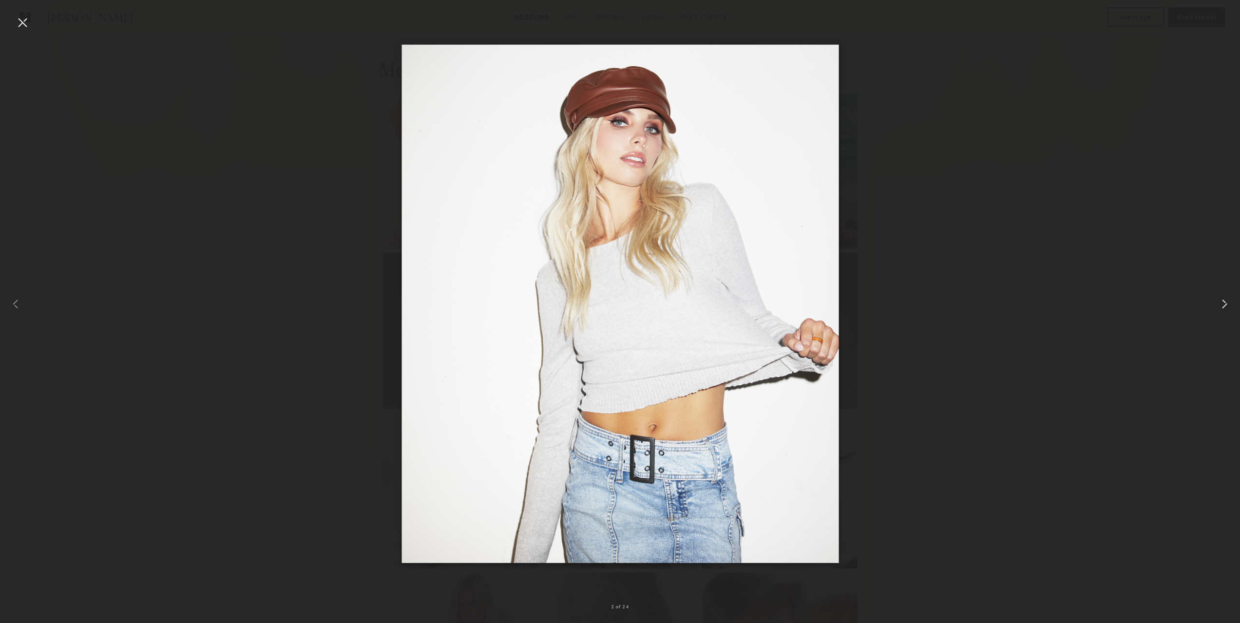
click at [1221, 303] on common-icon at bounding box center [1225, 304] width 16 height 16
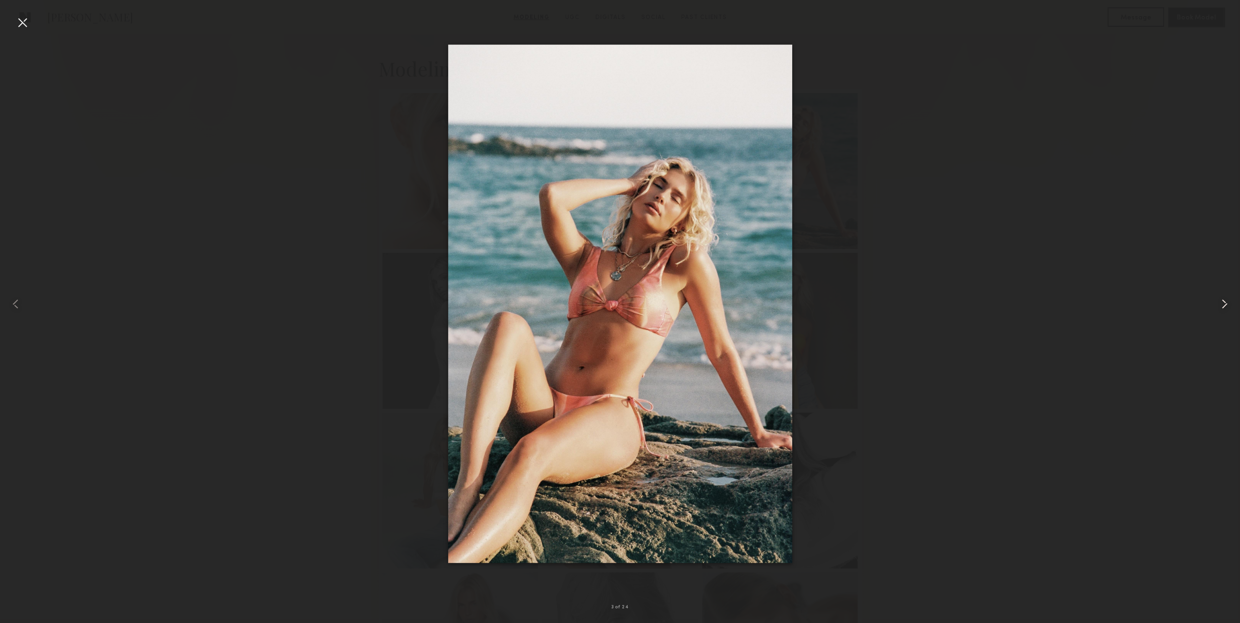
click at [1221, 303] on common-icon at bounding box center [1225, 304] width 16 height 16
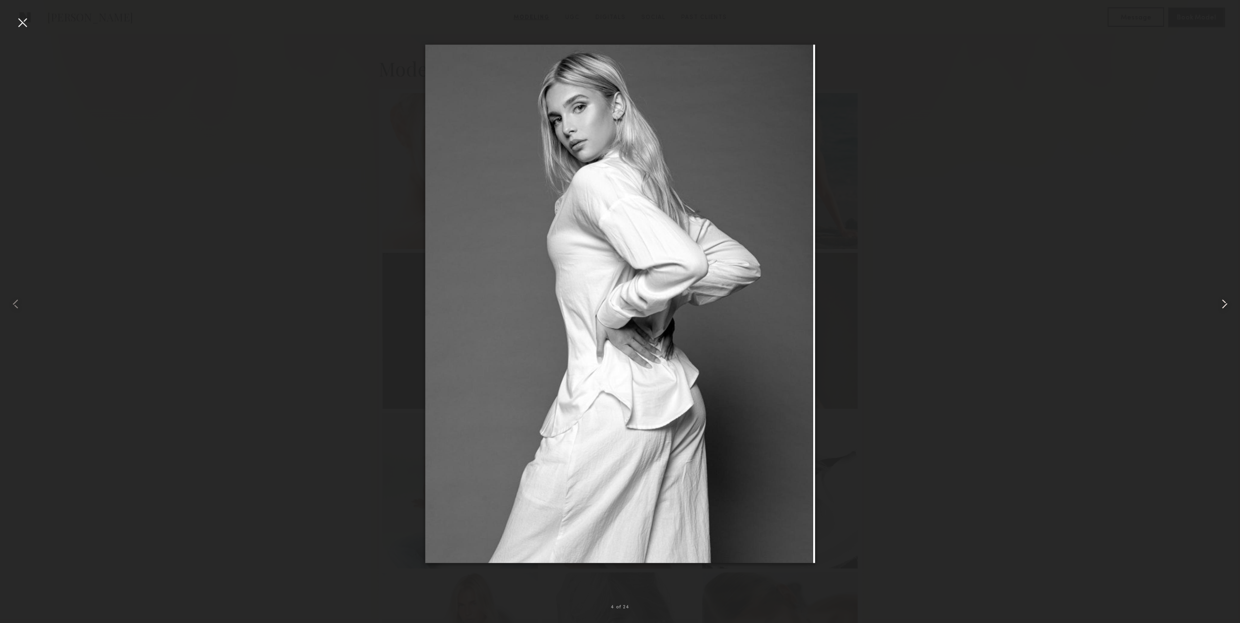
click at [1221, 303] on common-icon at bounding box center [1225, 304] width 16 height 16
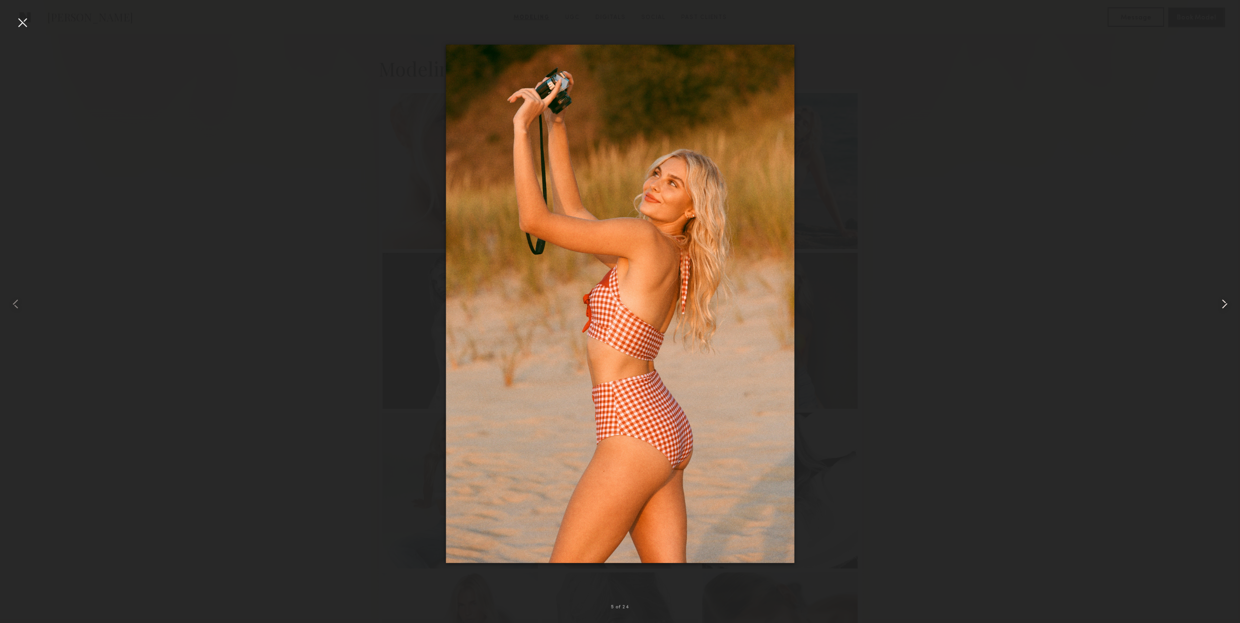
click at [1221, 303] on common-icon at bounding box center [1225, 304] width 16 height 16
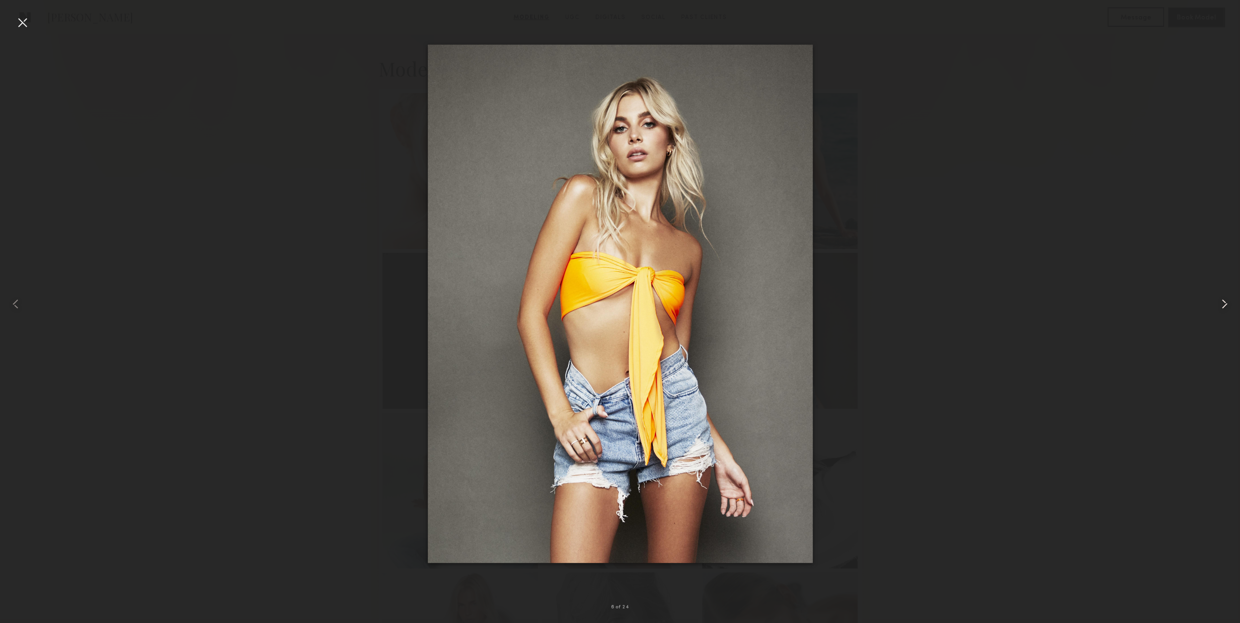
click at [1221, 303] on common-icon at bounding box center [1225, 304] width 16 height 16
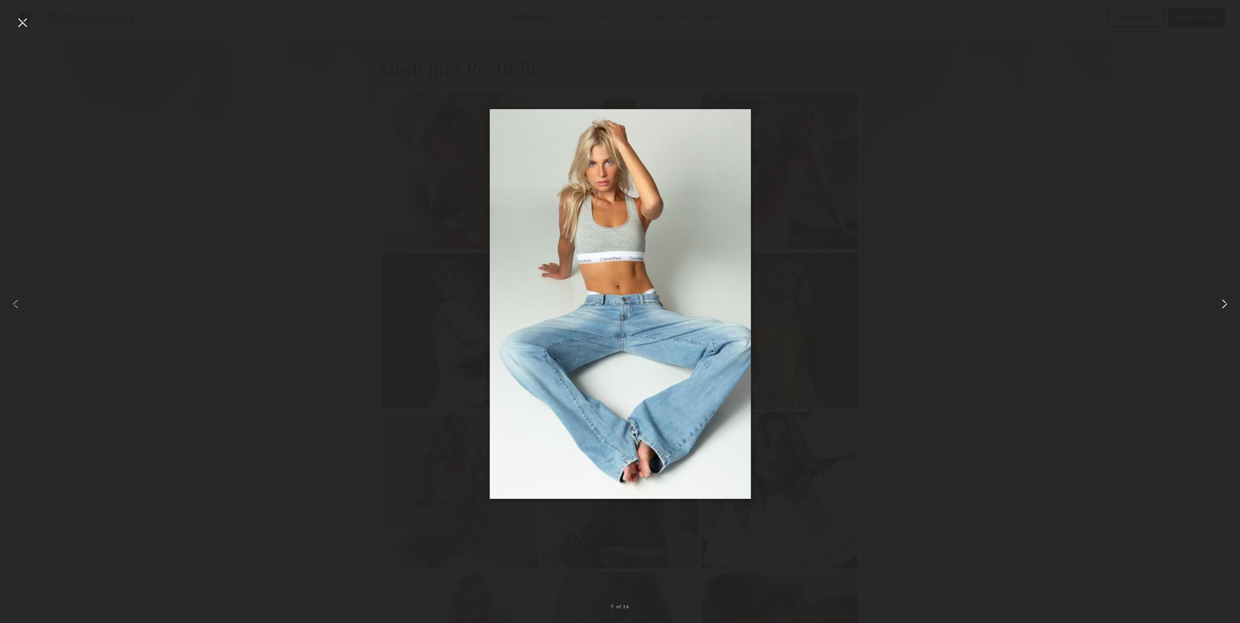
click at [1221, 303] on common-icon at bounding box center [1225, 304] width 16 height 16
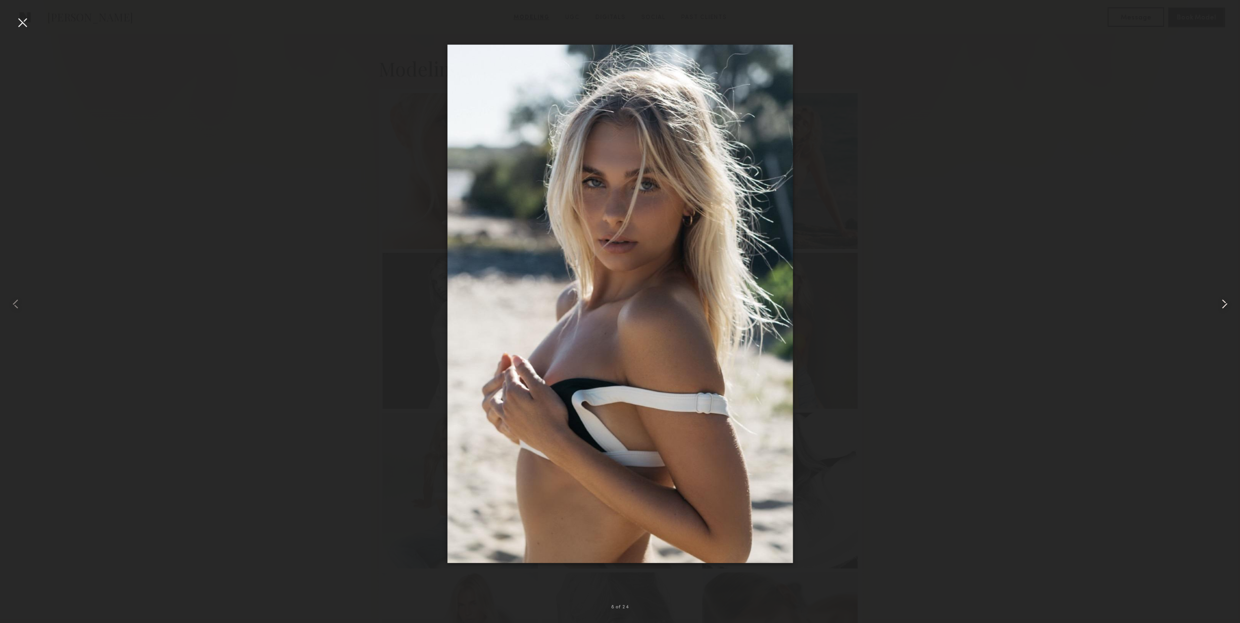
click at [1221, 303] on common-icon at bounding box center [1225, 304] width 16 height 16
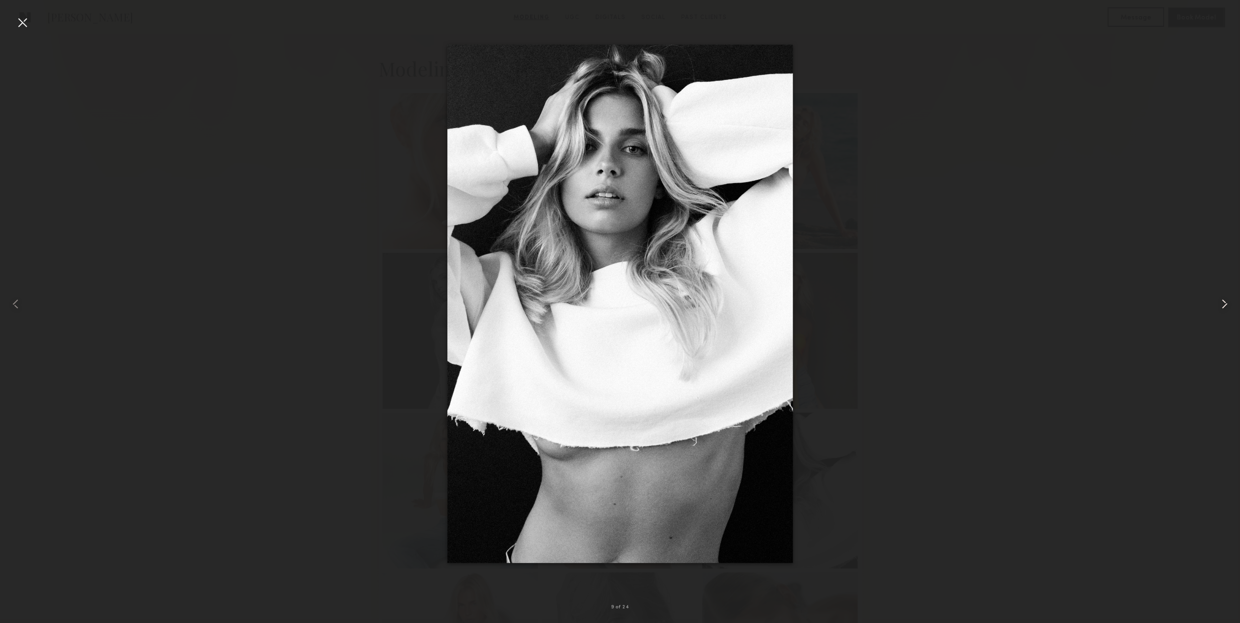
click at [1221, 303] on common-icon at bounding box center [1225, 304] width 16 height 16
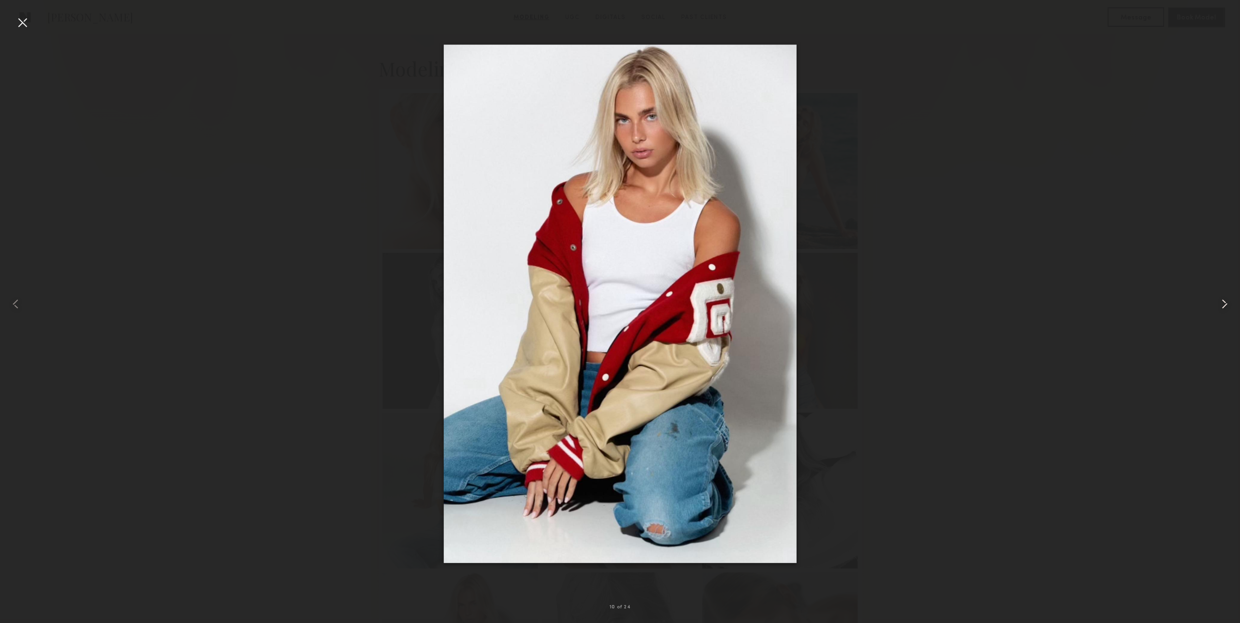
click at [1221, 303] on common-icon at bounding box center [1225, 304] width 16 height 16
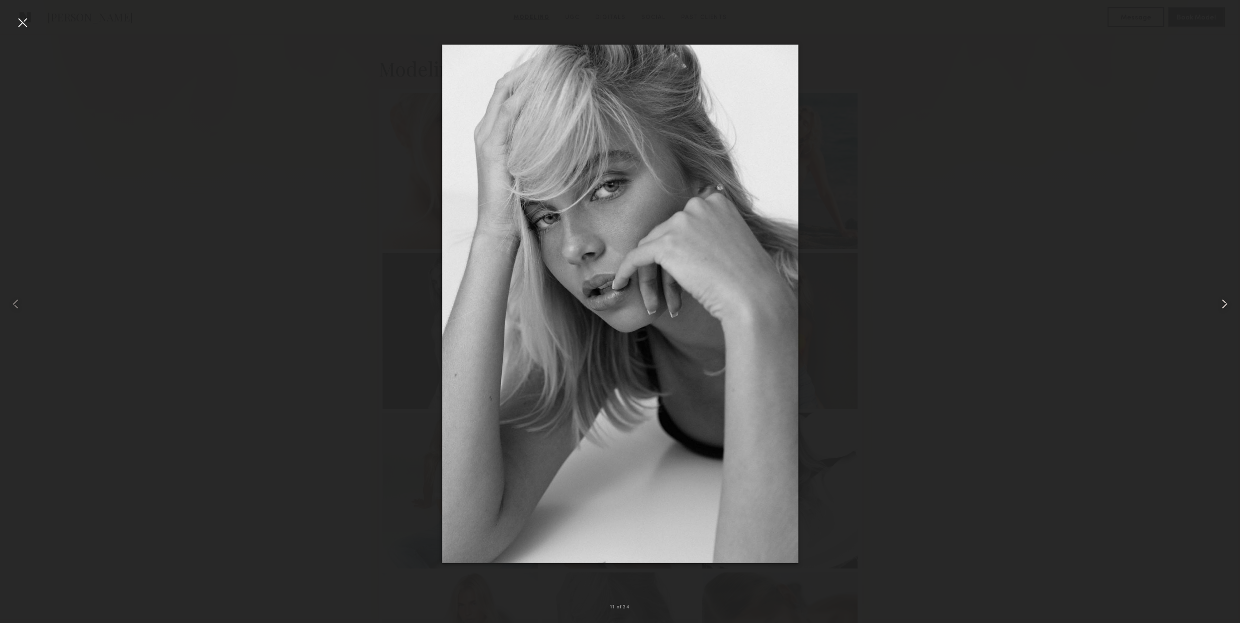
click at [1221, 303] on common-icon at bounding box center [1225, 304] width 16 height 16
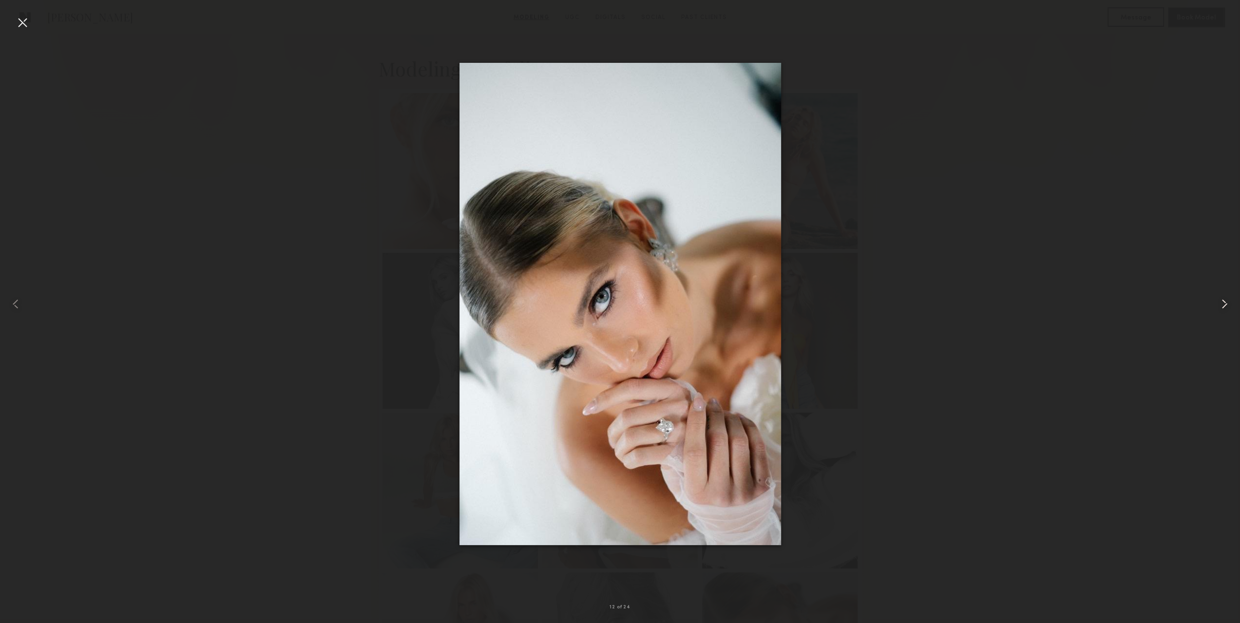
click at [1221, 303] on common-icon at bounding box center [1225, 304] width 16 height 16
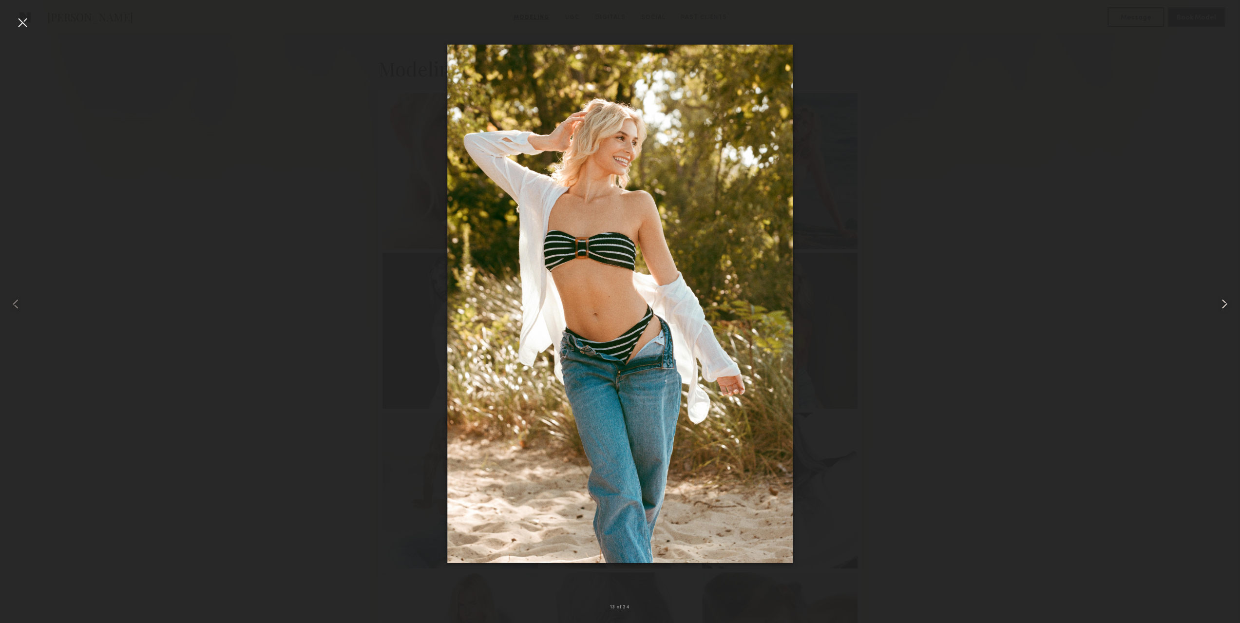
click at [1221, 303] on common-icon at bounding box center [1225, 304] width 16 height 16
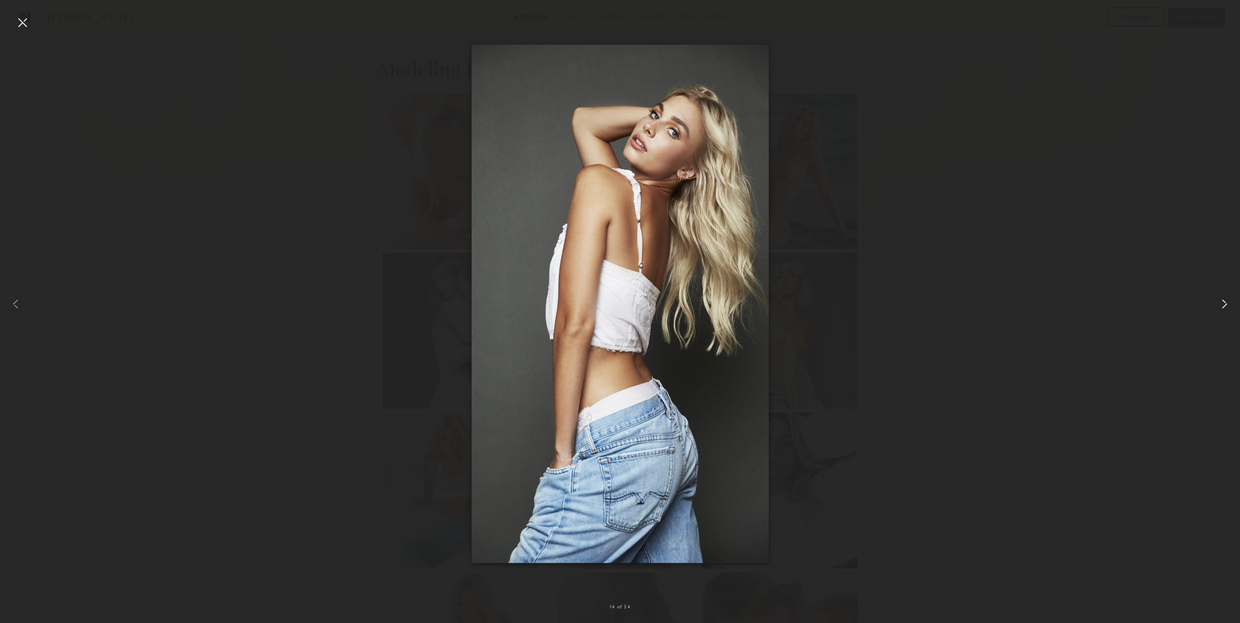
click at [1221, 303] on common-icon at bounding box center [1225, 304] width 16 height 16
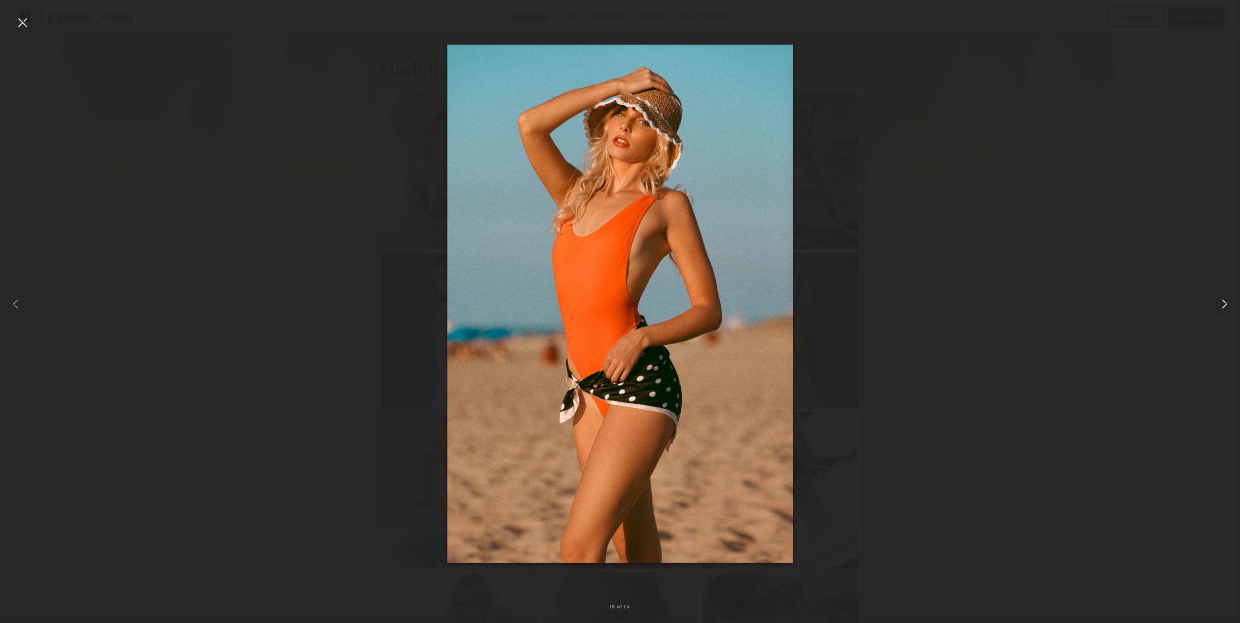
click at [1221, 303] on common-icon at bounding box center [1225, 304] width 16 height 16
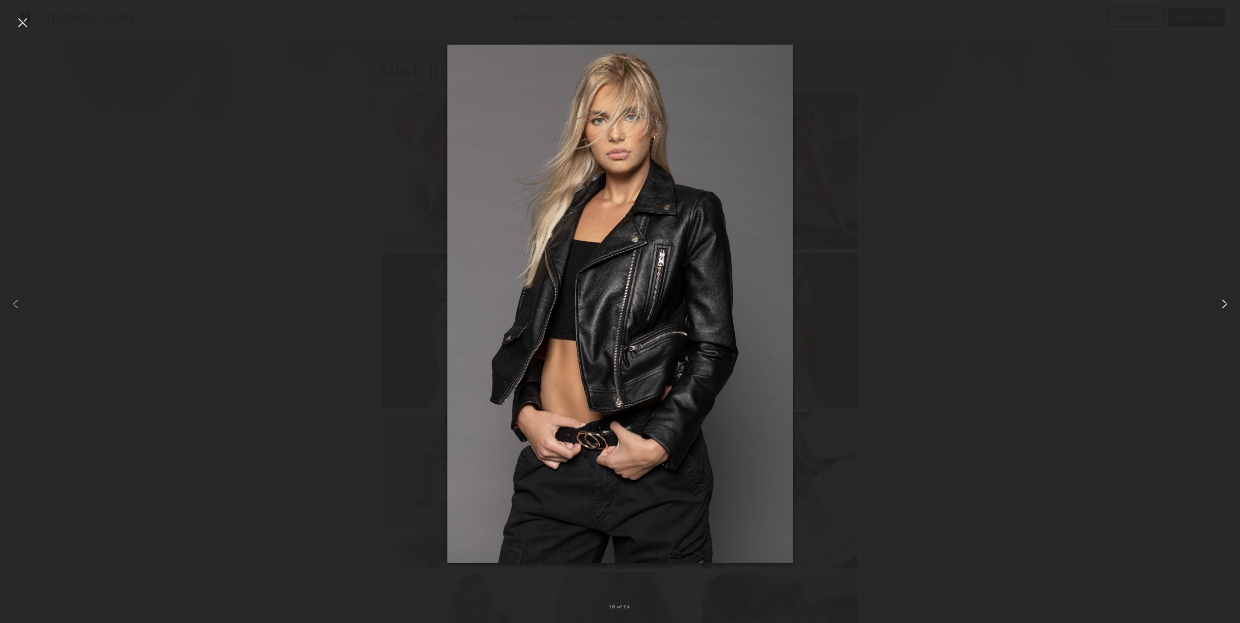
click at [1221, 303] on common-icon at bounding box center [1225, 304] width 16 height 16
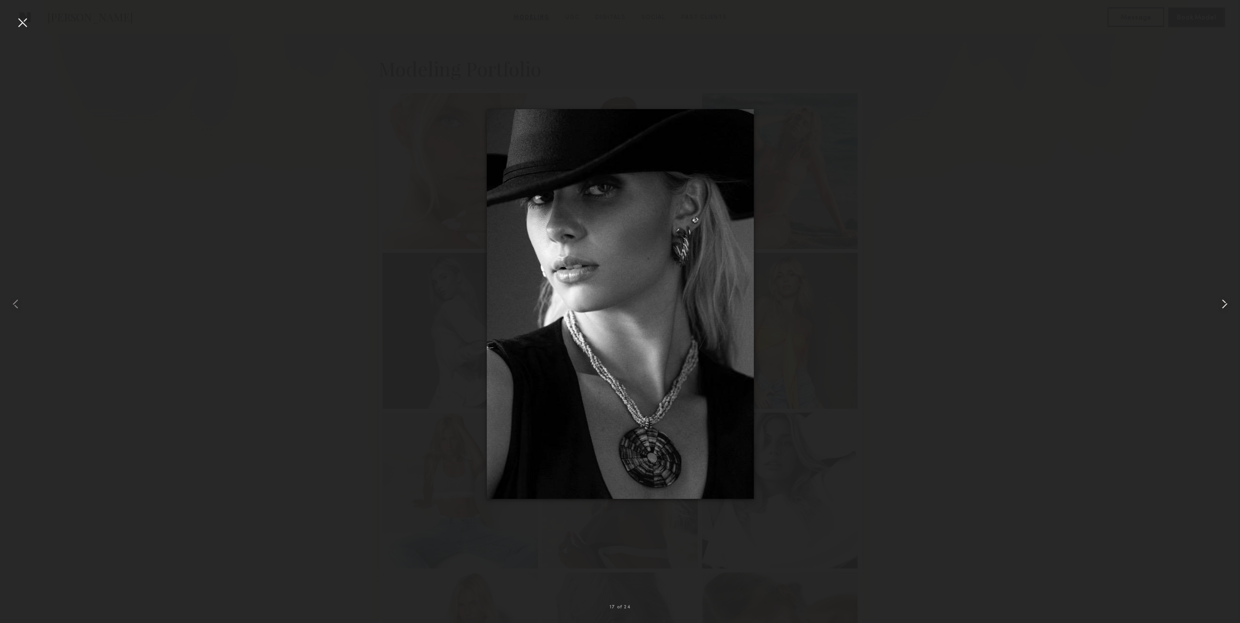
click at [1221, 303] on common-icon at bounding box center [1225, 304] width 16 height 16
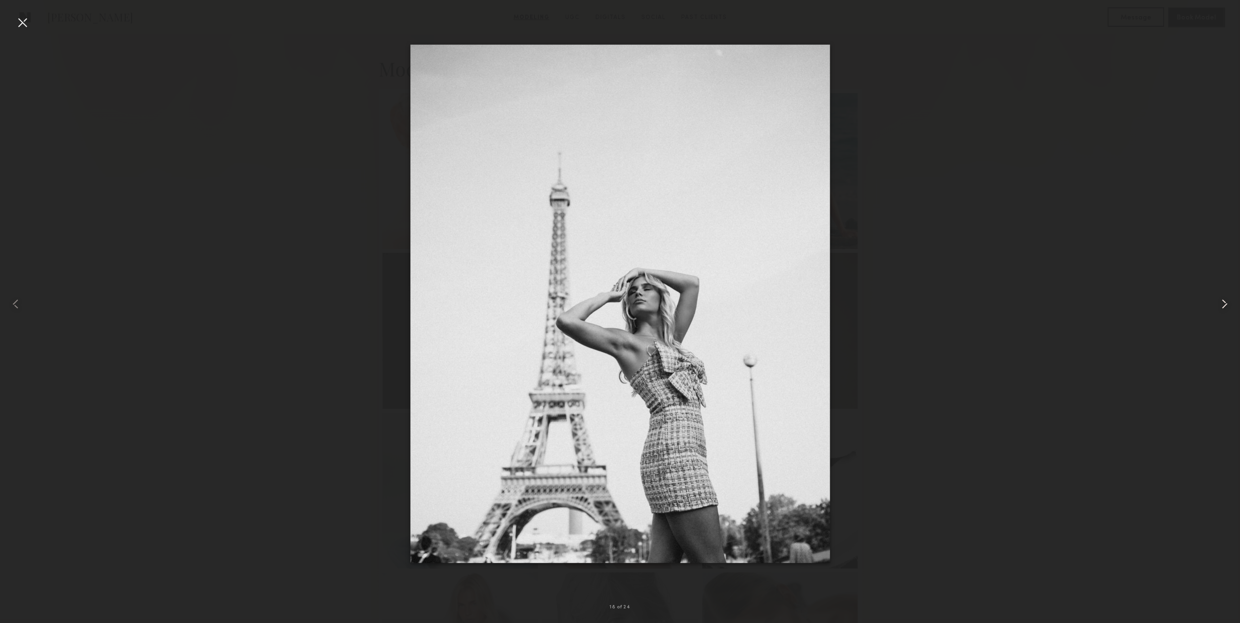
click at [1221, 303] on common-icon at bounding box center [1225, 304] width 16 height 16
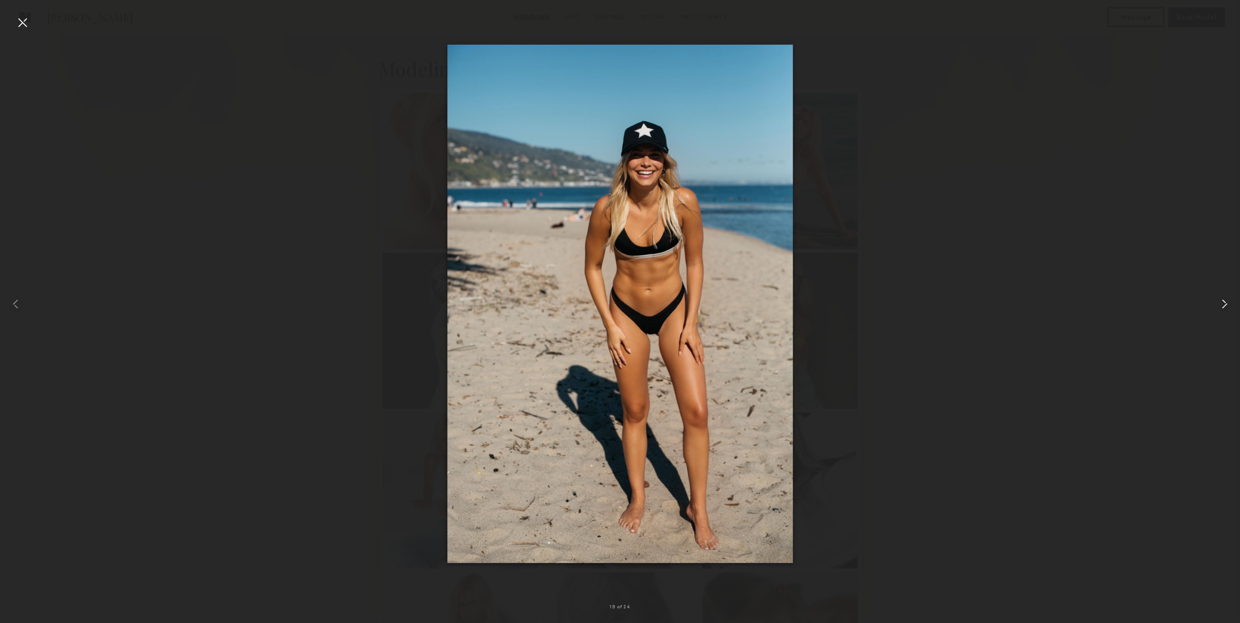
click at [1221, 303] on common-icon at bounding box center [1225, 304] width 16 height 16
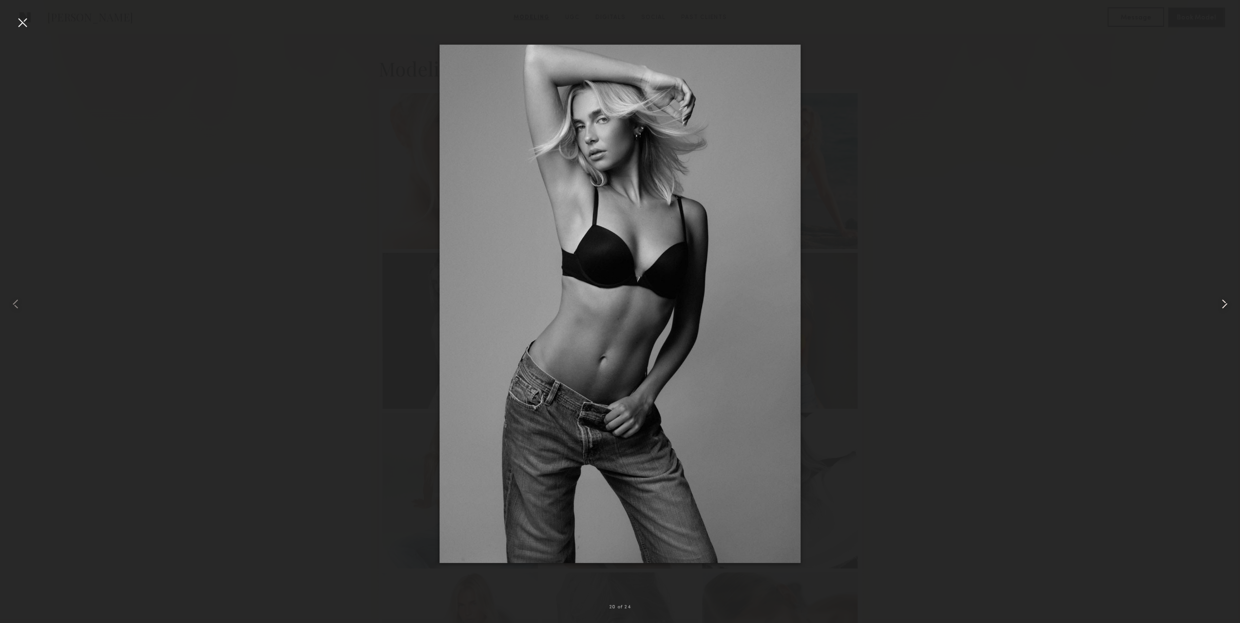
click at [1221, 303] on common-icon at bounding box center [1225, 304] width 16 height 16
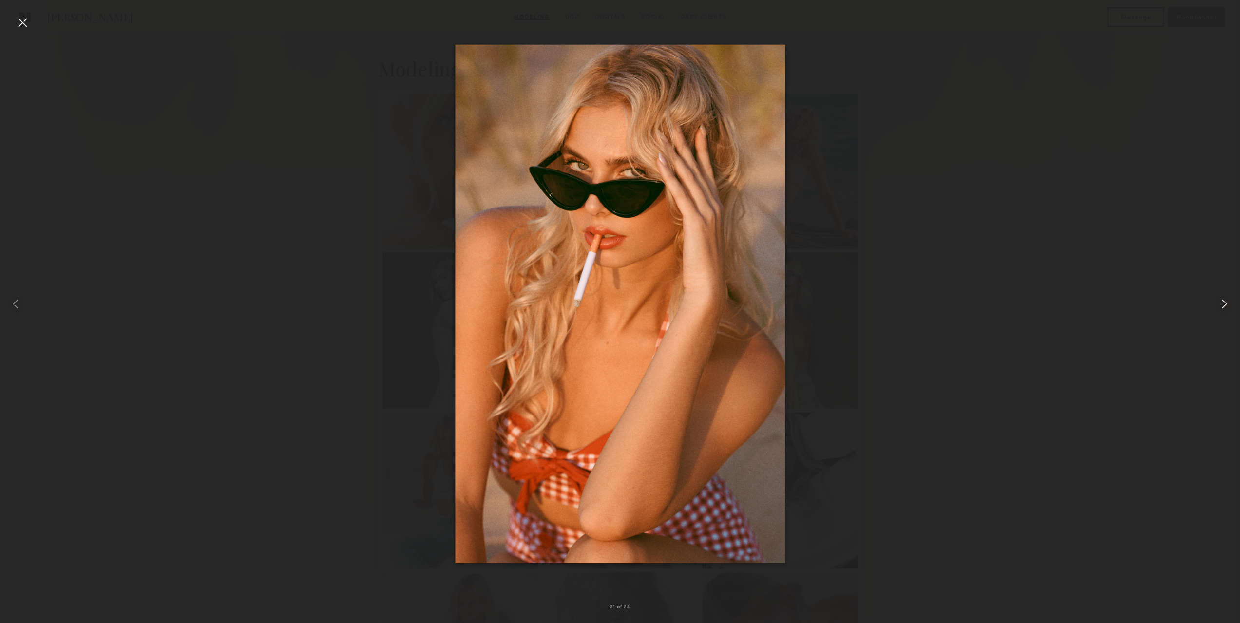
click at [1221, 303] on common-icon at bounding box center [1225, 304] width 16 height 16
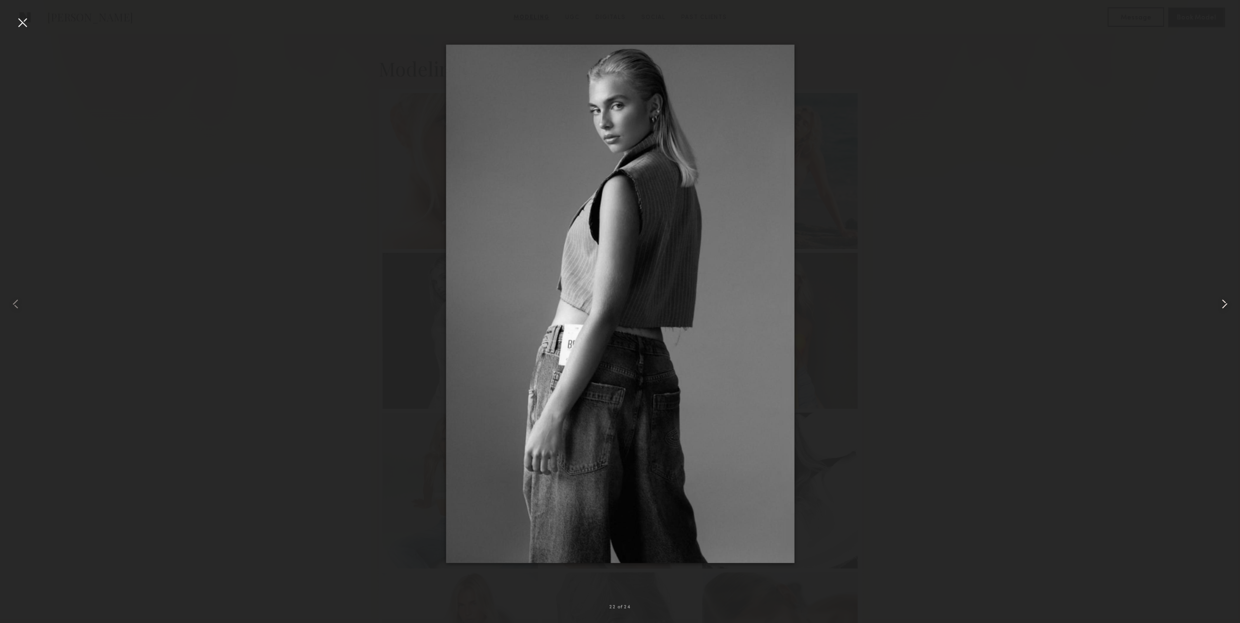
click at [1221, 303] on common-icon at bounding box center [1225, 304] width 16 height 16
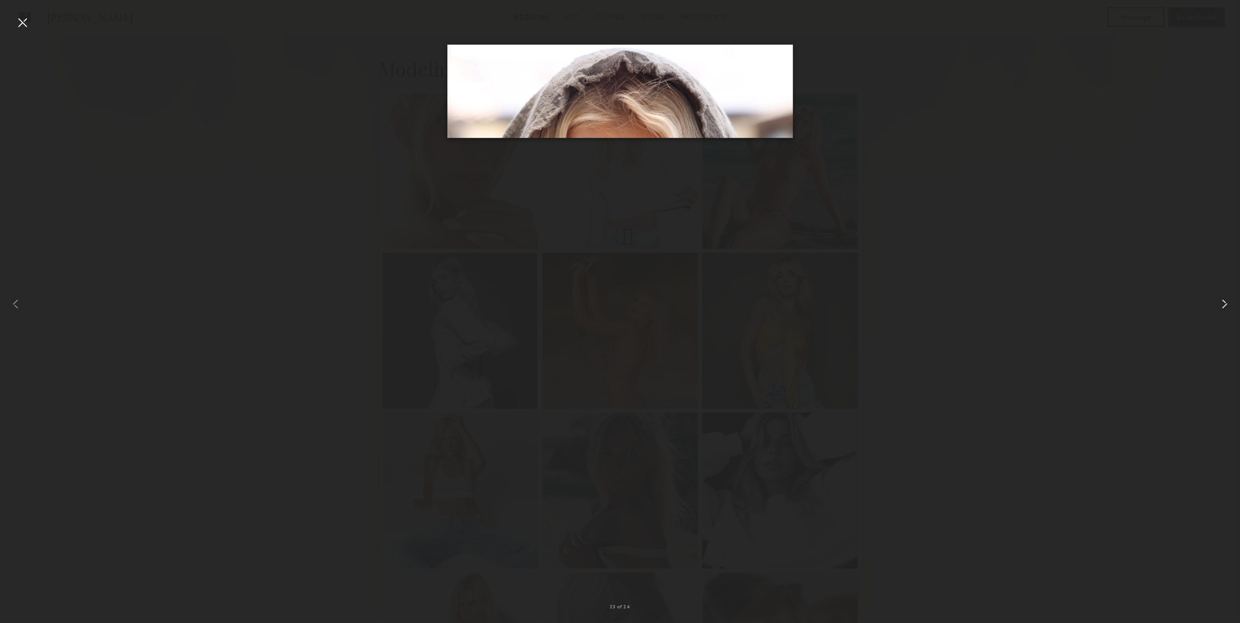
click at [1221, 303] on common-icon at bounding box center [1225, 304] width 16 height 16
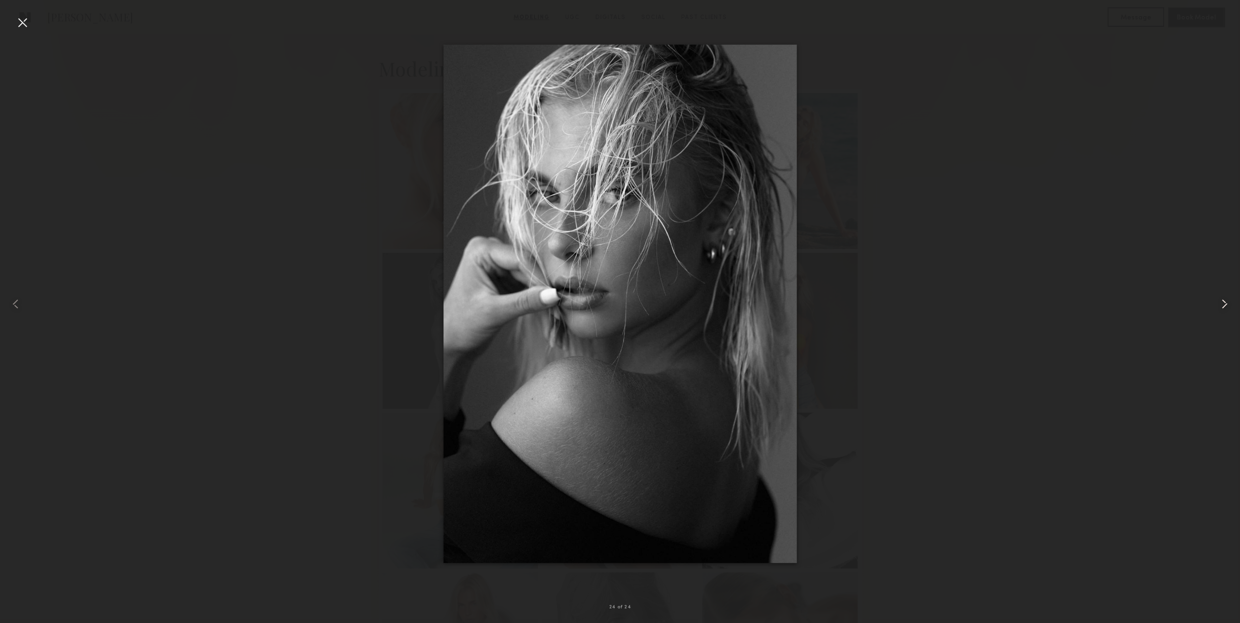
click at [1221, 303] on common-icon at bounding box center [1225, 304] width 16 height 16
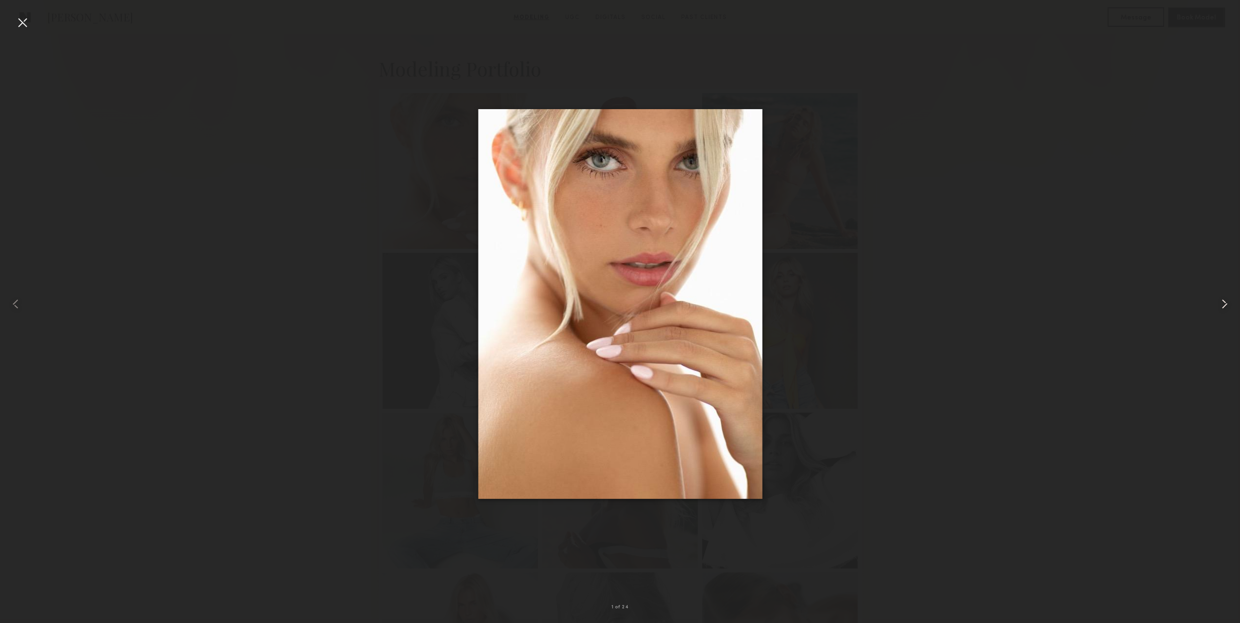
click at [1221, 303] on common-icon at bounding box center [1225, 304] width 16 height 16
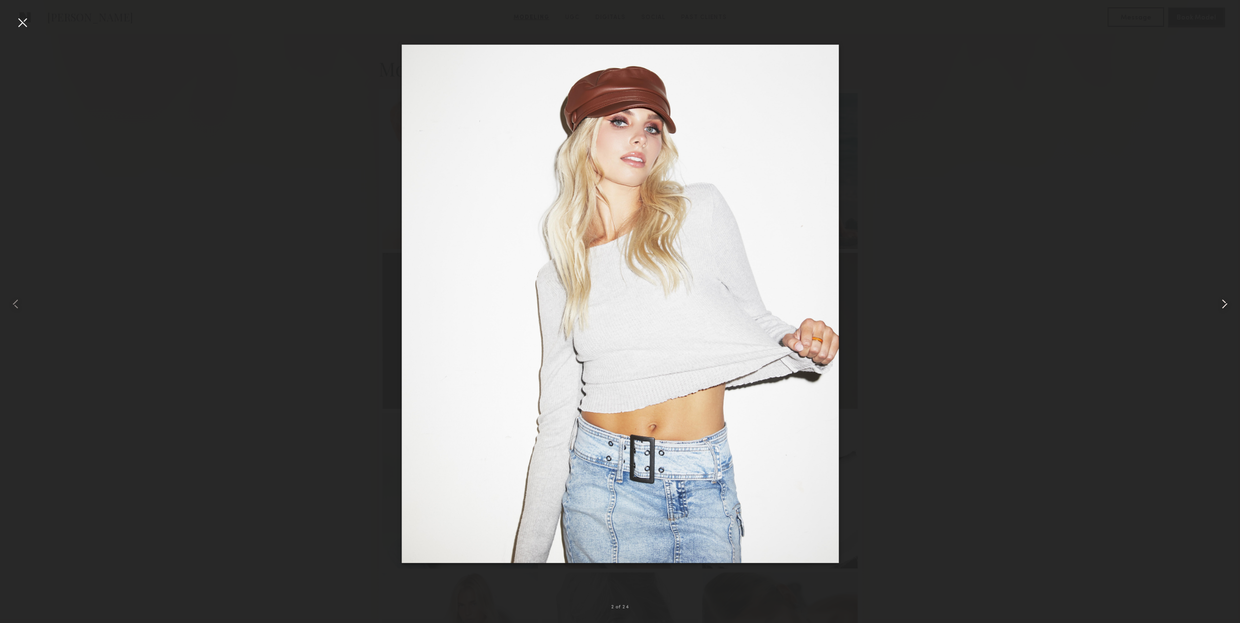
click at [1221, 303] on common-icon at bounding box center [1225, 304] width 16 height 16
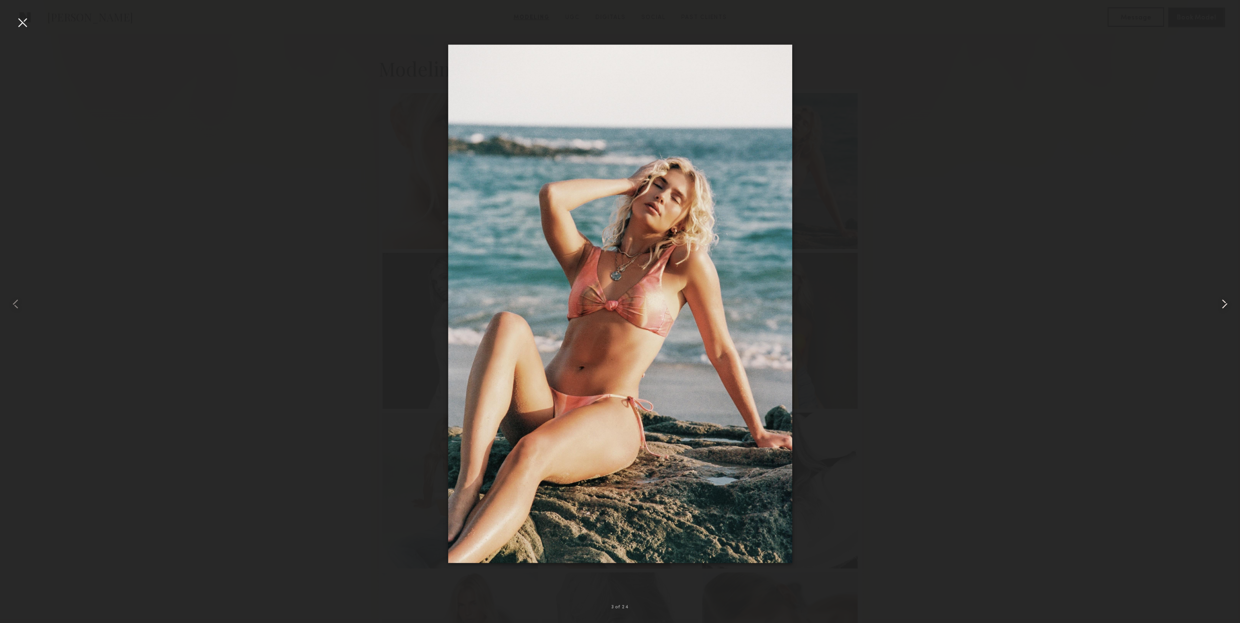
click at [1221, 303] on common-icon at bounding box center [1225, 304] width 16 height 16
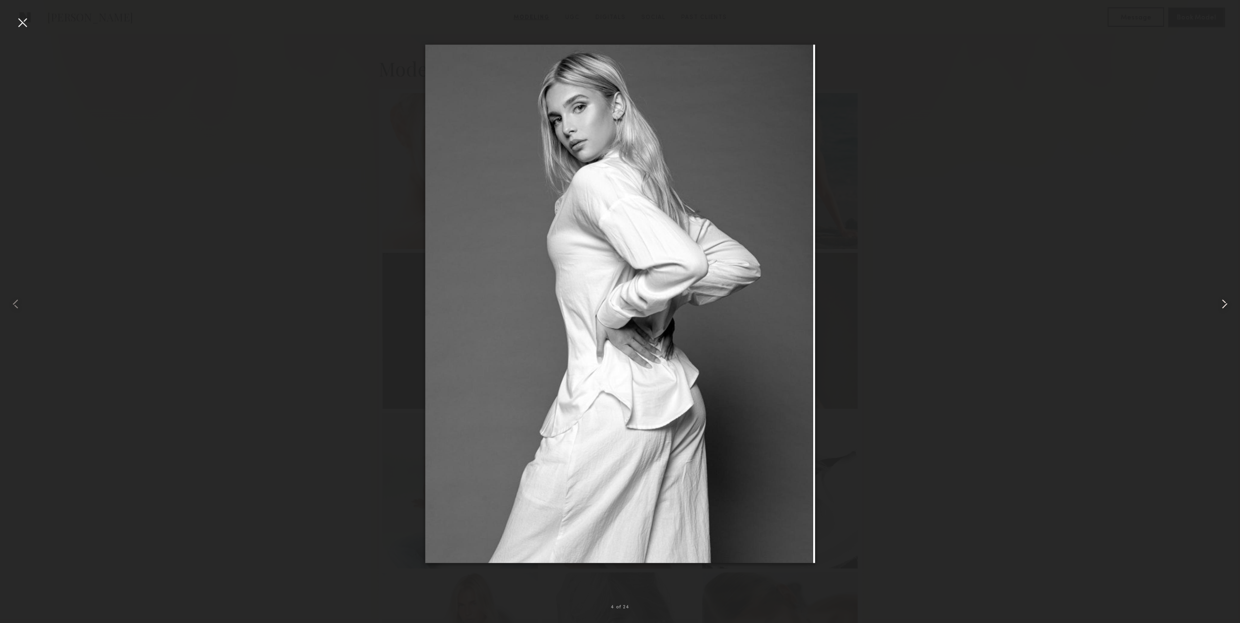
click at [1221, 303] on common-icon at bounding box center [1225, 304] width 16 height 16
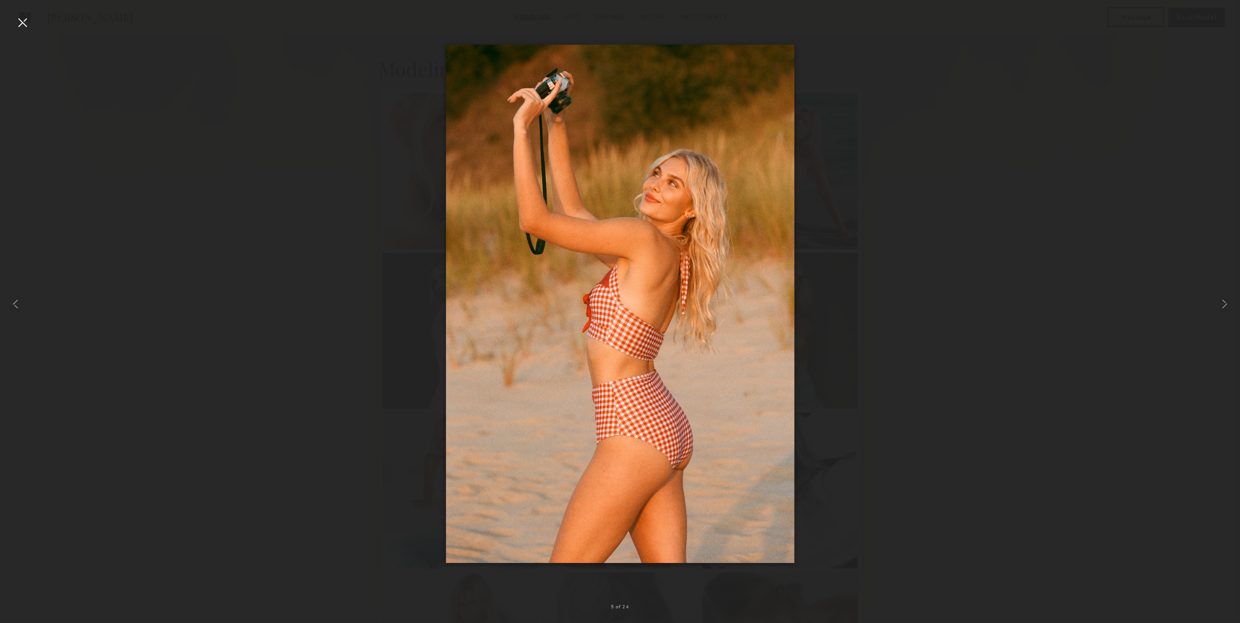
click at [19, 22] on div at bounding box center [23, 23] width 16 height 16
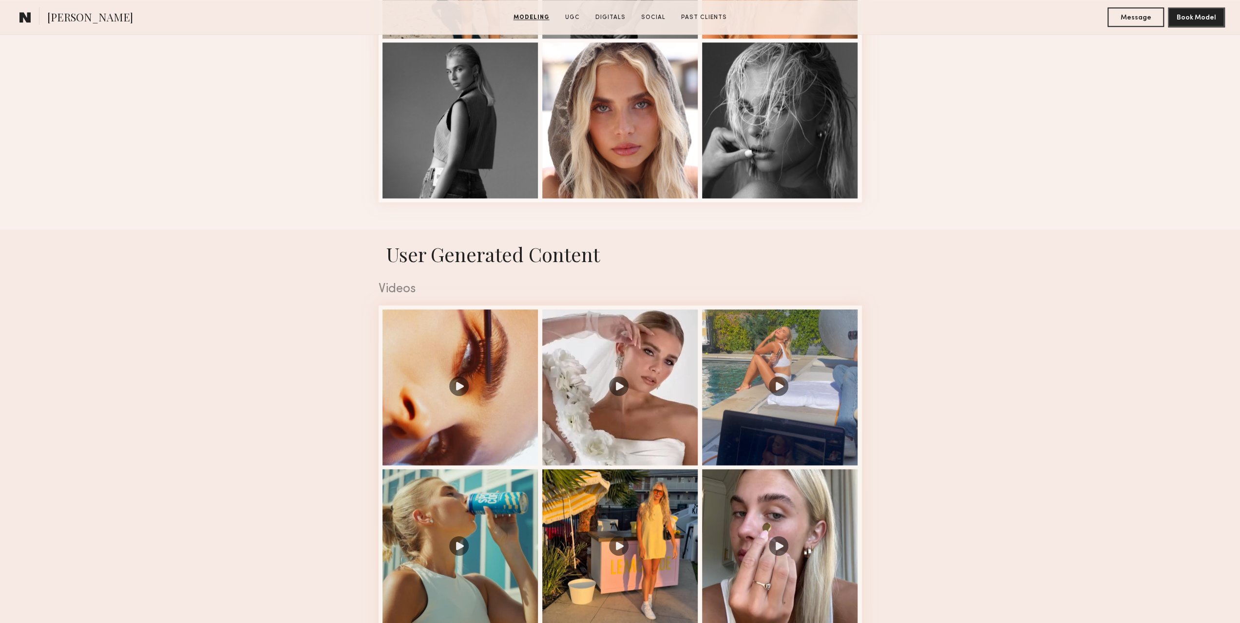
scroll to position [1559, 0]
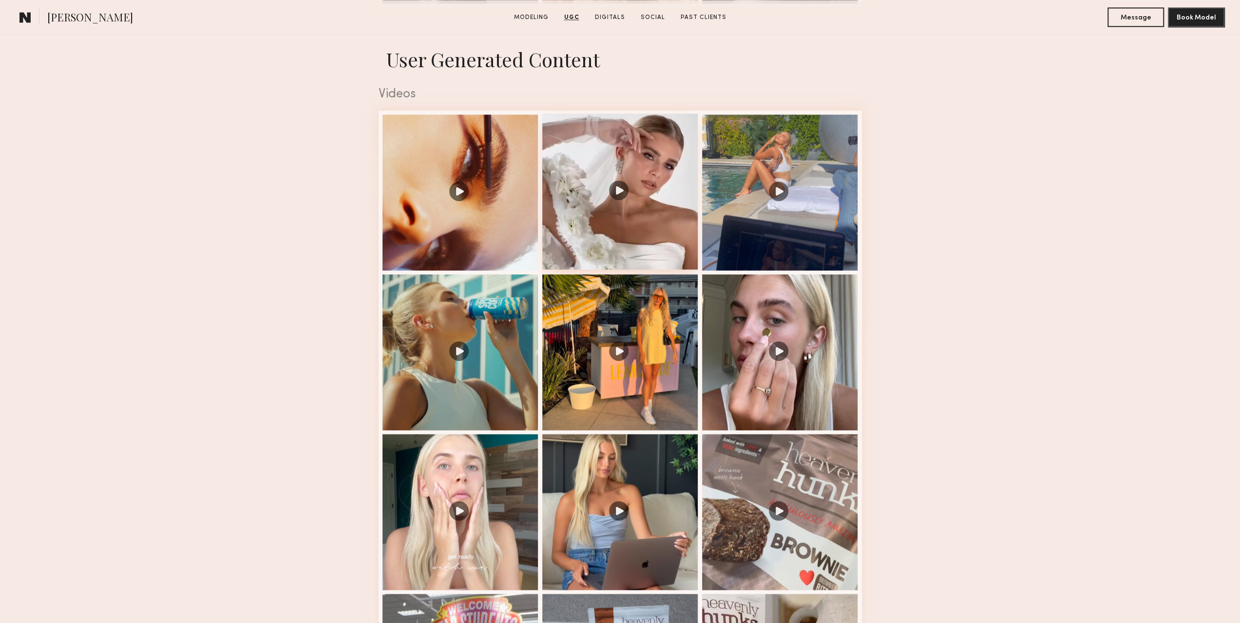
click at [618, 205] on div at bounding box center [620, 192] width 156 height 156
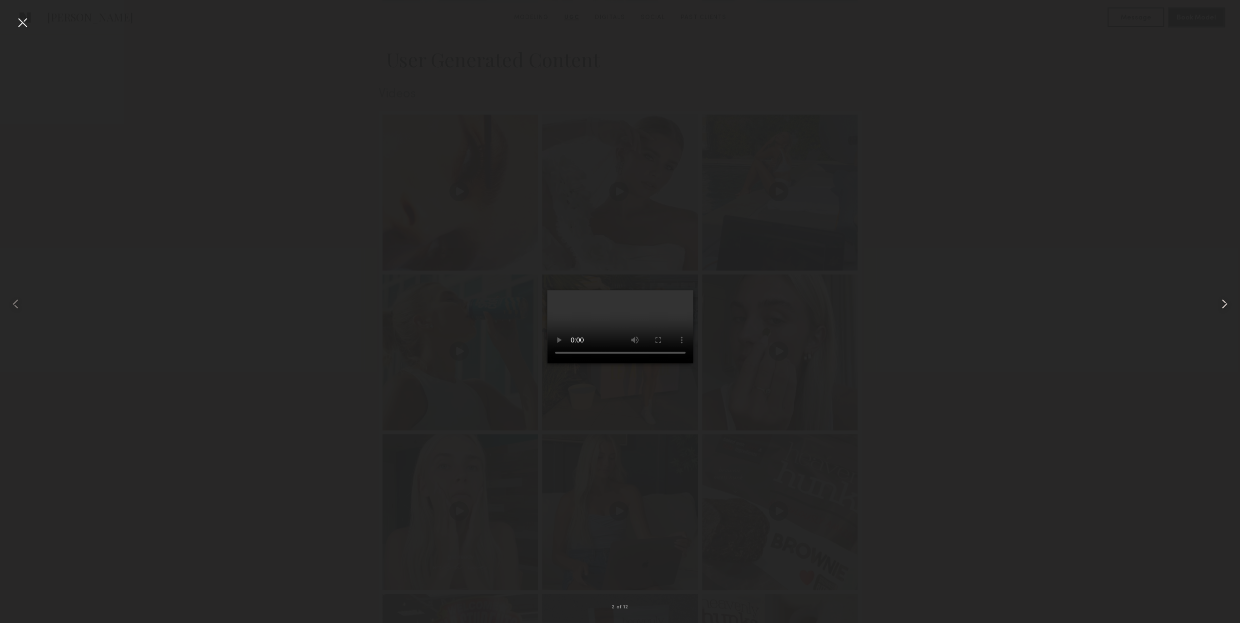
click at [1215, 306] on div at bounding box center [1215, 304] width 50 height 576
click at [16, 22] on div at bounding box center [23, 23] width 16 height 16
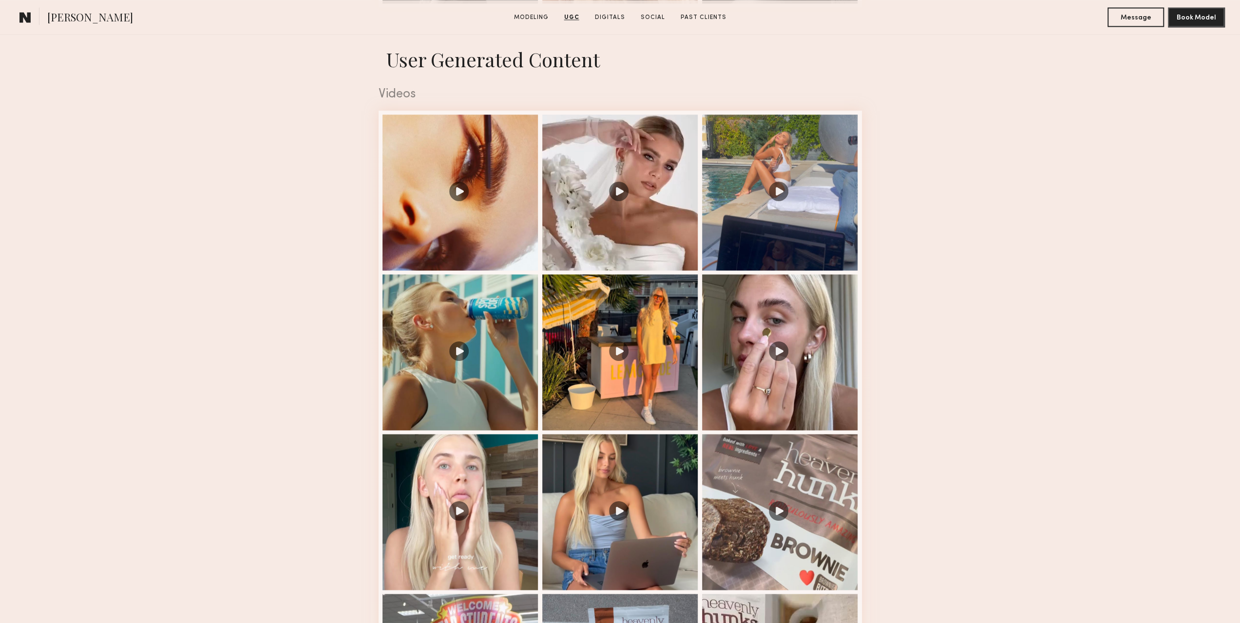
scroll to position [1852, 0]
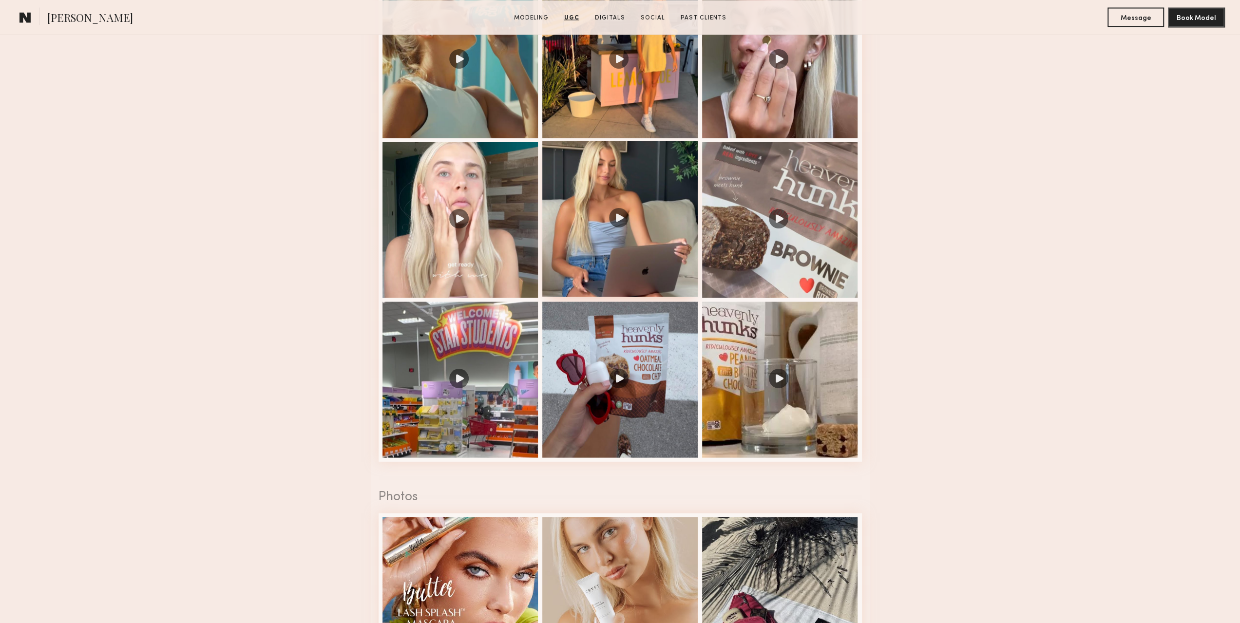
click at [620, 232] on div at bounding box center [620, 219] width 156 height 156
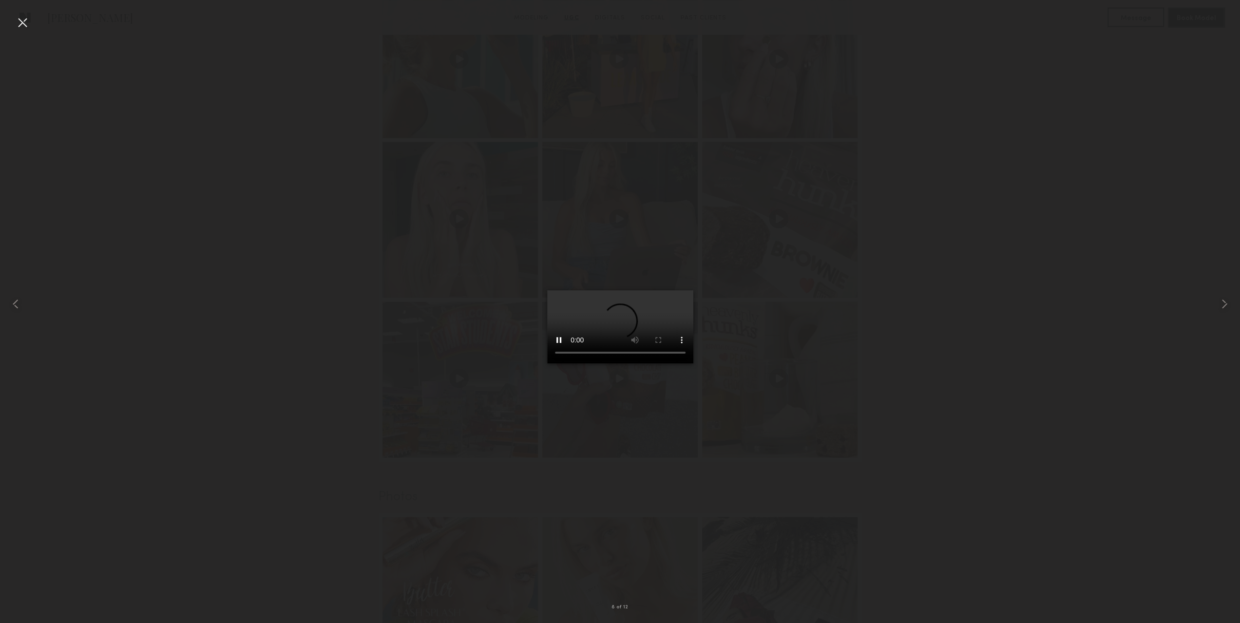
click at [16, 26] on div at bounding box center [23, 23] width 16 height 16
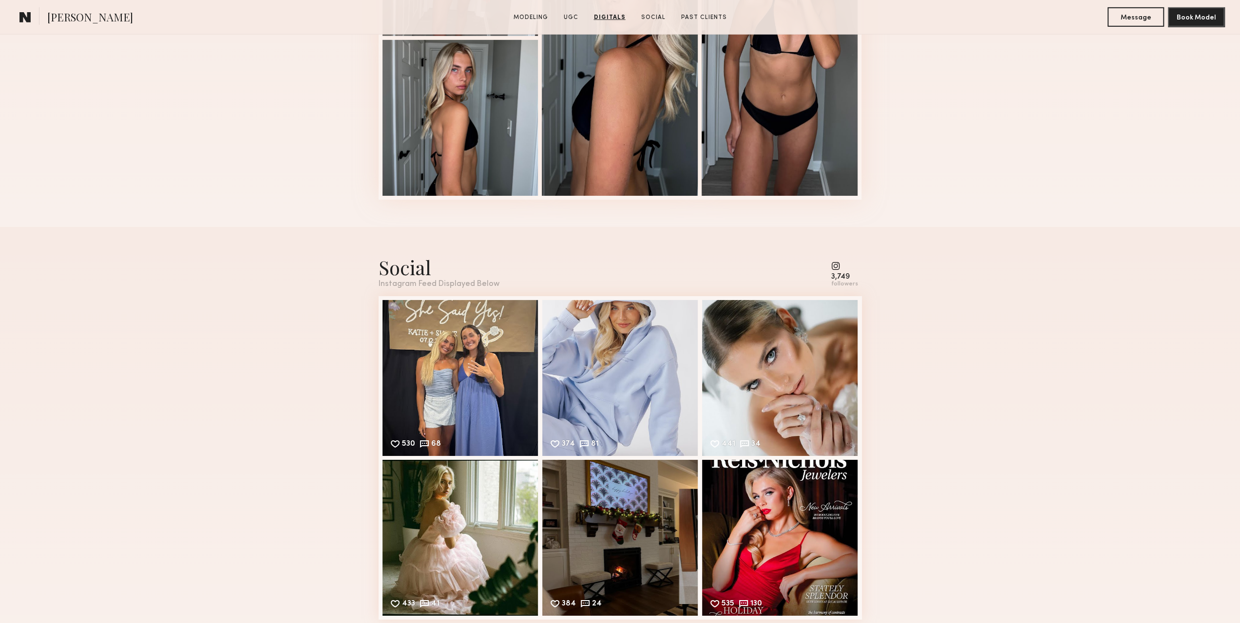
scroll to position [3362, 0]
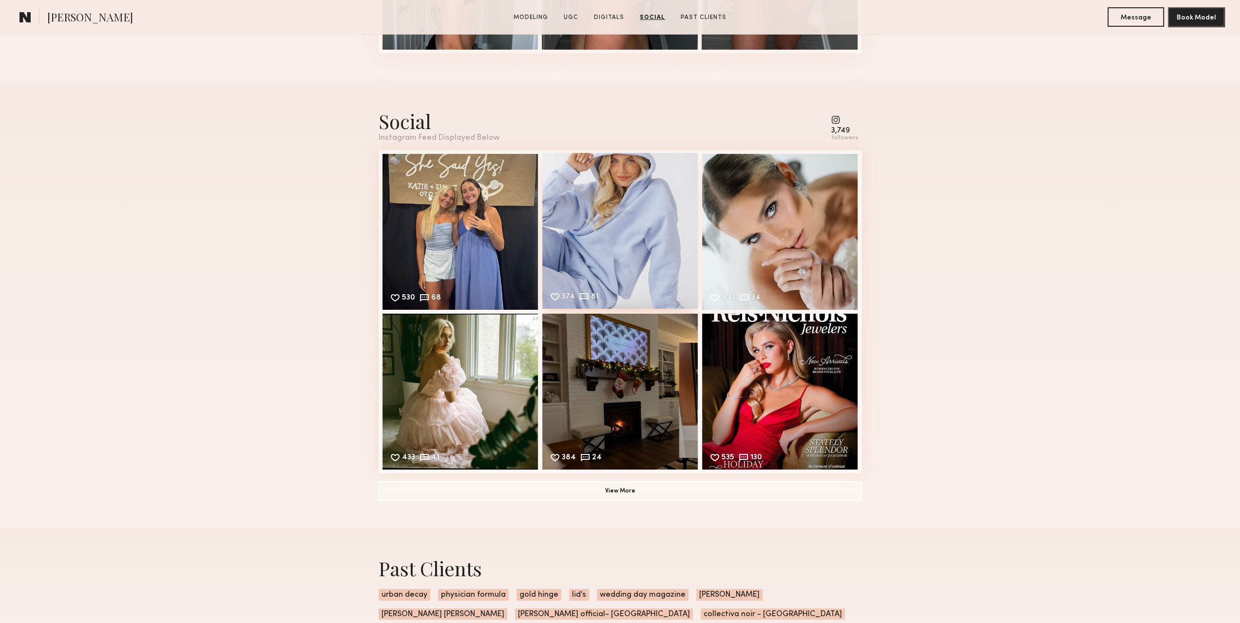
click at [645, 252] on div "374 81 Likes & comments displayed to show model’s engagement" at bounding box center [620, 231] width 156 height 156
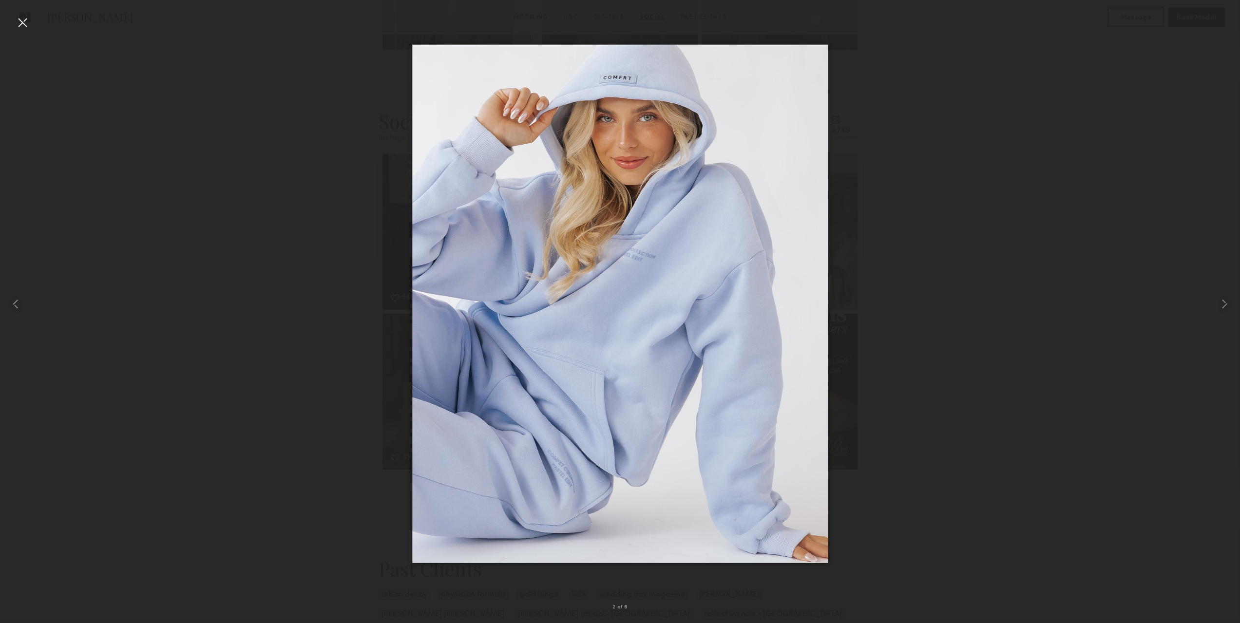
click at [902, 233] on div at bounding box center [620, 304] width 1240 height 576
click at [151, 134] on div at bounding box center [620, 304] width 1240 height 576
click at [44, 260] on div at bounding box center [25, 304] width 50 height 576
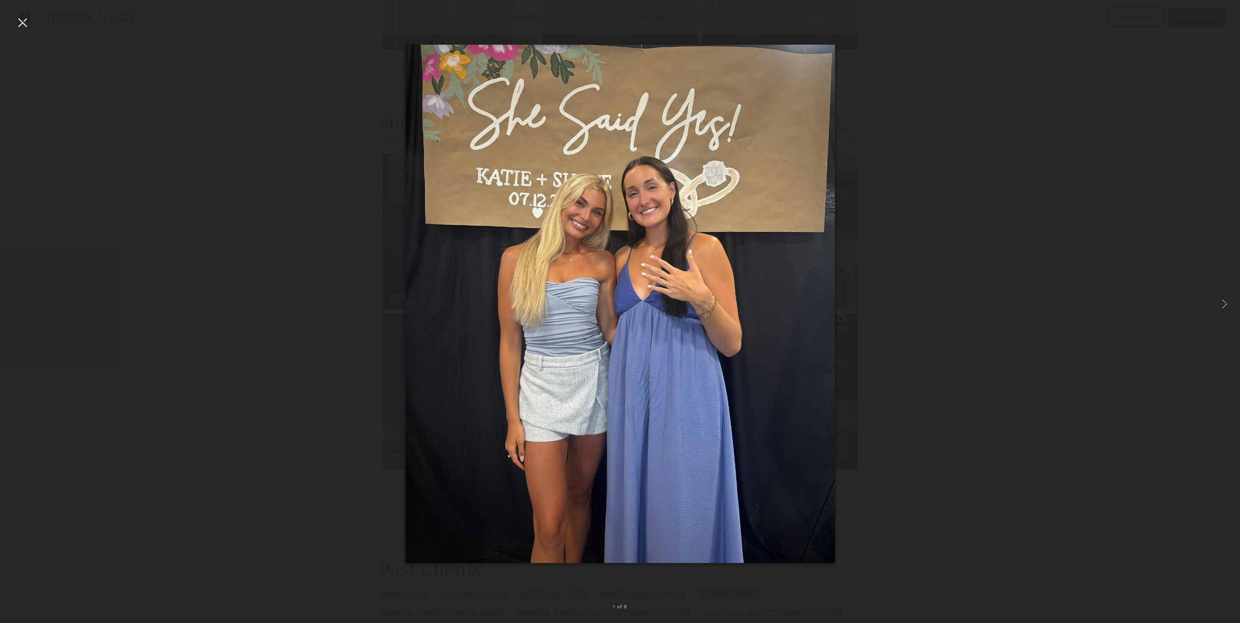
click at [6, 306] on div at bounding box center [620, 304] width 1240 height 576
click at [13, 306] on div at bounding box center [620, 304] width 1240 height 576
click at [19, 24] on div at bounding box center [23, 23] width 16 height 16
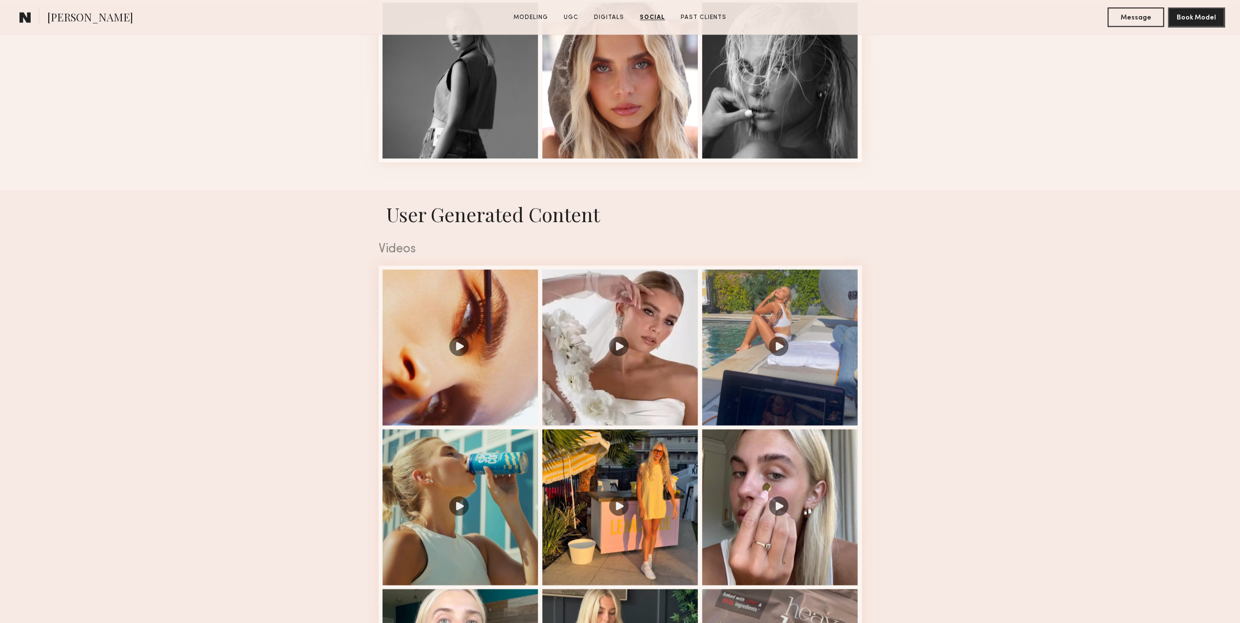
scroll to position [0, 0]
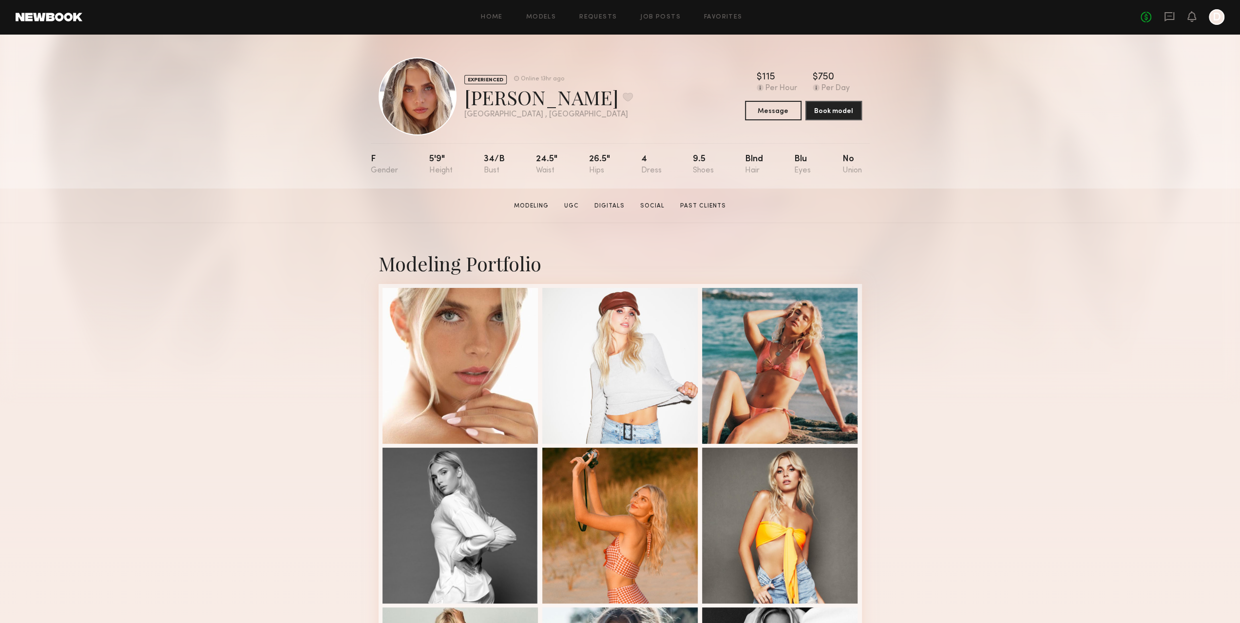
drag, startPoint x: 1007, startPoint y: 384, endPoint x: 957, endPoint y: 23, distance: 365.0
click at [623, 93] on button at bounding box center [628, 97] width 10 height 9
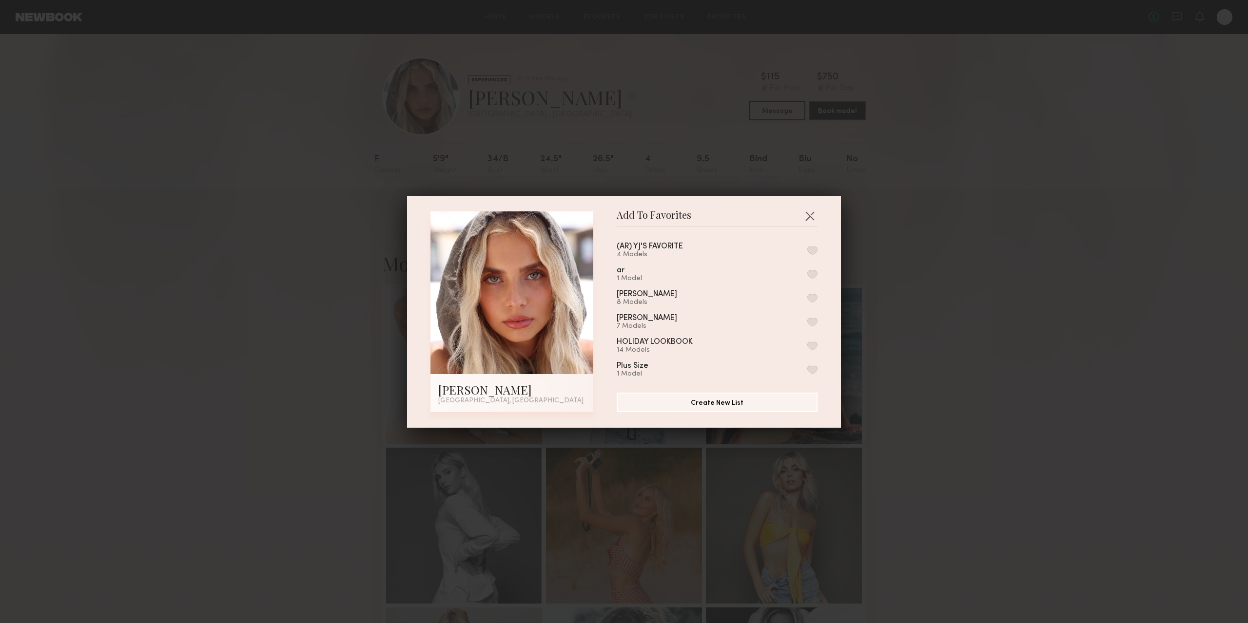
click at [807, 251] on button "button" at bounding box center [812, 250] width 10 height 9
click at [805, 217] on button "button" at bounding box center [810, 216] width 16 height 16
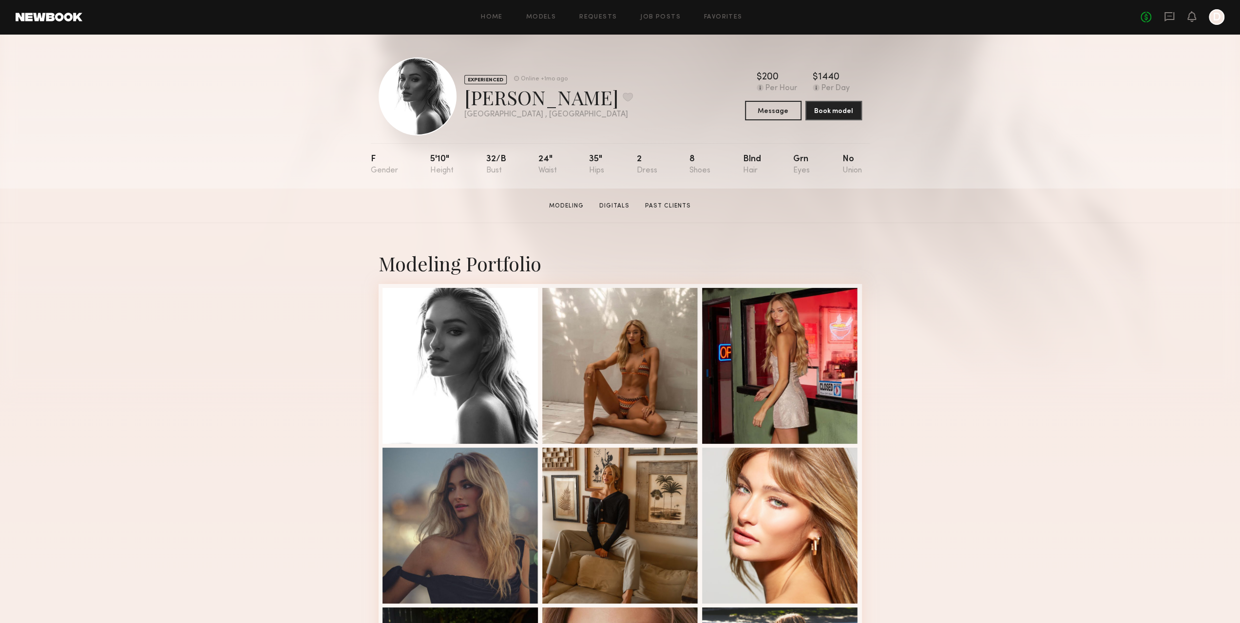
drag, startPoint x: 999, startPoint y: 391, endPoint x: 986, endPoint y: 81, distance: 310.2
click at [623, 95] on button at bounding box center [628, 97] width 10 height 9
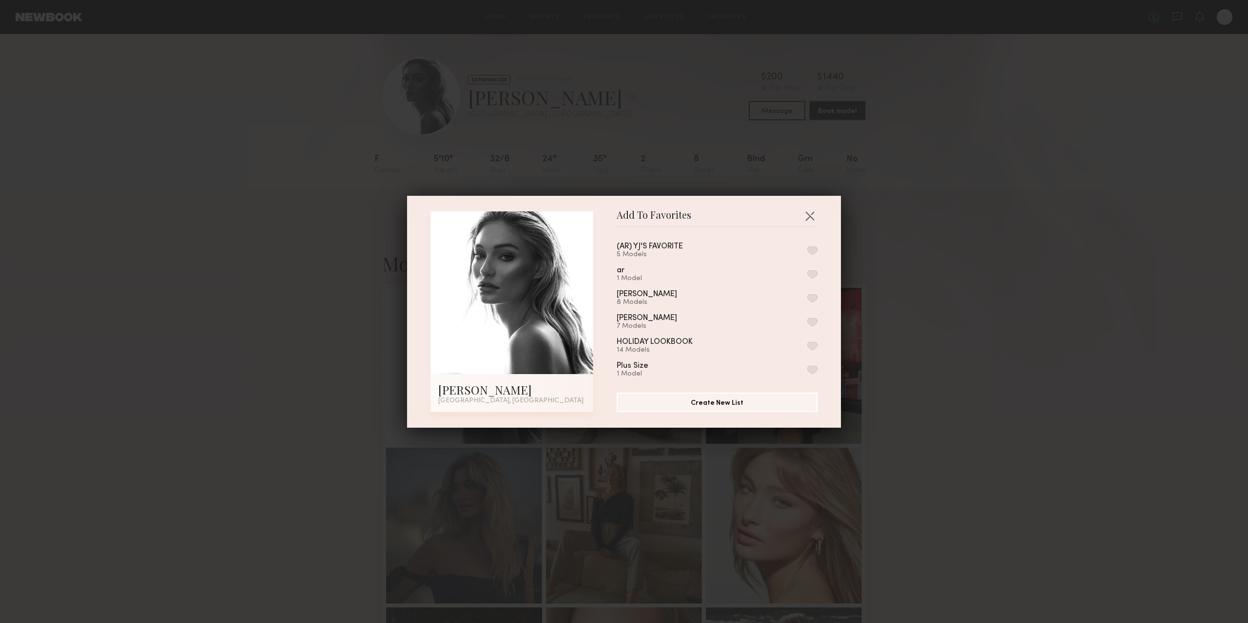
click at [807, 252] on button "button" at bounding box center [812, 250] width 10 height 9
click at [805, 214] on button "button" at bounding box center [810, 216] width 16 height 16
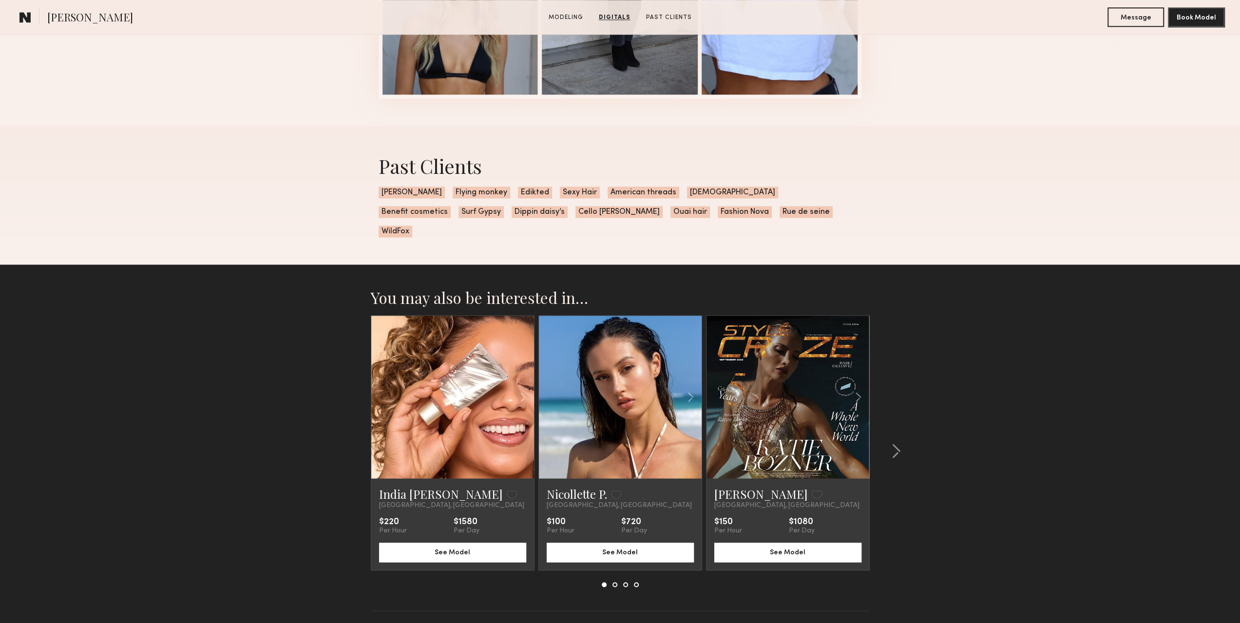
scroll to position [1287, 0]
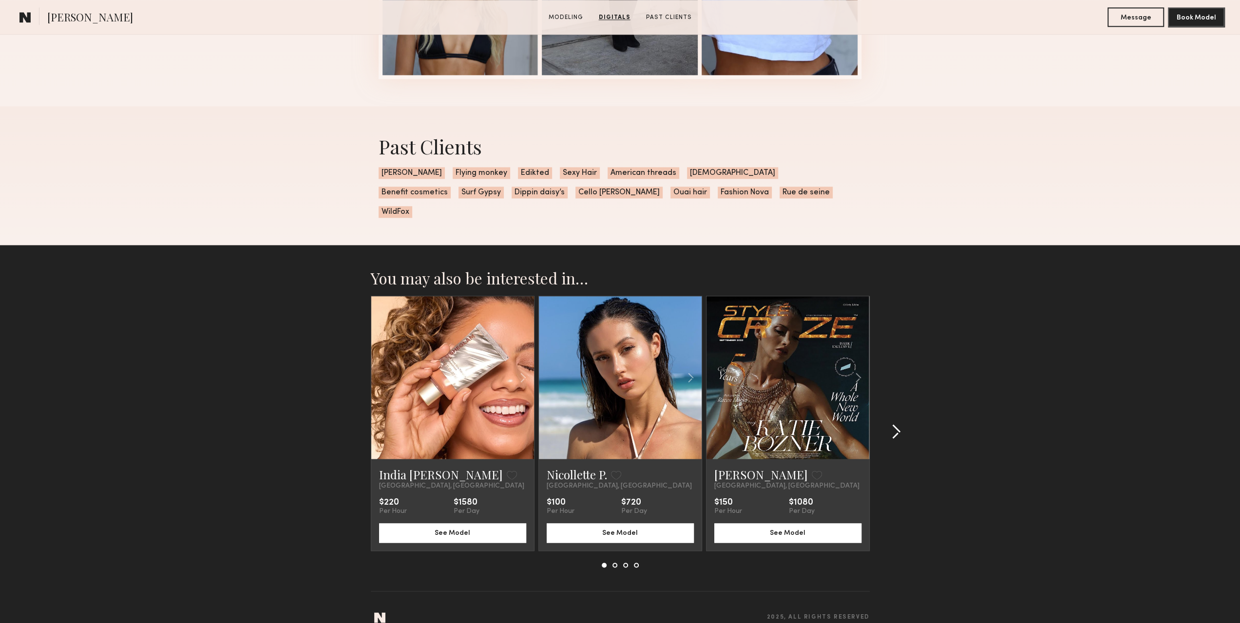
click at [894, 424] on common-icon at bounding box center [896, 432] width 10 height 16
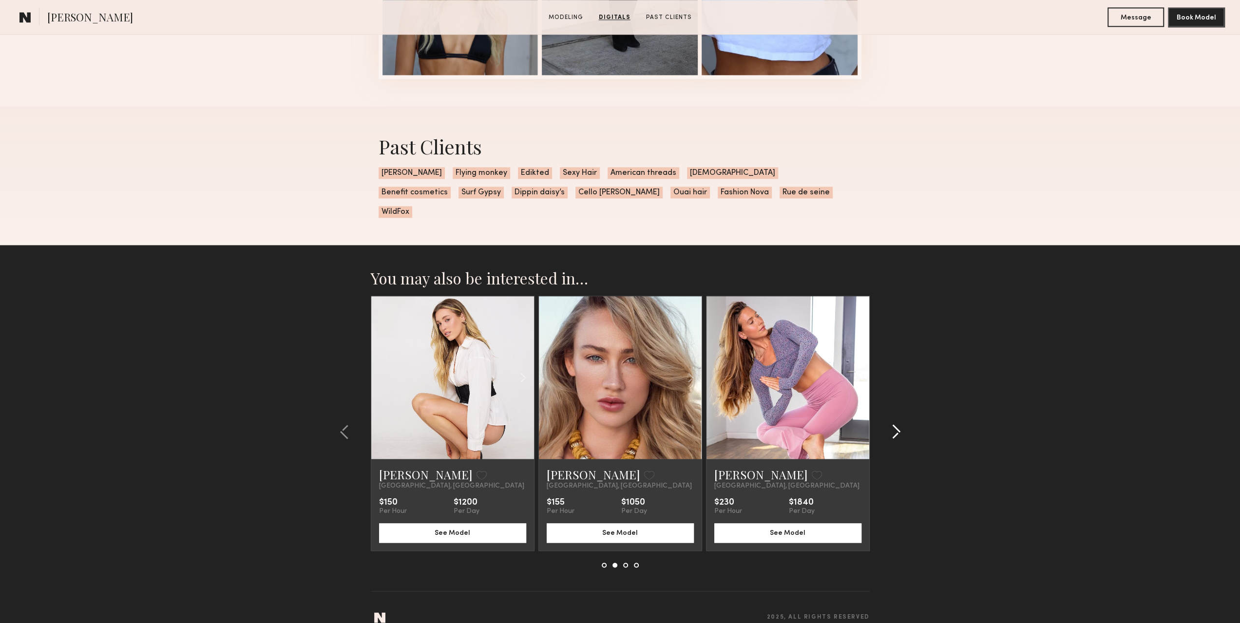
click at [894, 424] on common-icon at bounding box center [896, 432] width 10 height 16
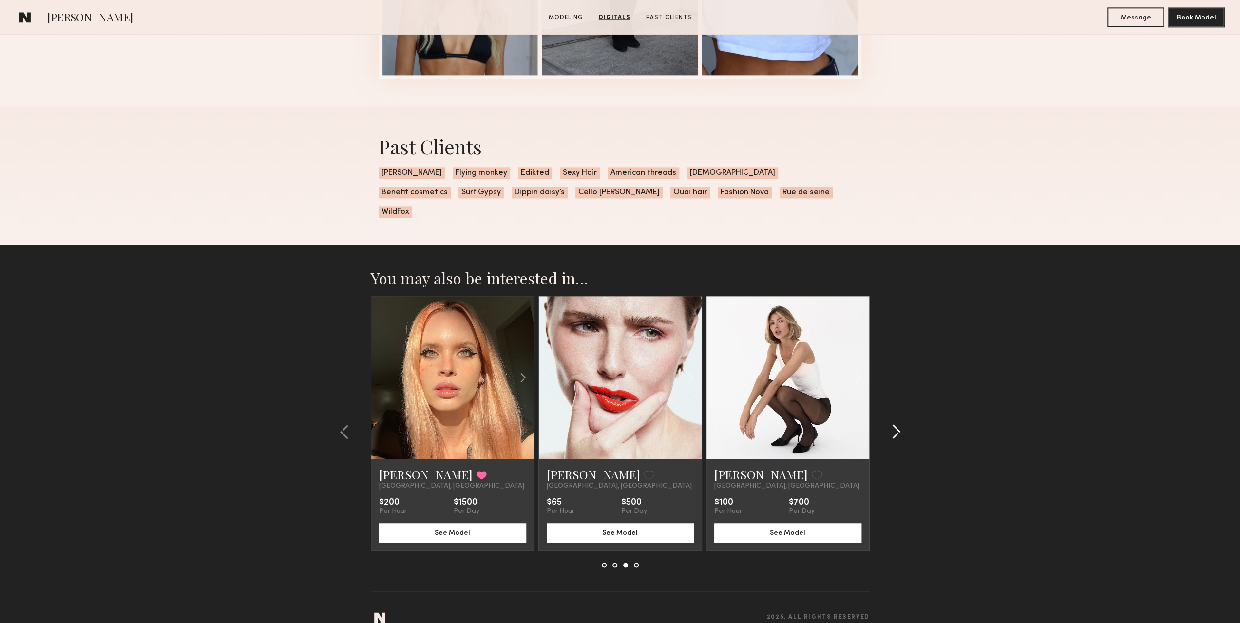
click at [894, 424] on common-icon at bounding box center [896, 432] width 10 height 16
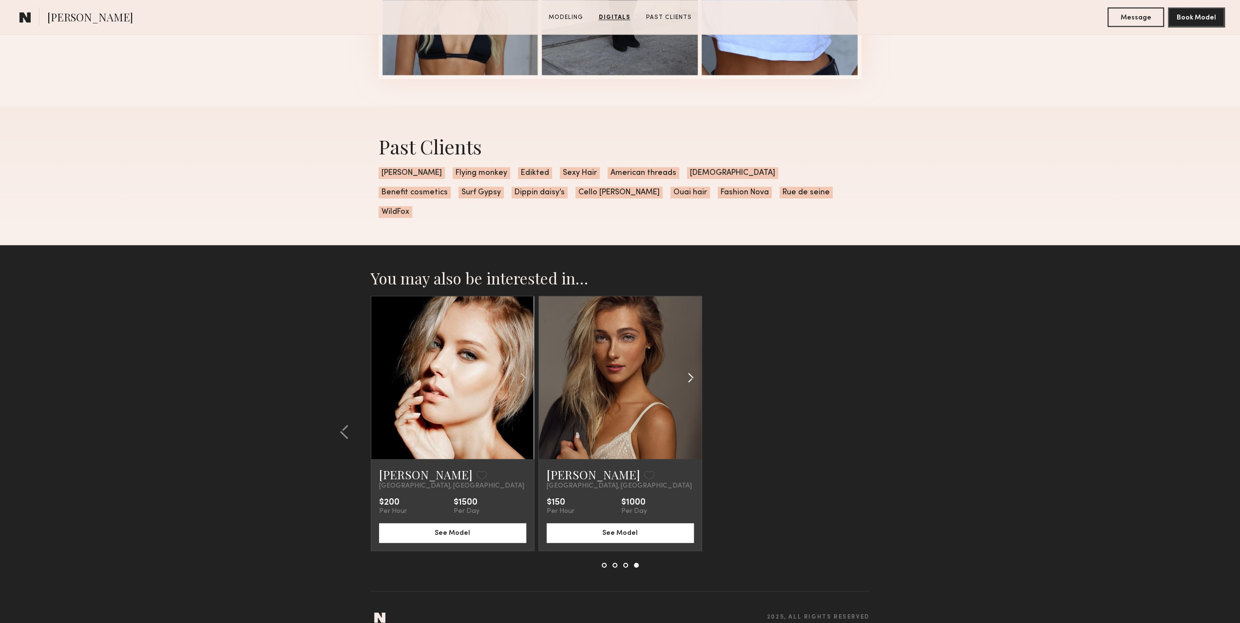
click at [696, 368] on common-icon at bounding box center [691, 377] width 14 height 19
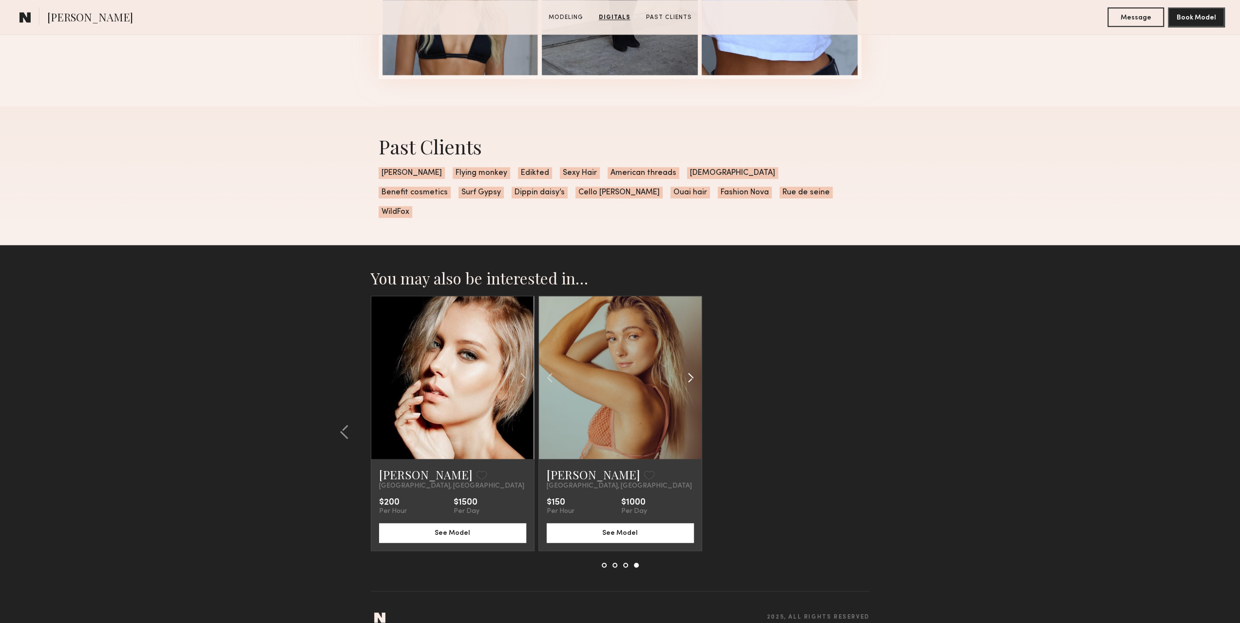
click at [696, 368] on common-icon at bounding box center [691, 377] width 14 height 19
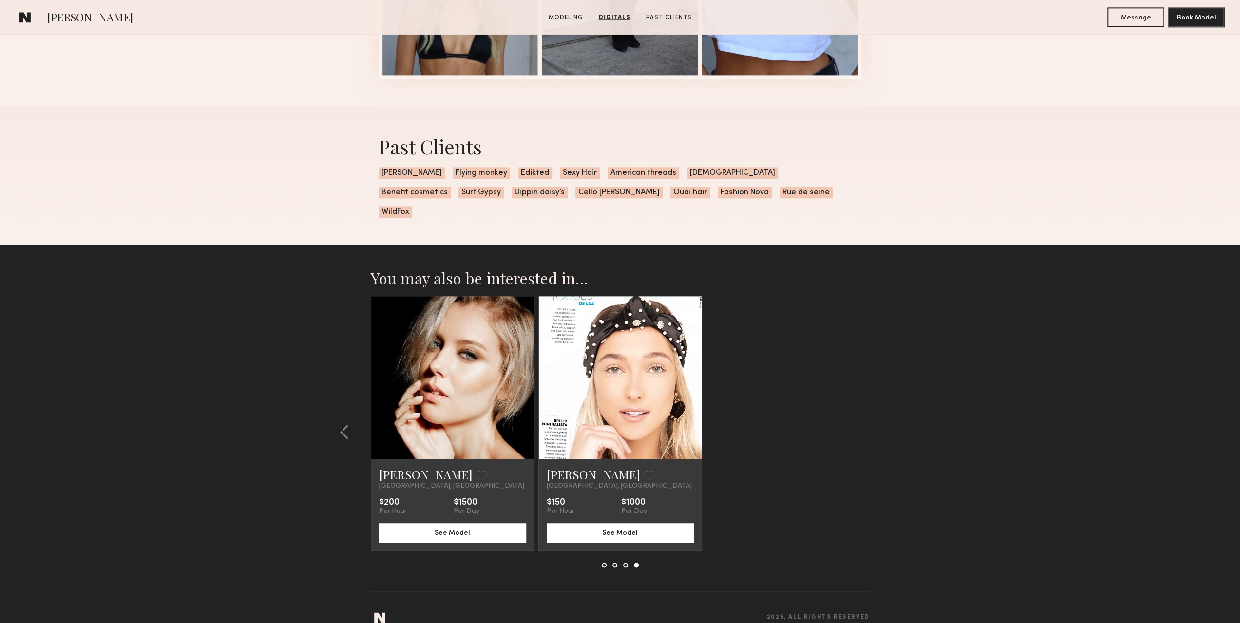
click at [696, 368] on common-icon at bounding box center [691, 377] width 14 height 19
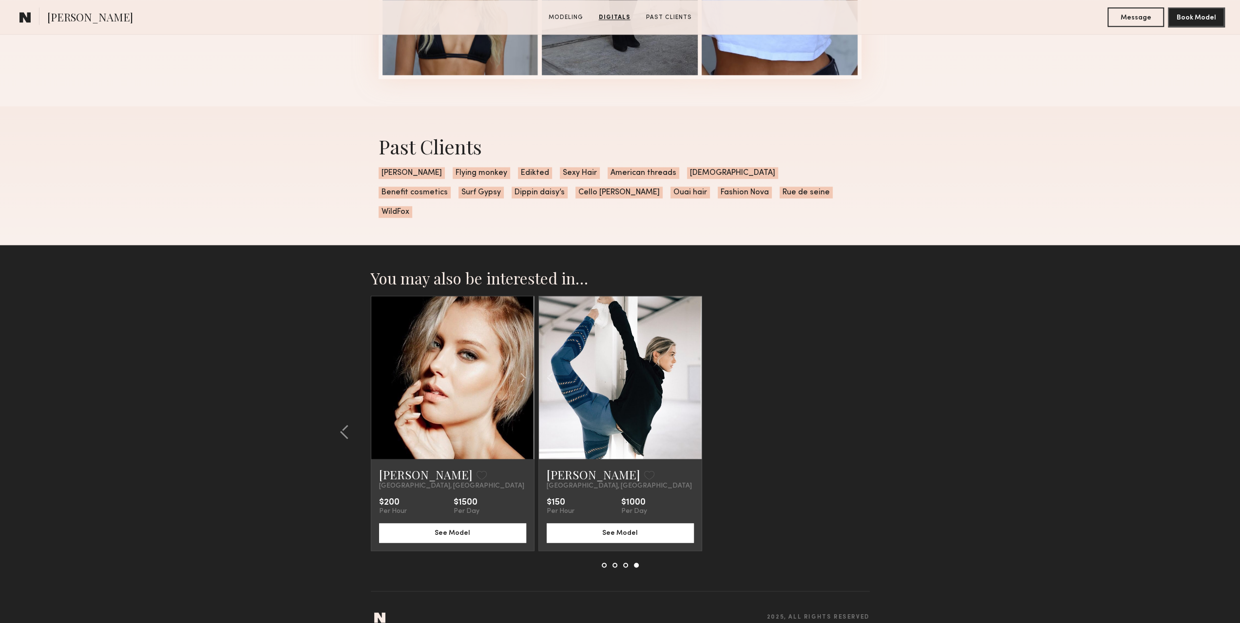
click at [696, 361] on div at bounding box center [620, 377] width 163 height 163
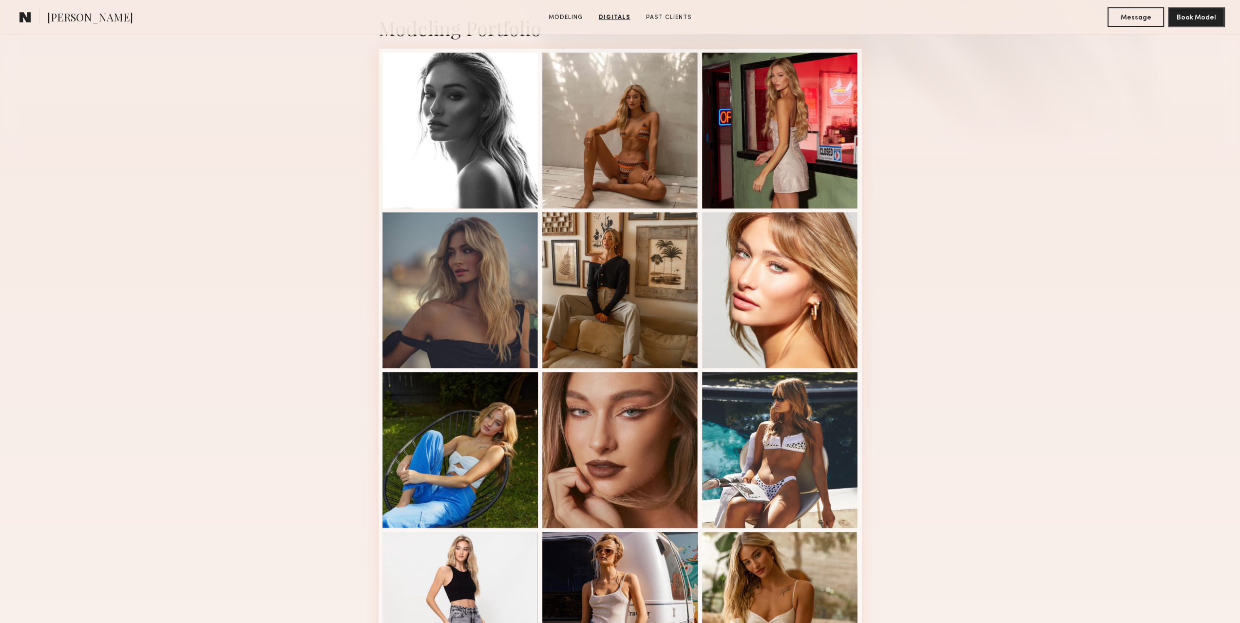
drag, startPoint x: 849, startPoint y: 368, endPoint x: 859, endPoint y: 201, distance: 167.0
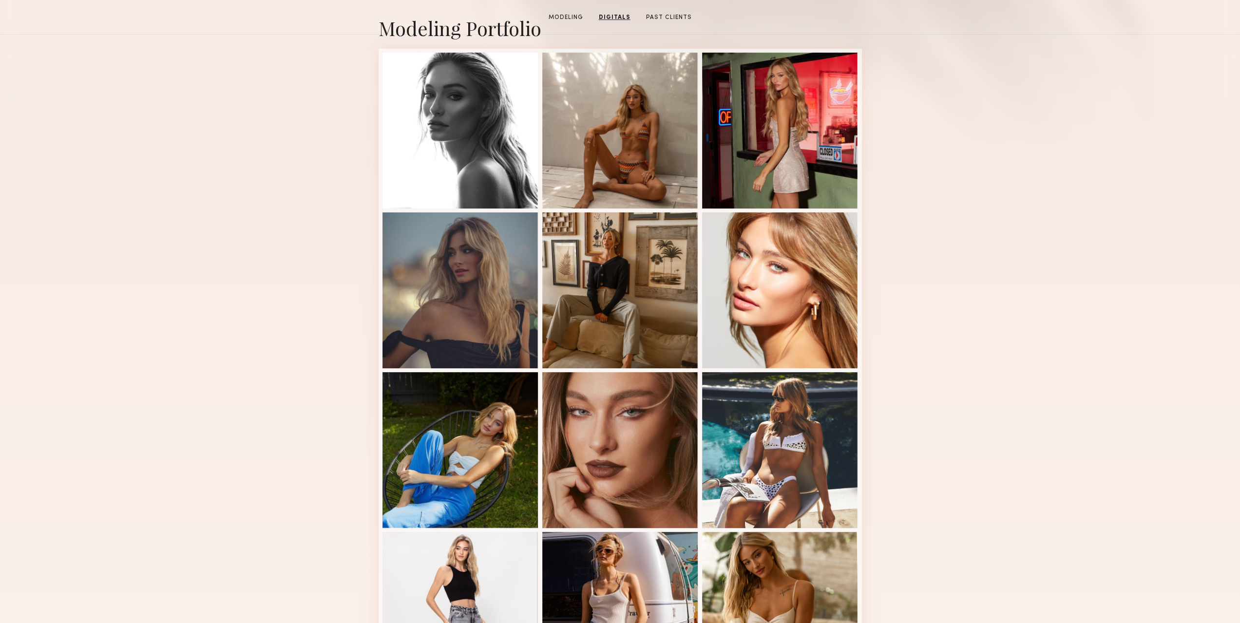
scroll to position [36, 0]
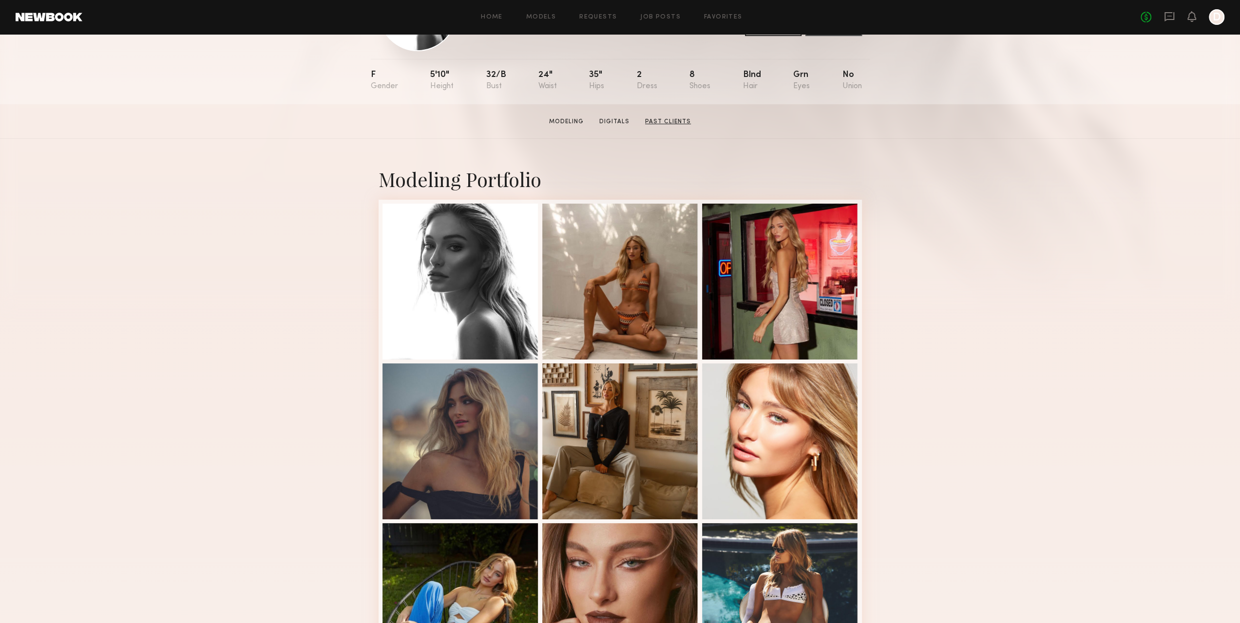
click at [661, 126] on link "Past Clients" at bounding box center [668, 121] width 54 height 9
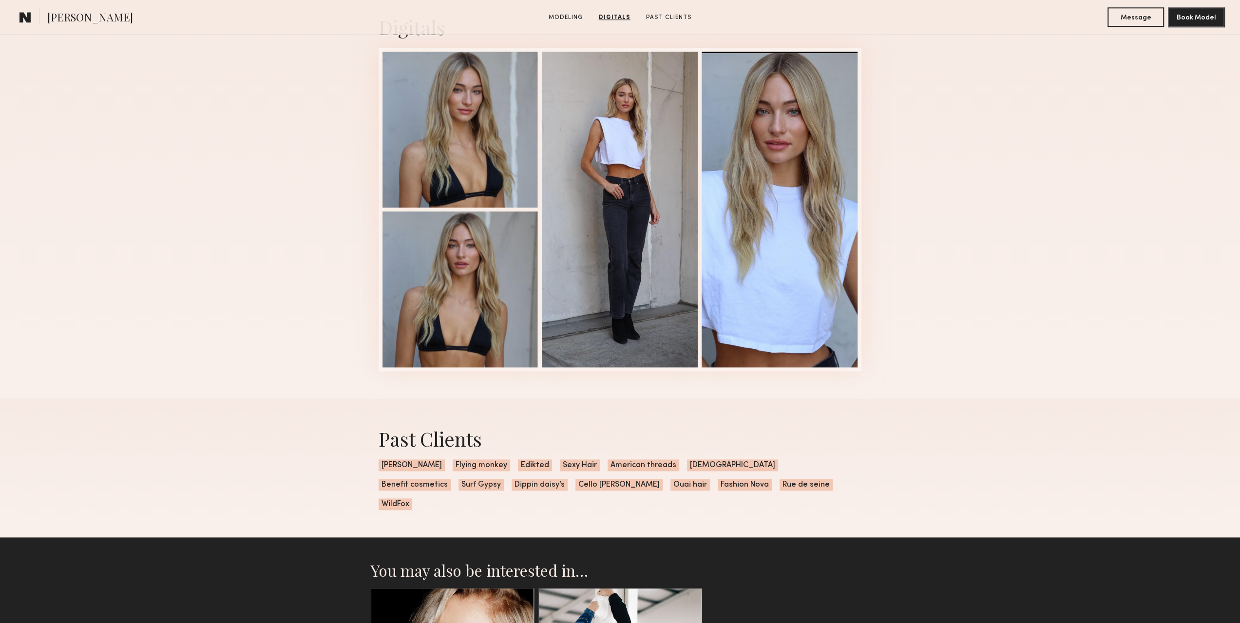
scroll to position [849, 0]
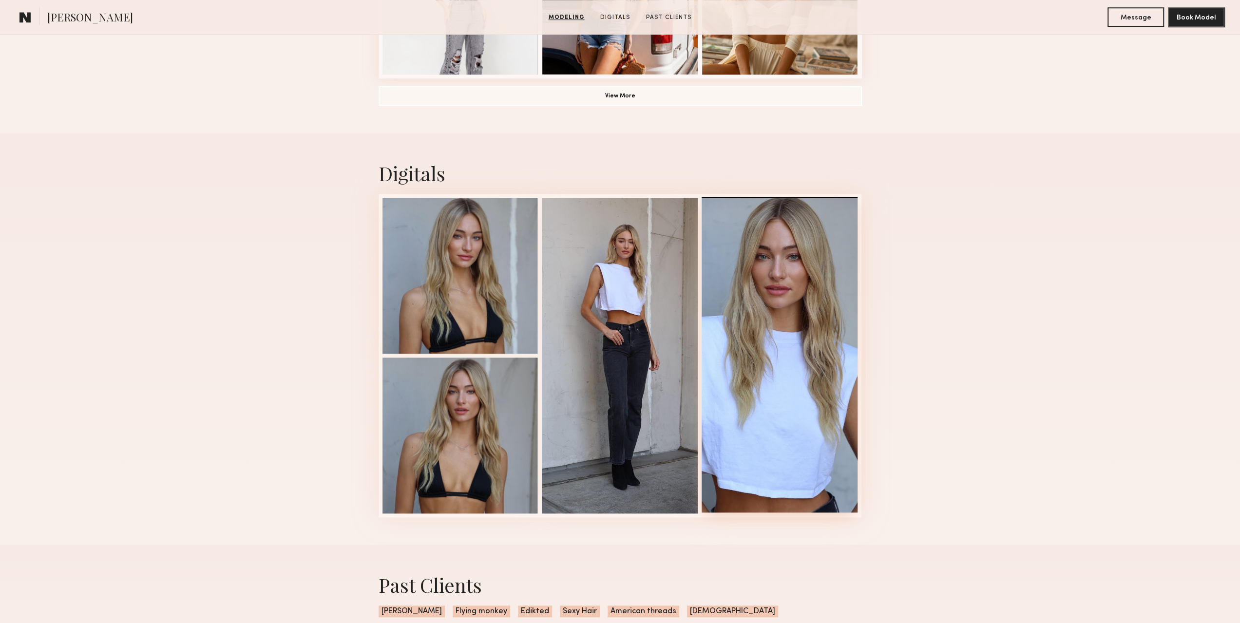
click at [818, 265] on div at bounding box center [780, 355] width 156 height 316
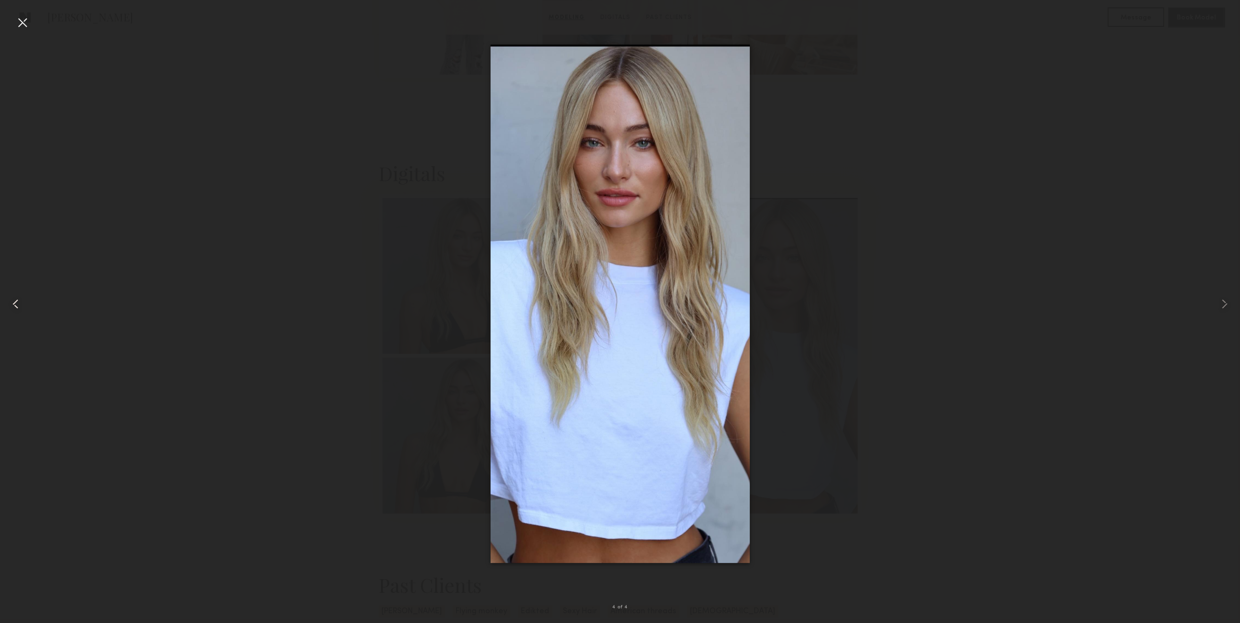
click at [13, 306] on common-icon at bounding box center [16, 304] width 16 height 16
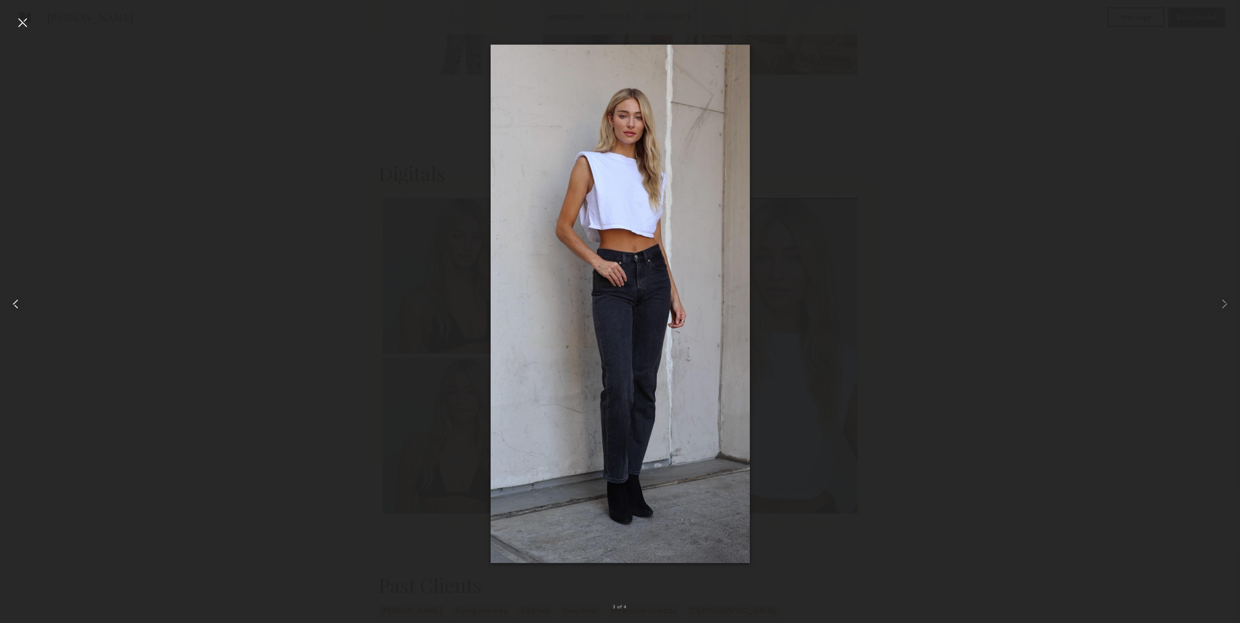
click at [5, 297] on div at bounding box center [25, 304] width 50 height 576
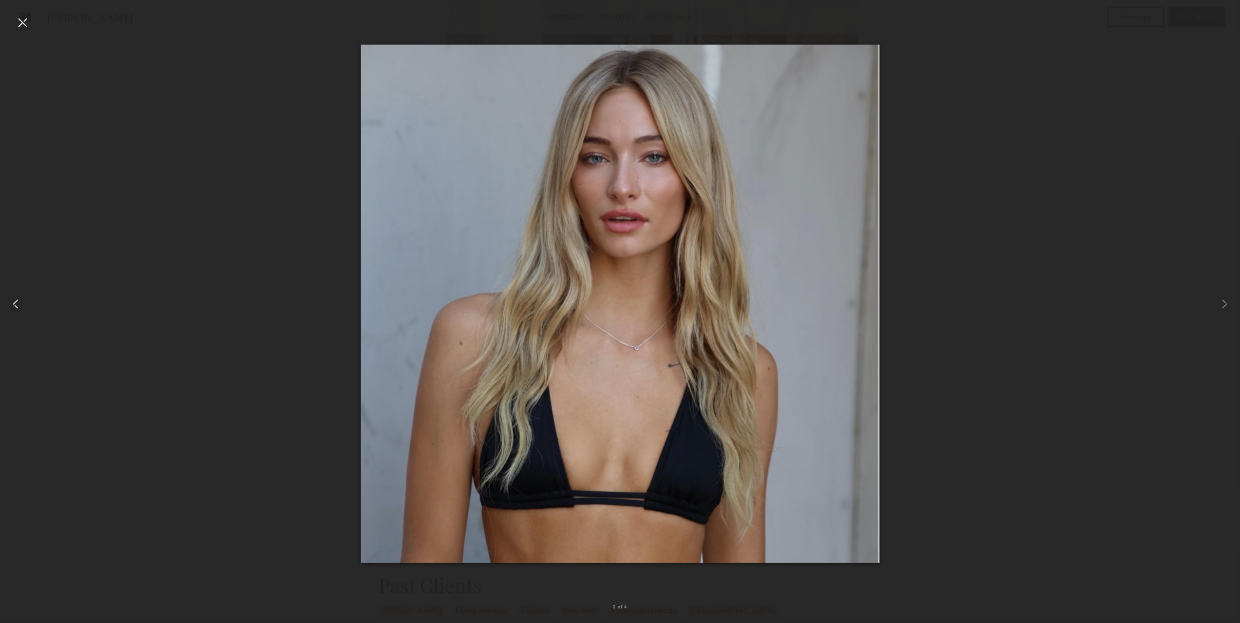
click at [5, 297] on div at bounding box center [25, 304] width 50 height 576
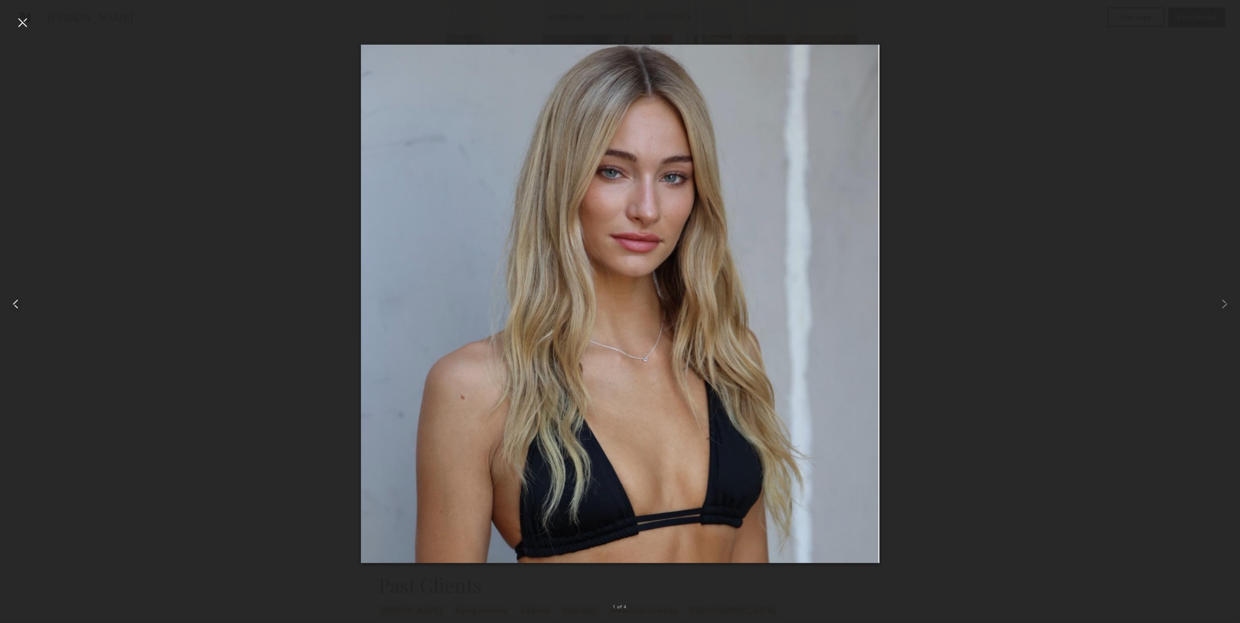
click at [5, 297] on div at bounding box center [25, 304] width 50 height 576
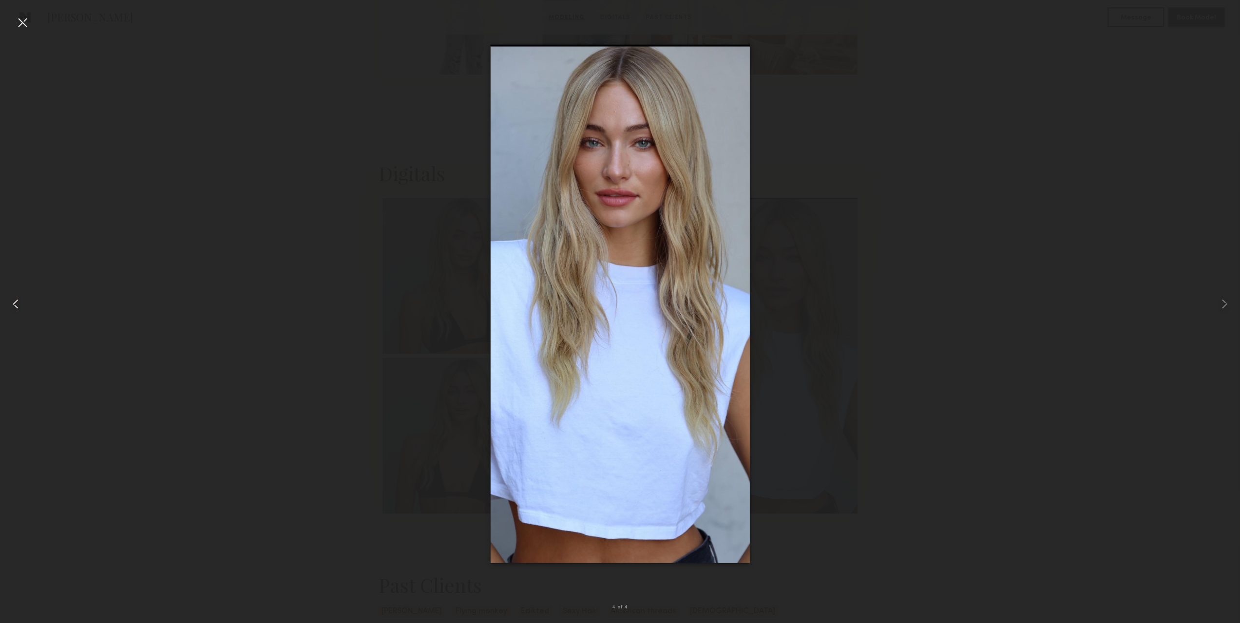
click at [5, 297] on div at bounding box center [25, 304] width 50 height 576
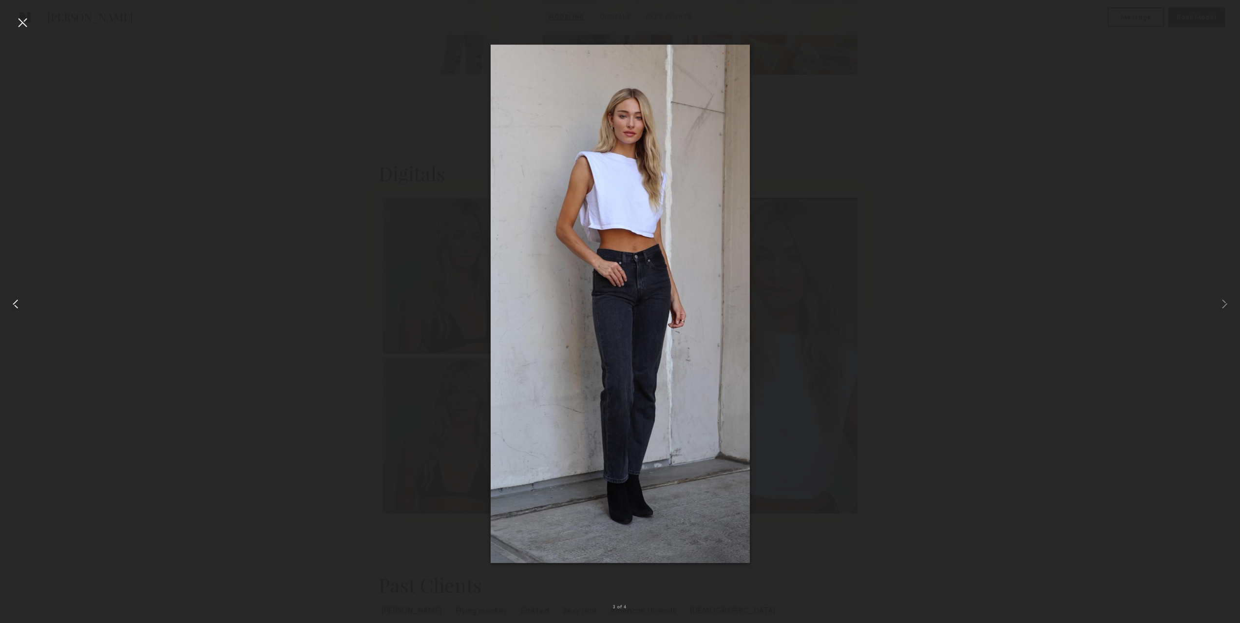
click at [5, 297] on div at bounding box center [25, 304] width 50 height 576
